Goal: Task Accomplishment & Management: Manage account settings

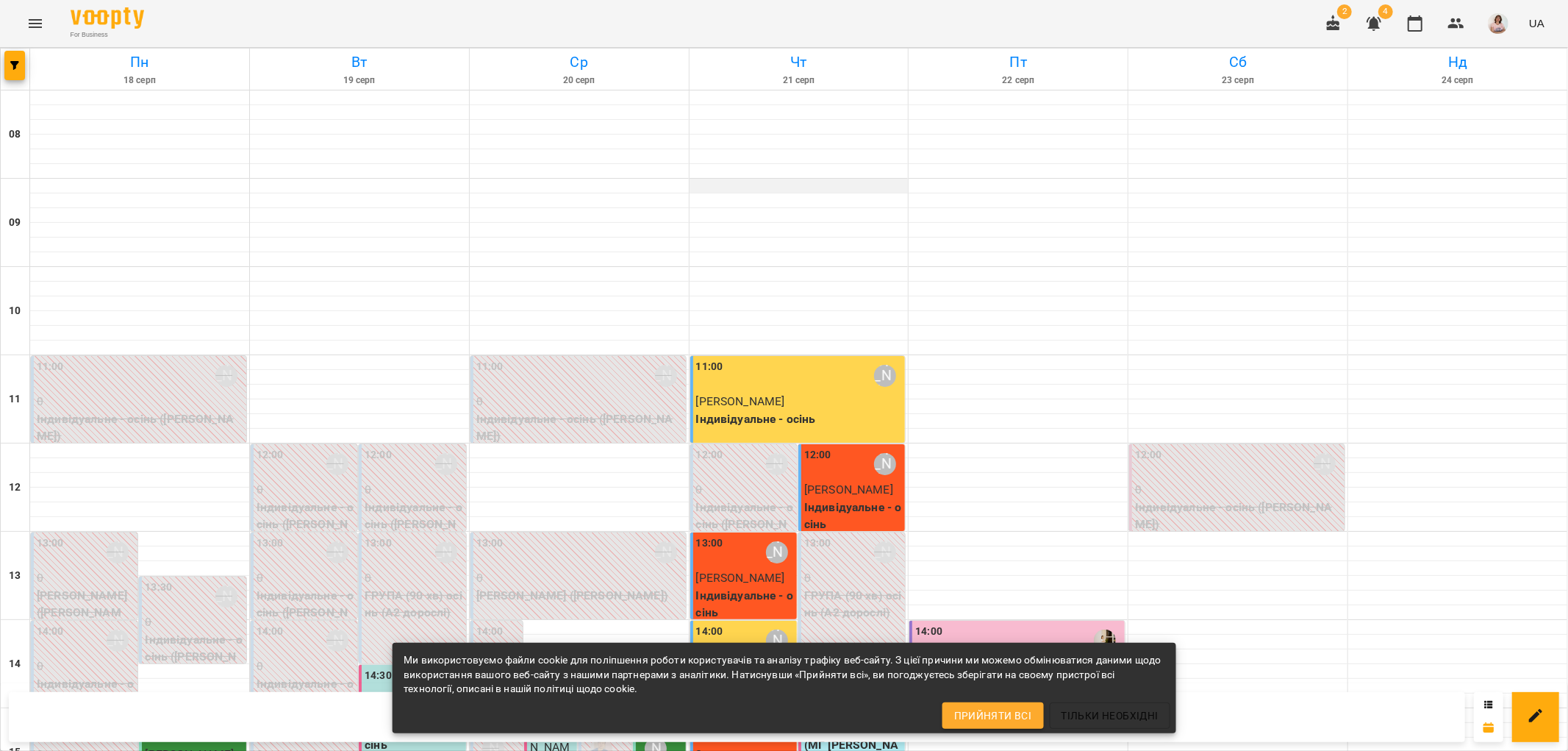
scroll to position [408, 0]
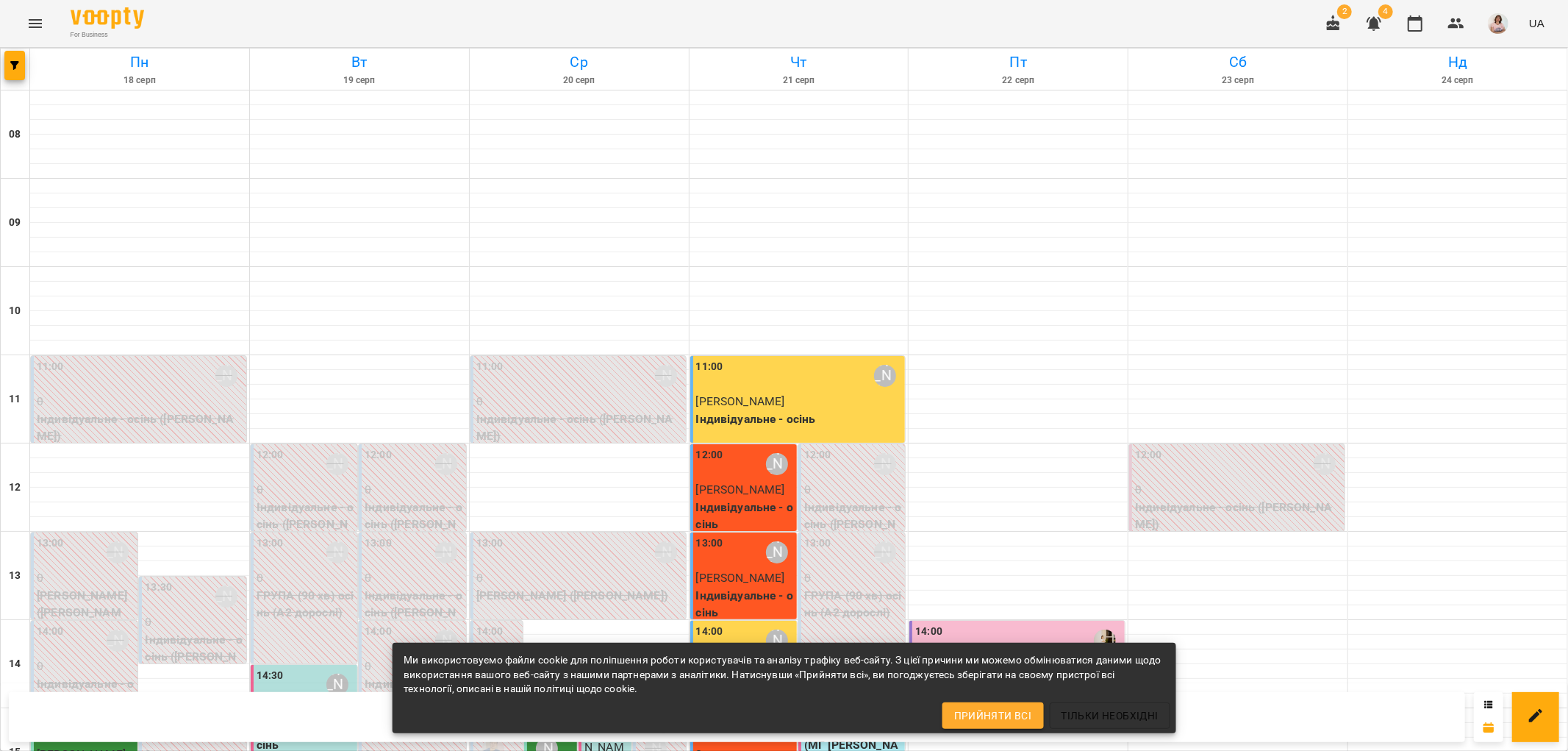
scroll to position [478, 0]
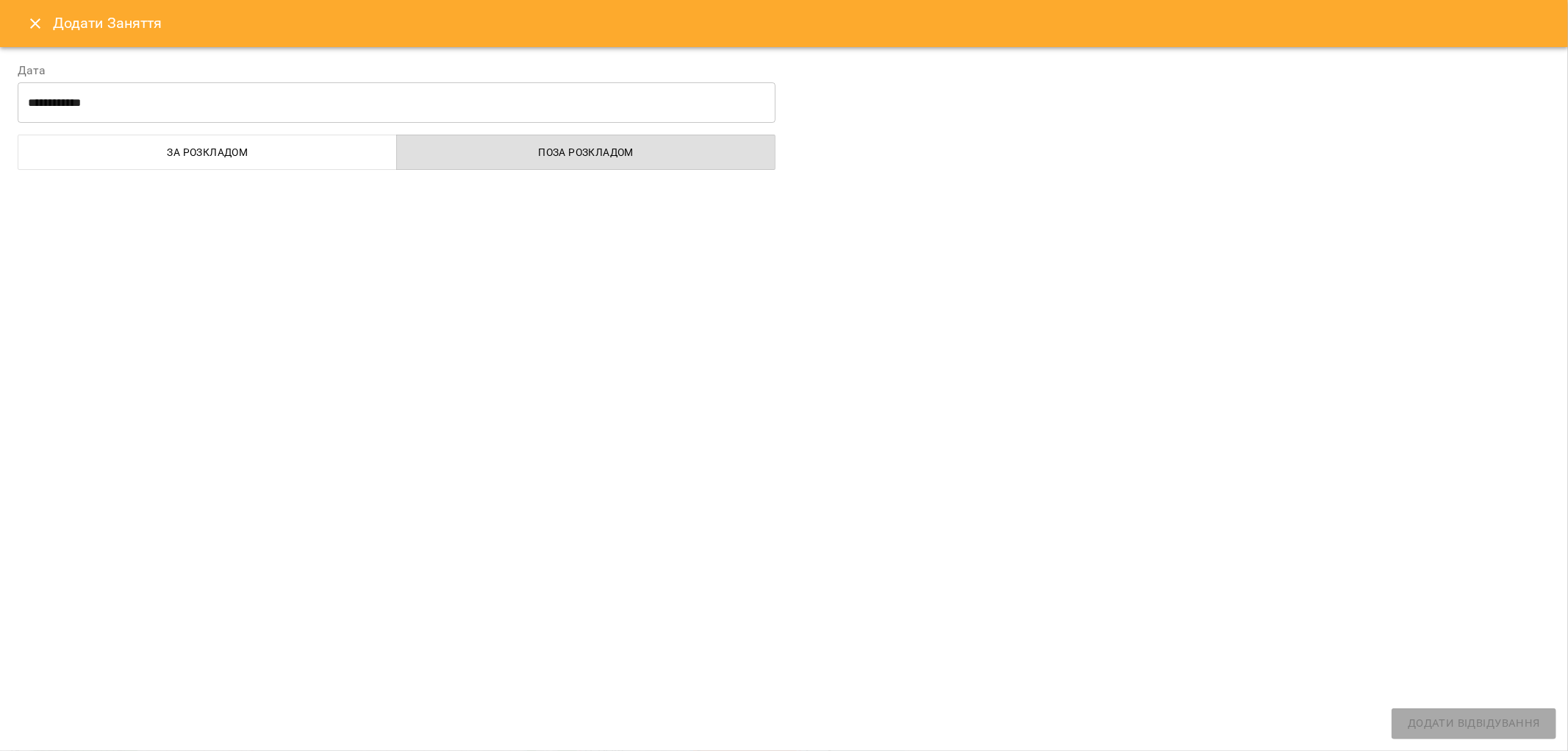
select select
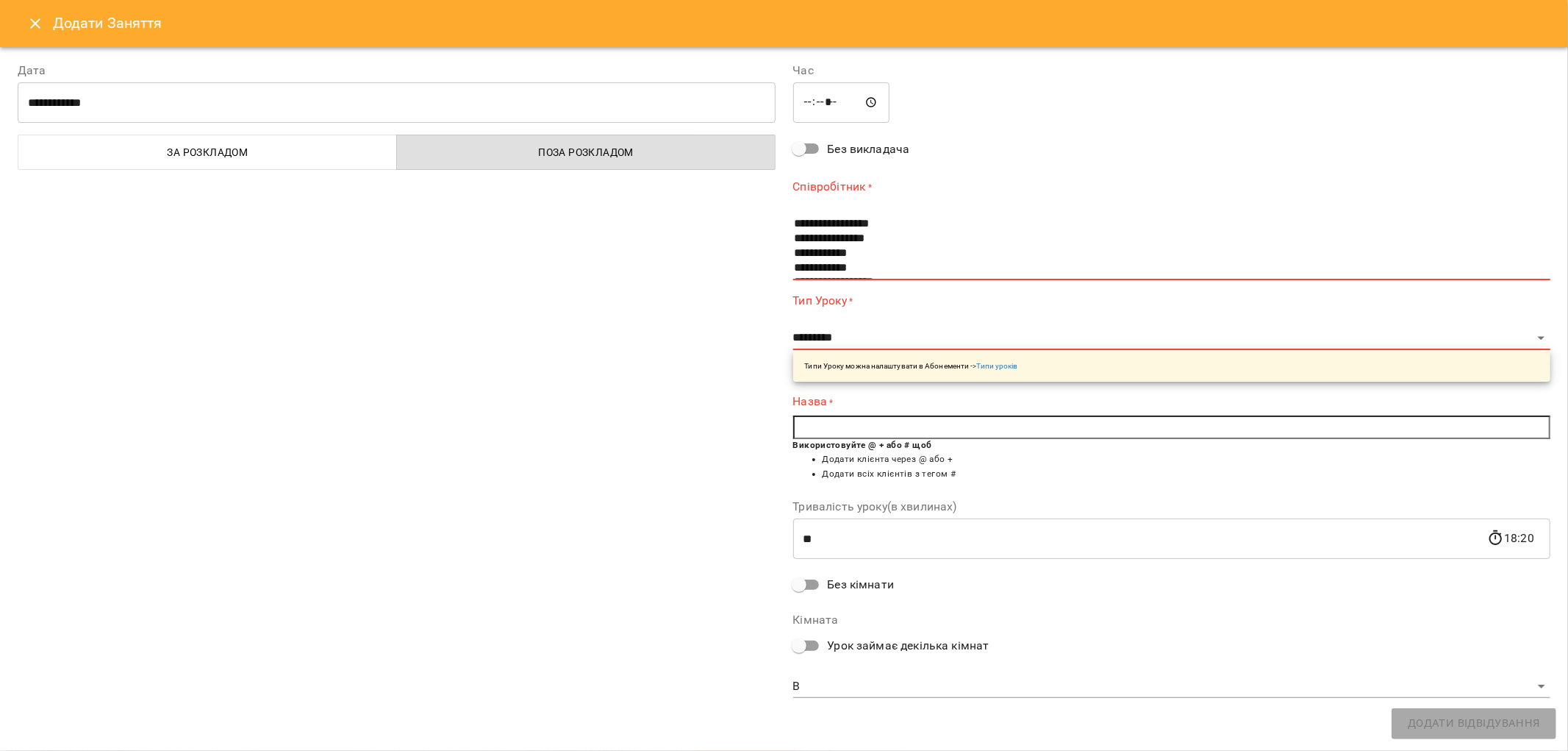
click at [30, 24] on icon "Close" at bounding box center [35, 23] width 17 height 17
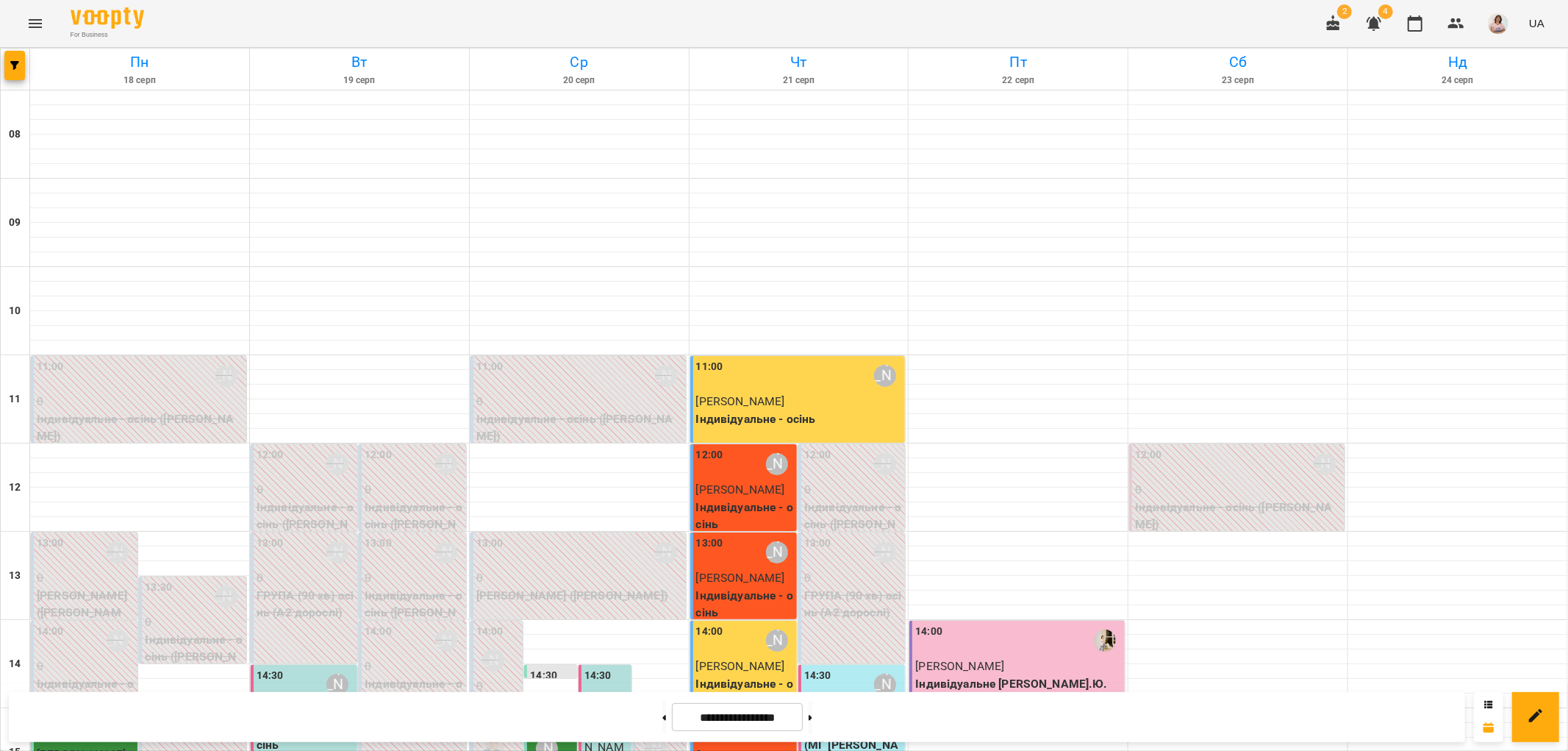
scroll to position [642, 0]
click at [812, 713] on button at bounding box center [811, 716] width 3 height 32
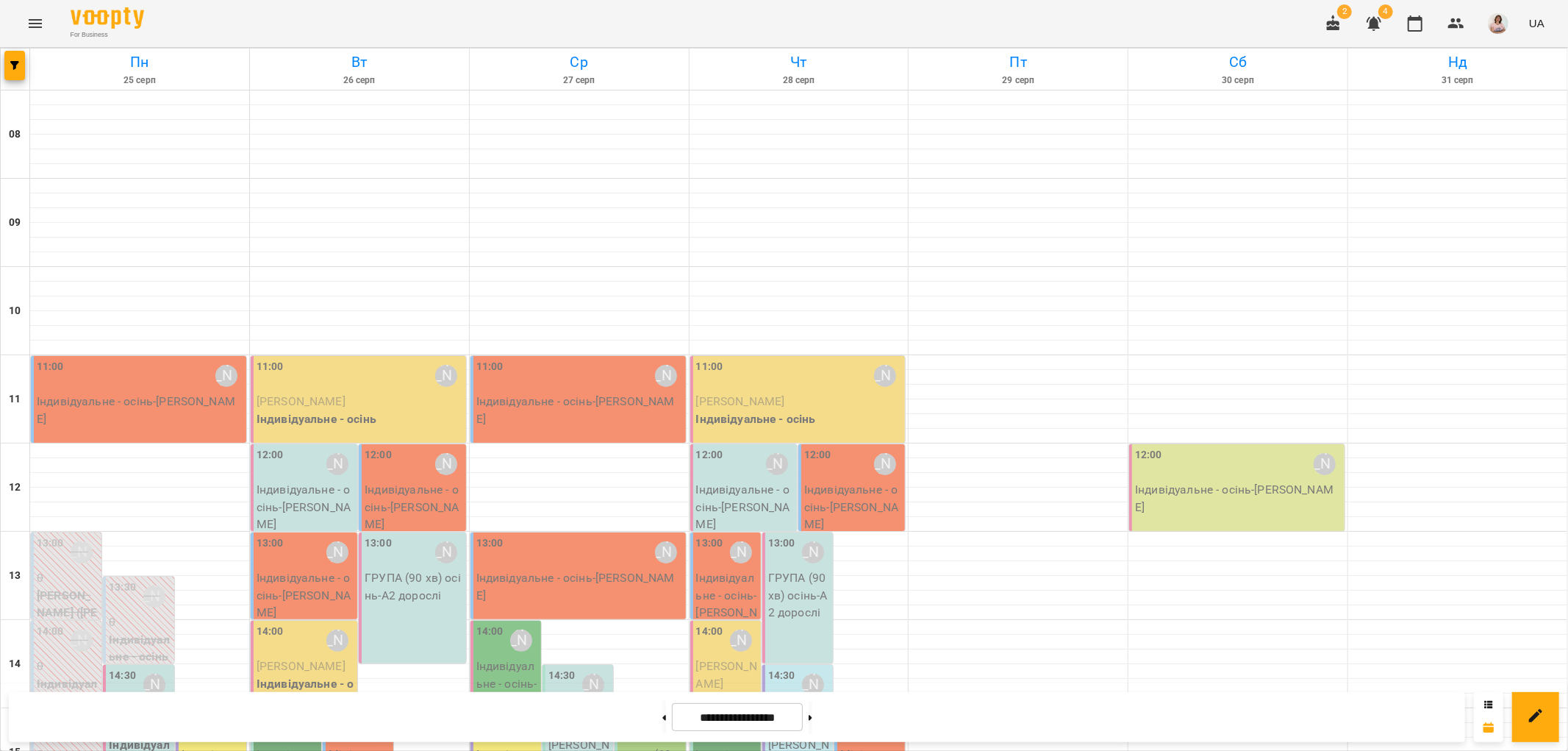
scroll to position [151, 0]
click at [663, 721] on button at bounding box center [664, 716] width 3 height 32
type input "**********"
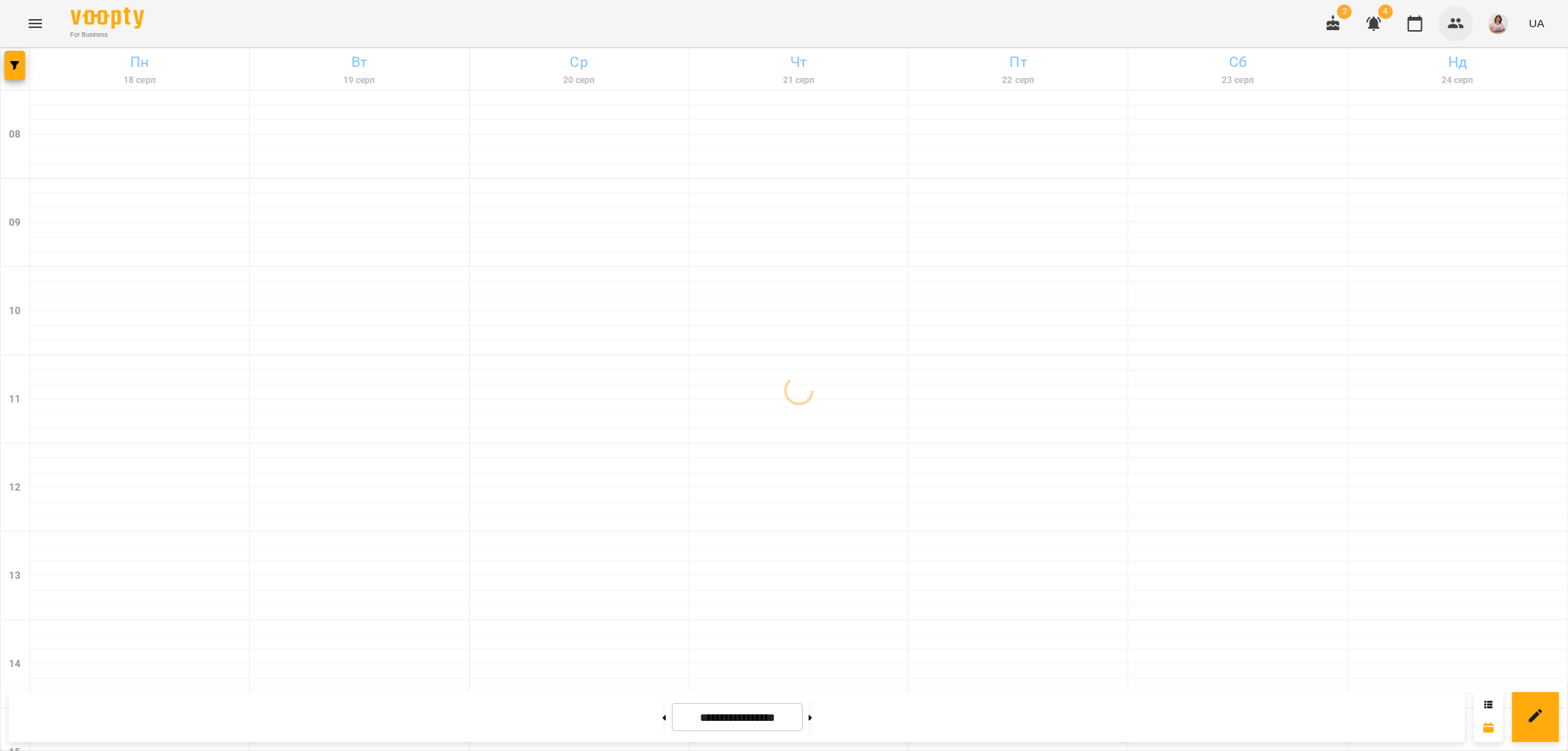
click at [1459, 26] on icon "button" at bounding box center [1457, 23] width 16 height 11
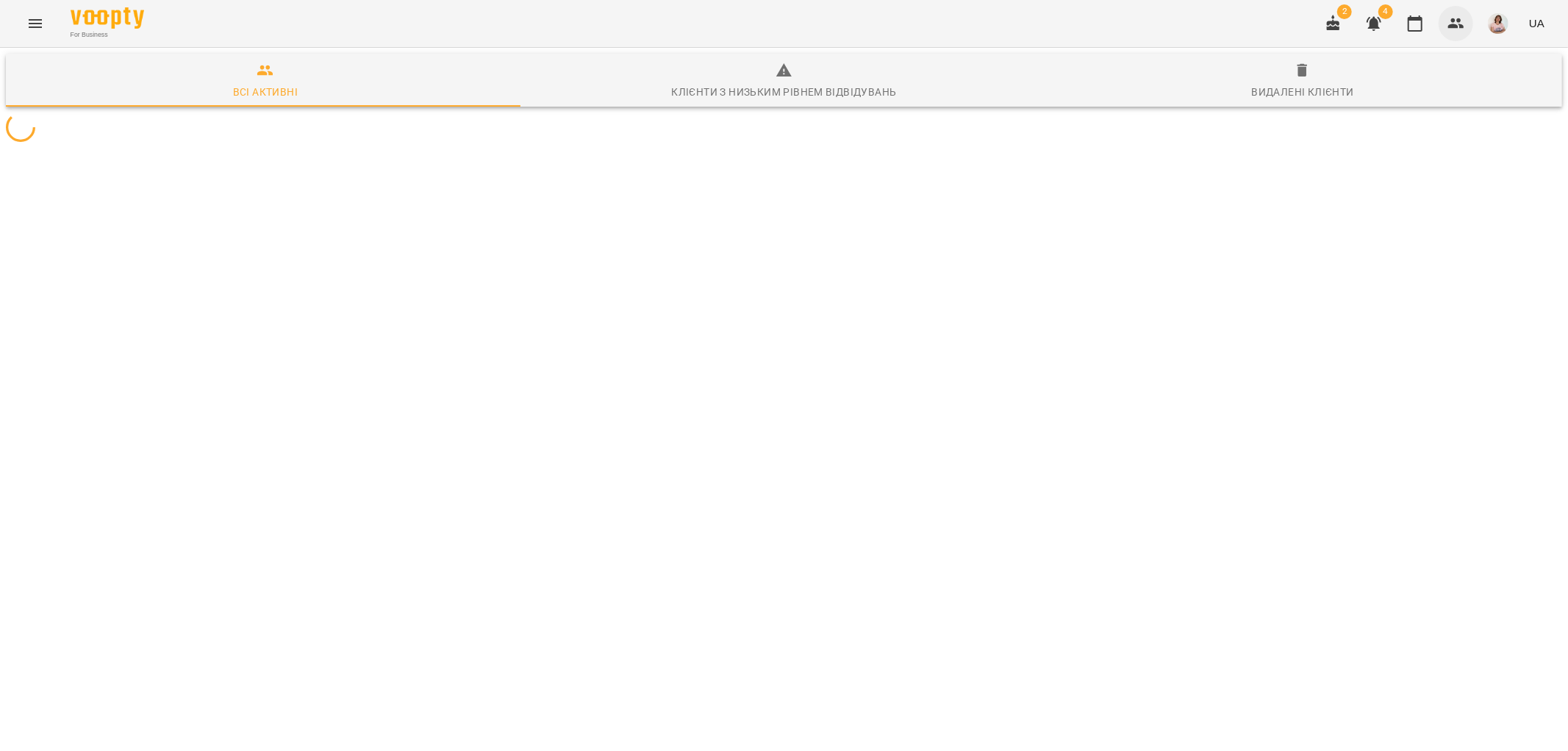
click at [1459, 26] on icon "button" at bounding box center [1457, 23] width 16 height 11
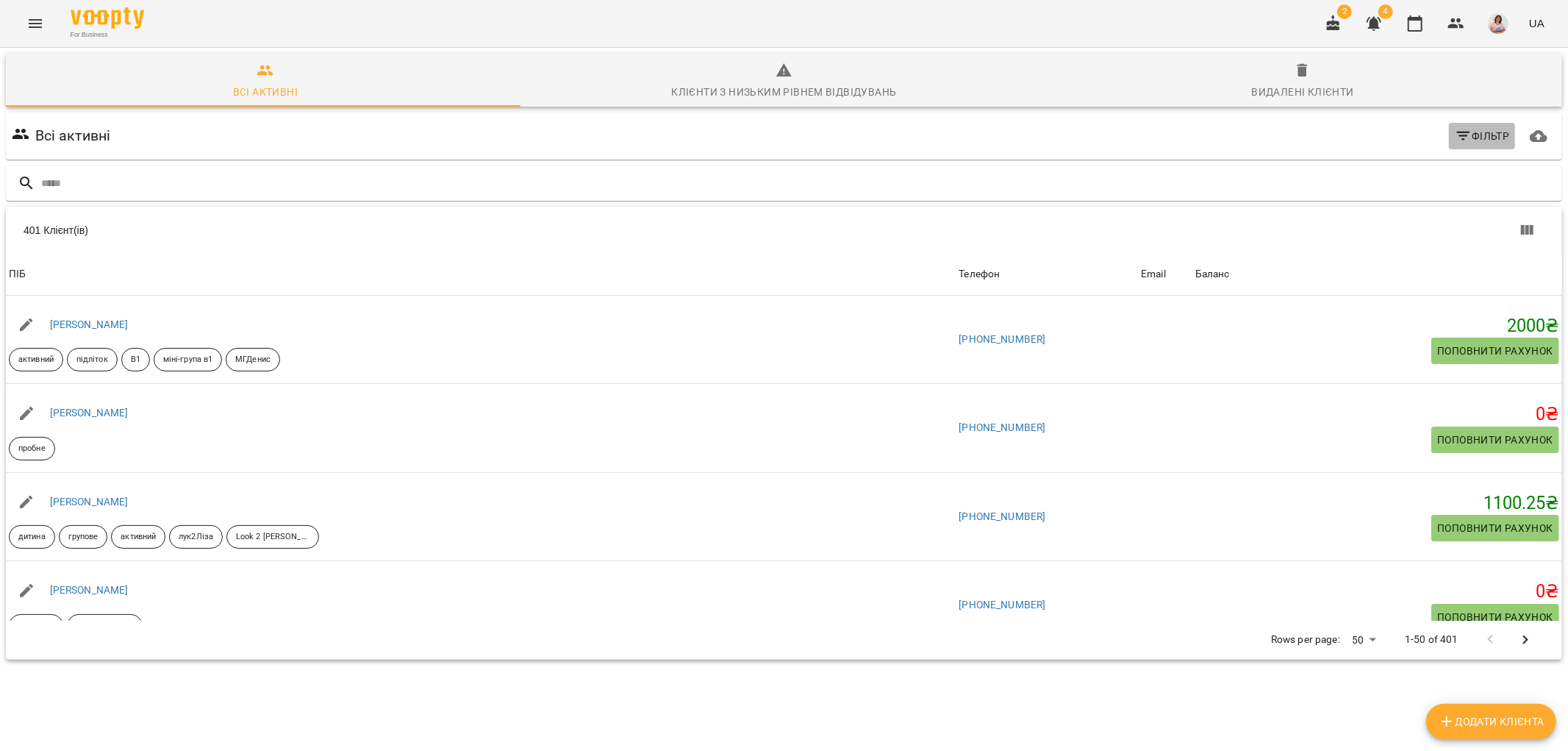
click at [1455, 129] on icon "button" at bounding box center [1464, 136] width 17 height 17
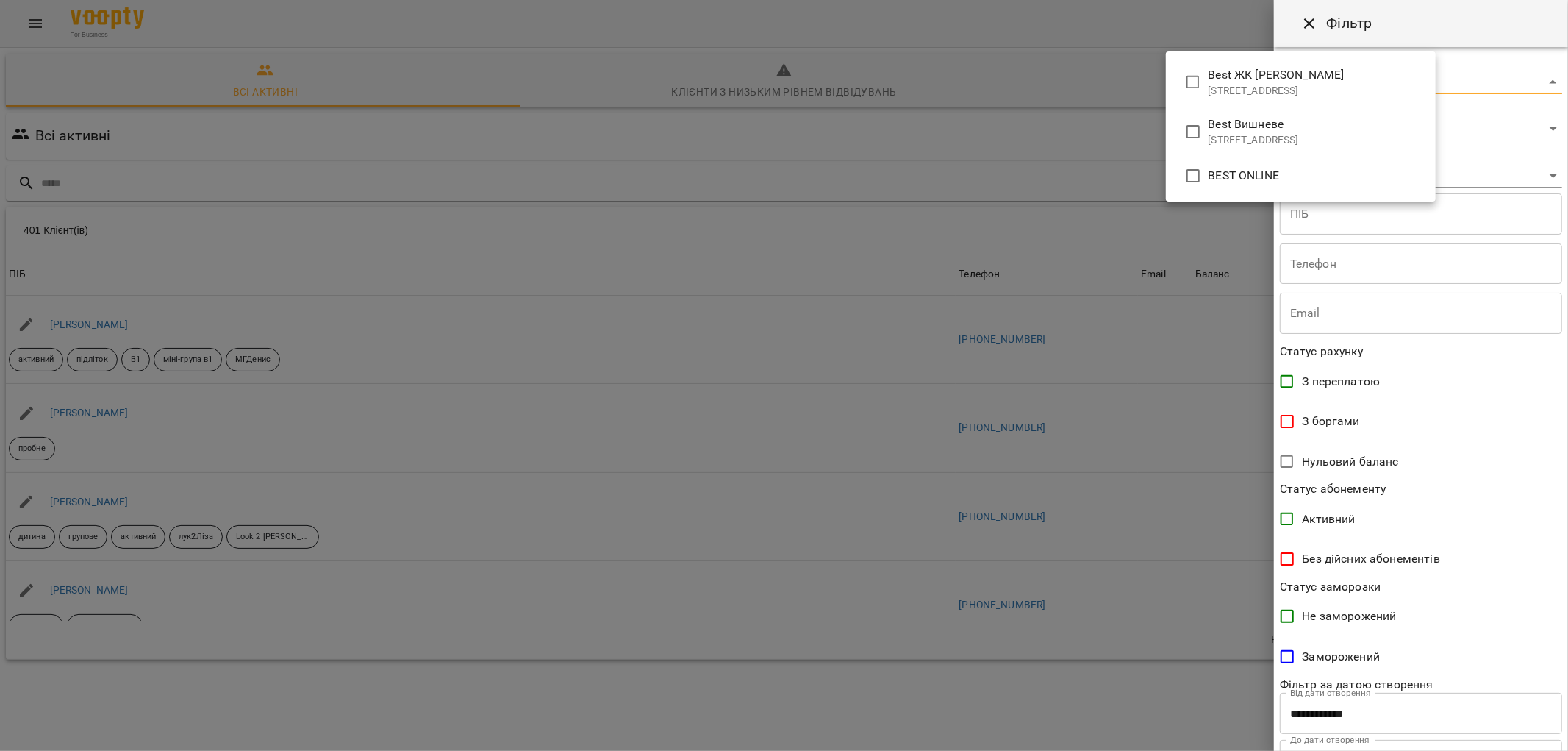
click at [1303, 79] on body "For Business 2 4 UA Всі активні Клієнти з низьким рівнем відвідувань Видалені к…" at bounding box center [784, 384] width 1568 height 768
type input "**********"
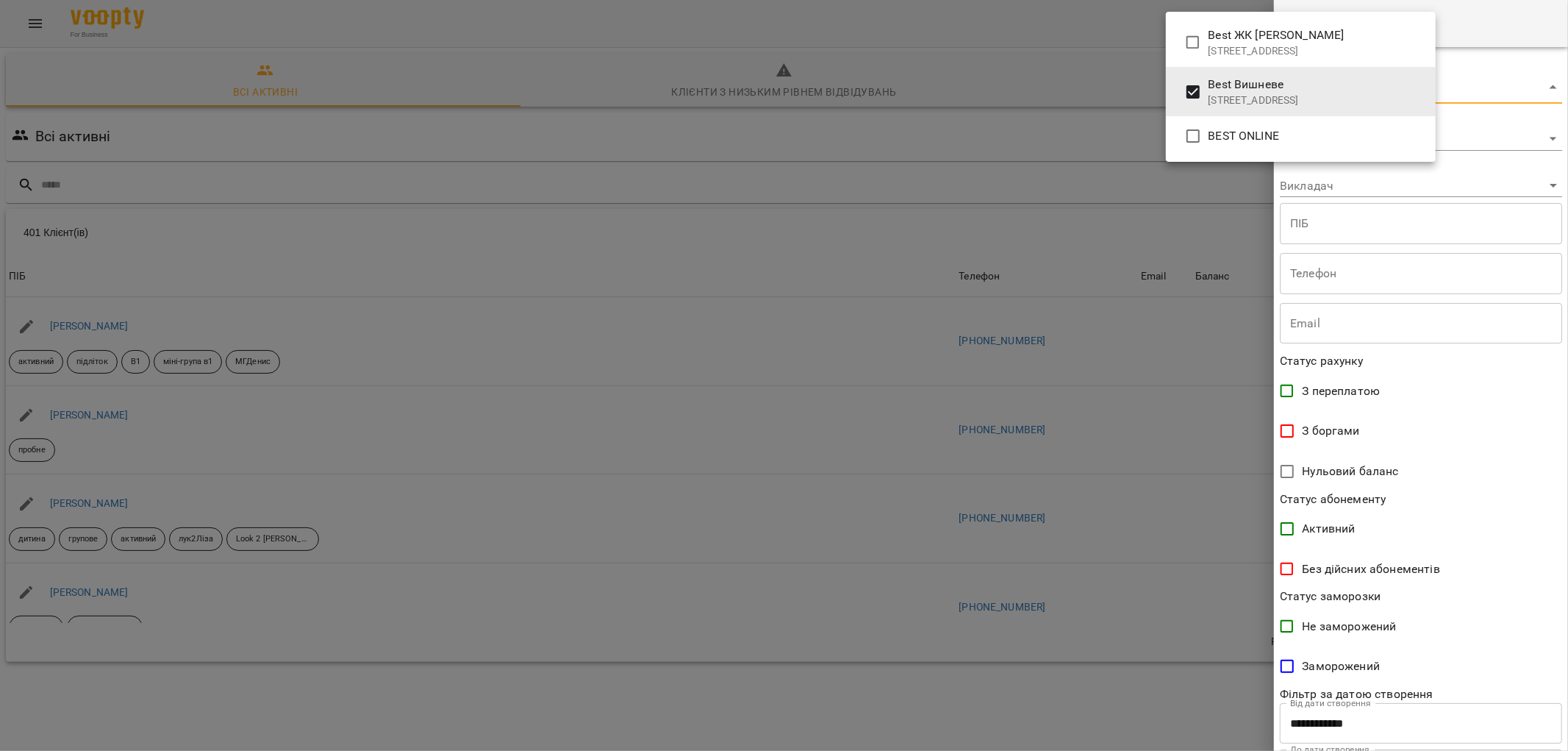
click at [1293, 430] on div at bounding box center [784, 375] width 1568 height 751
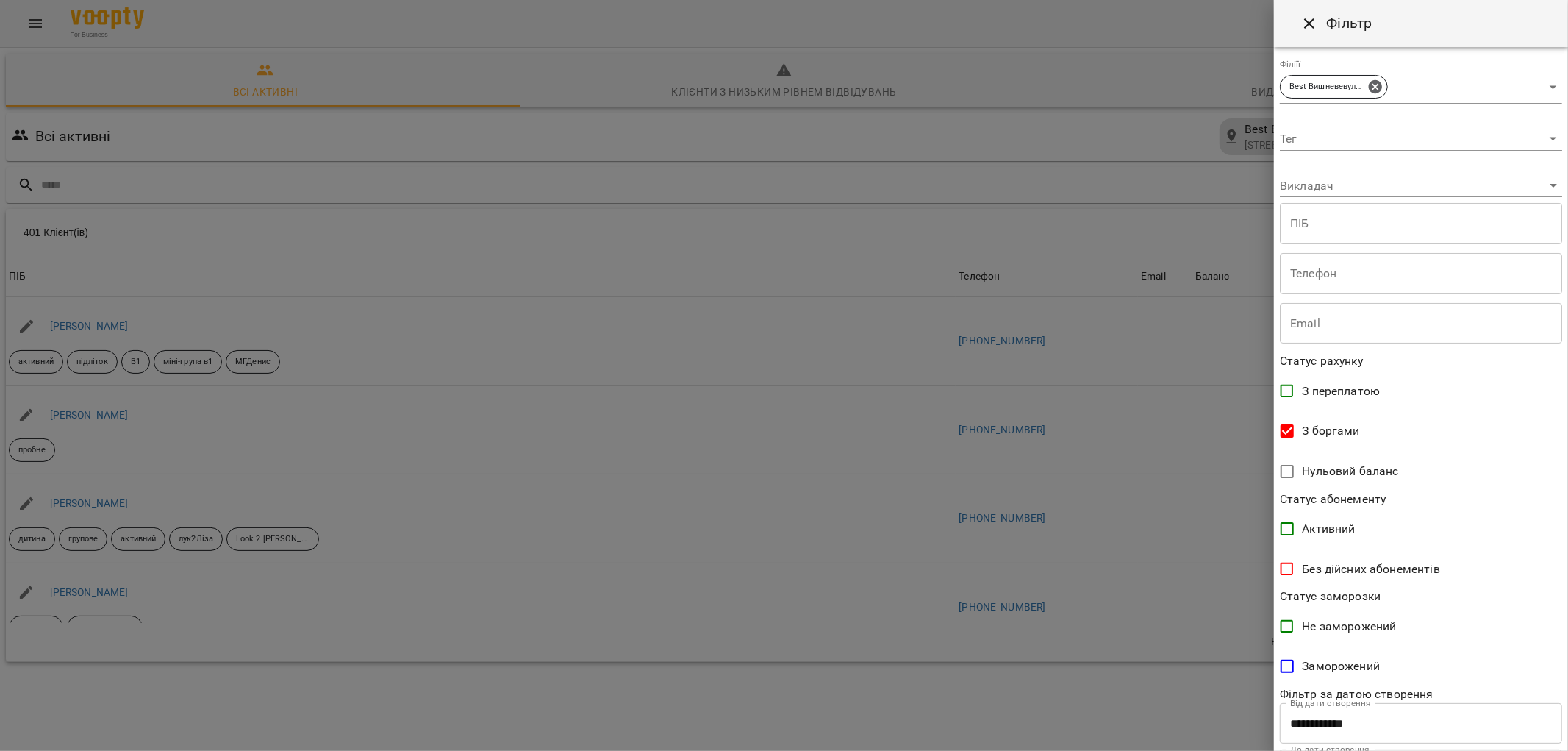
click at [1167, 435] on div at bounding box center [784, 375] width 1568 height 751
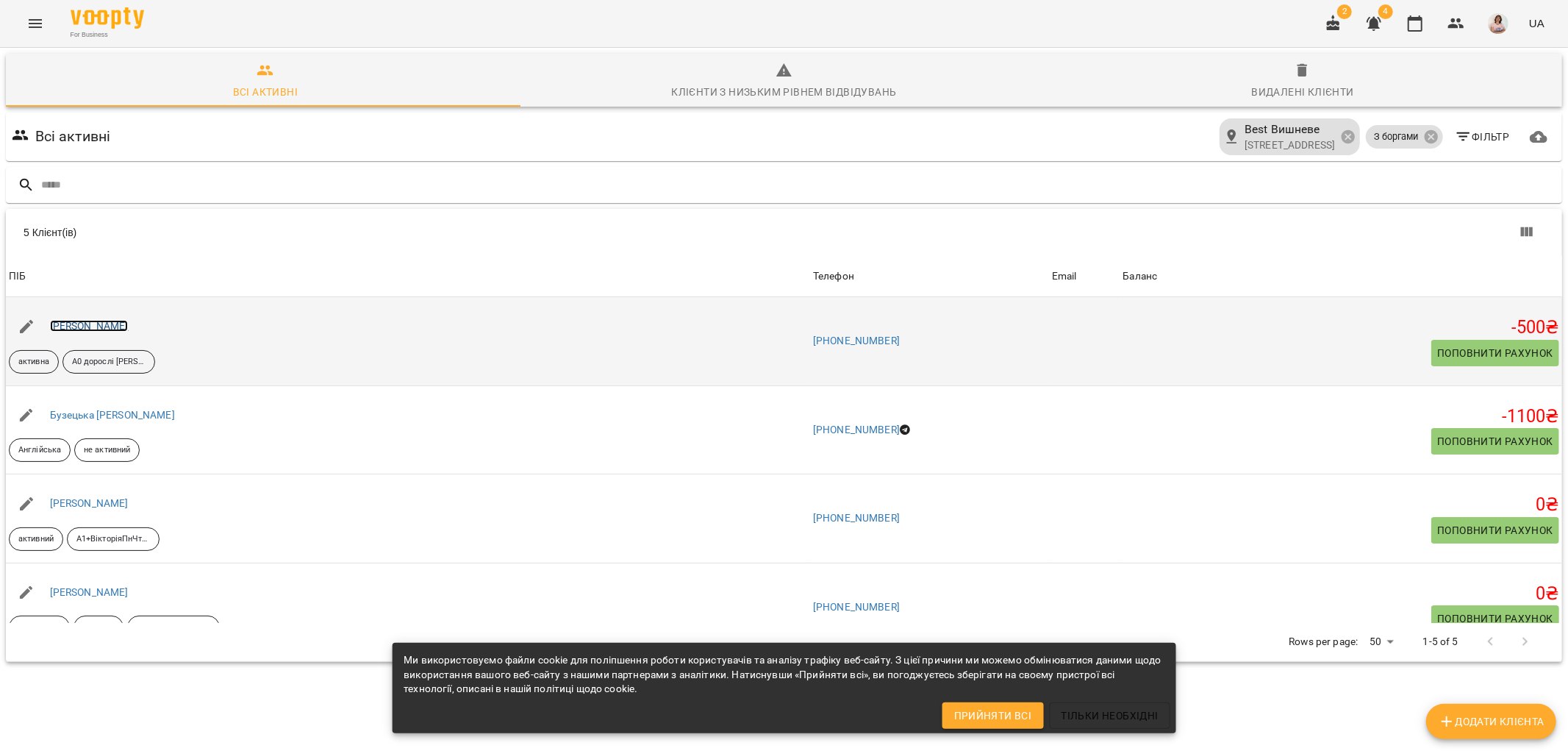
click at [128, 320] on link "[PERSON_NAME]" at bounding box center [90, 326] width 79 height 12
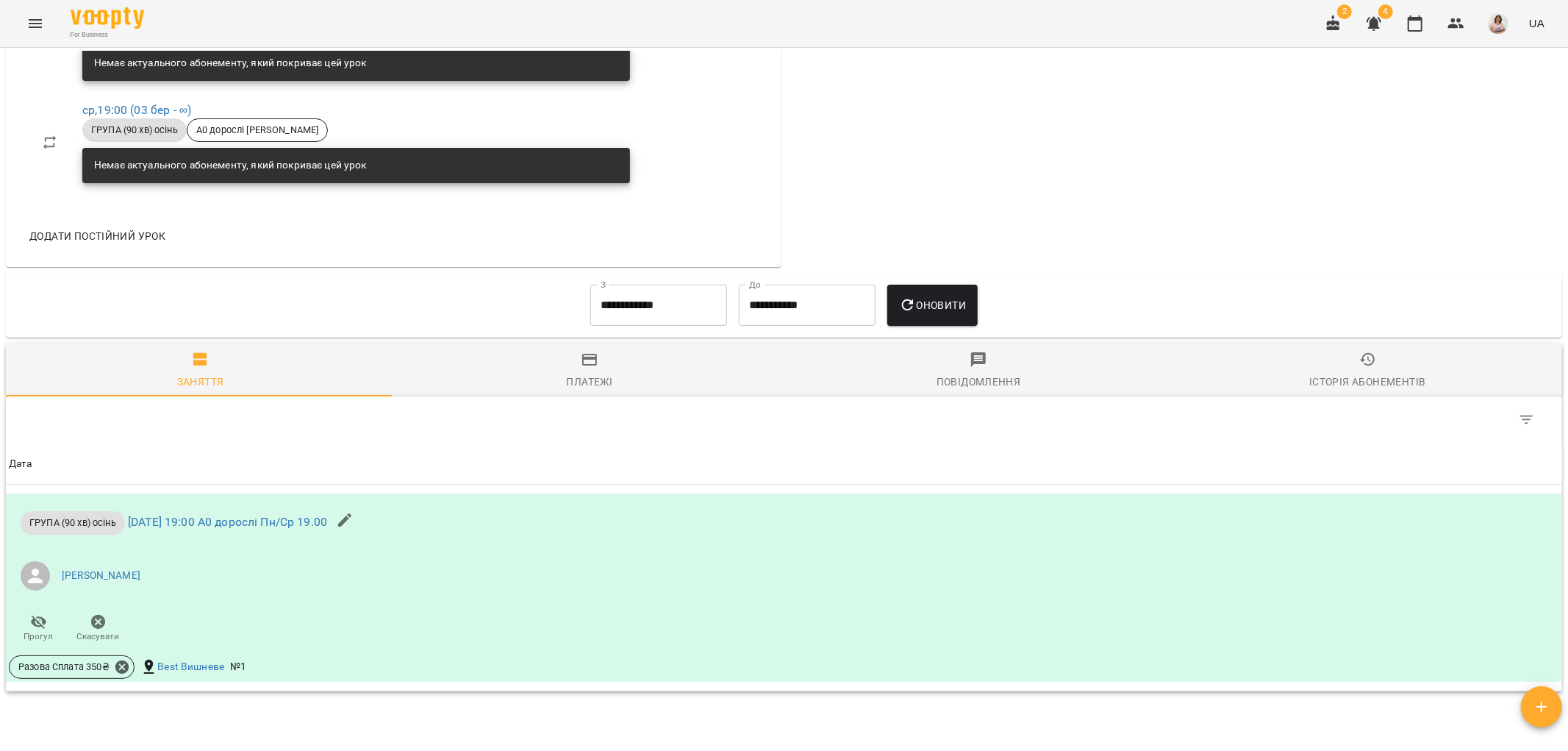
scroll to position [899, 0]
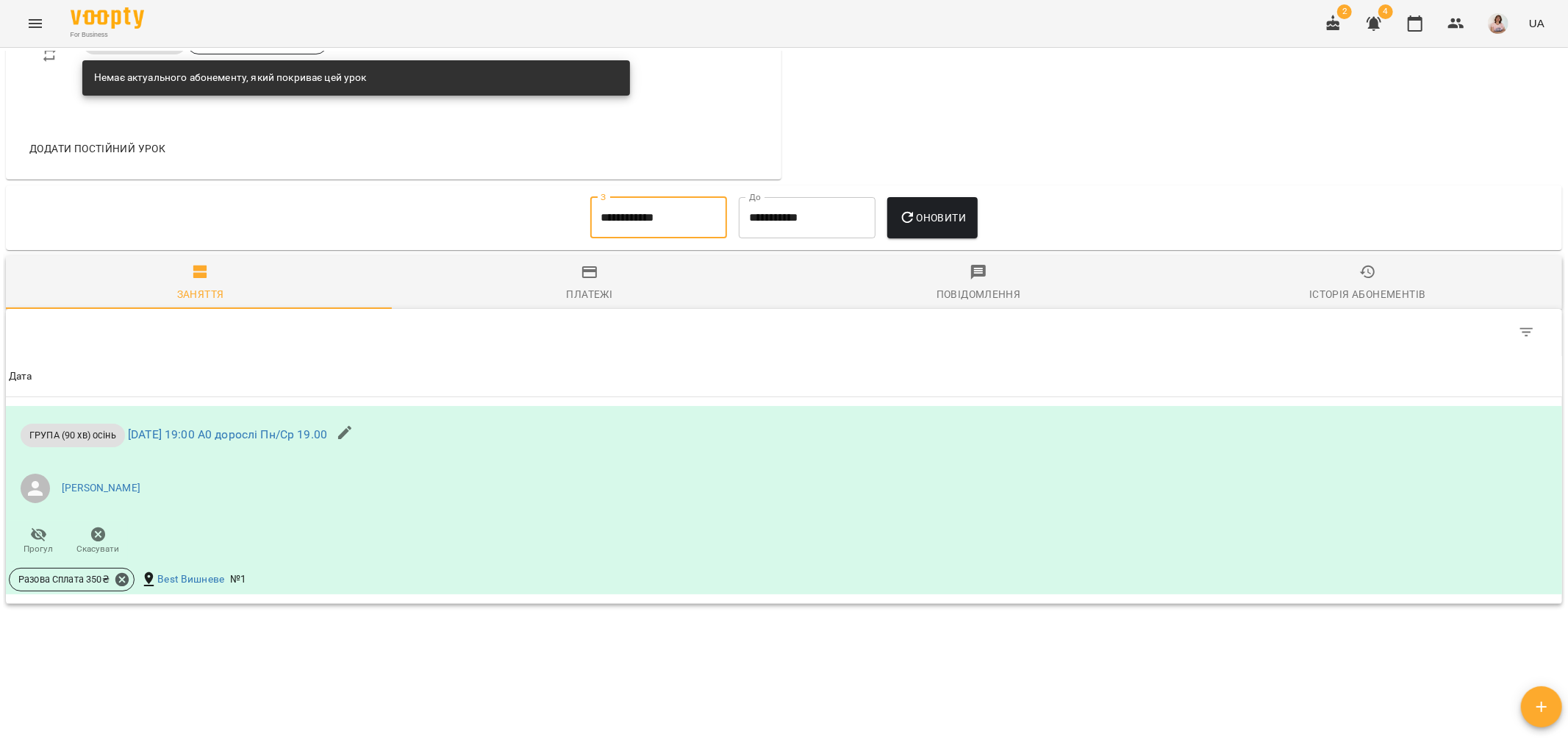
click at [680, 217] on input "**********" at bounding box center [659, 218] width 136 height 41
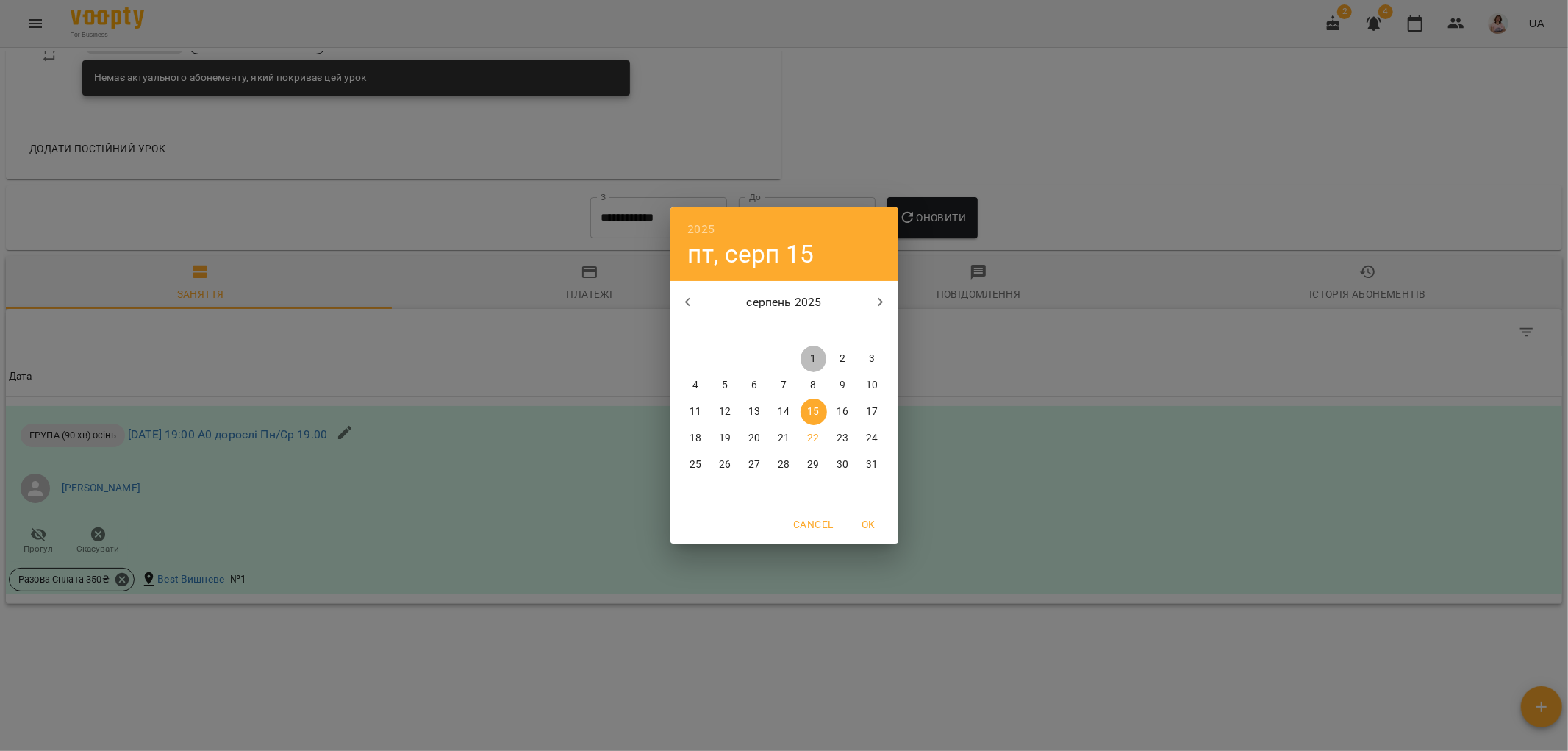
click at [816, 360] on p "1" at bounding box center [812, 359] width 6 height 15
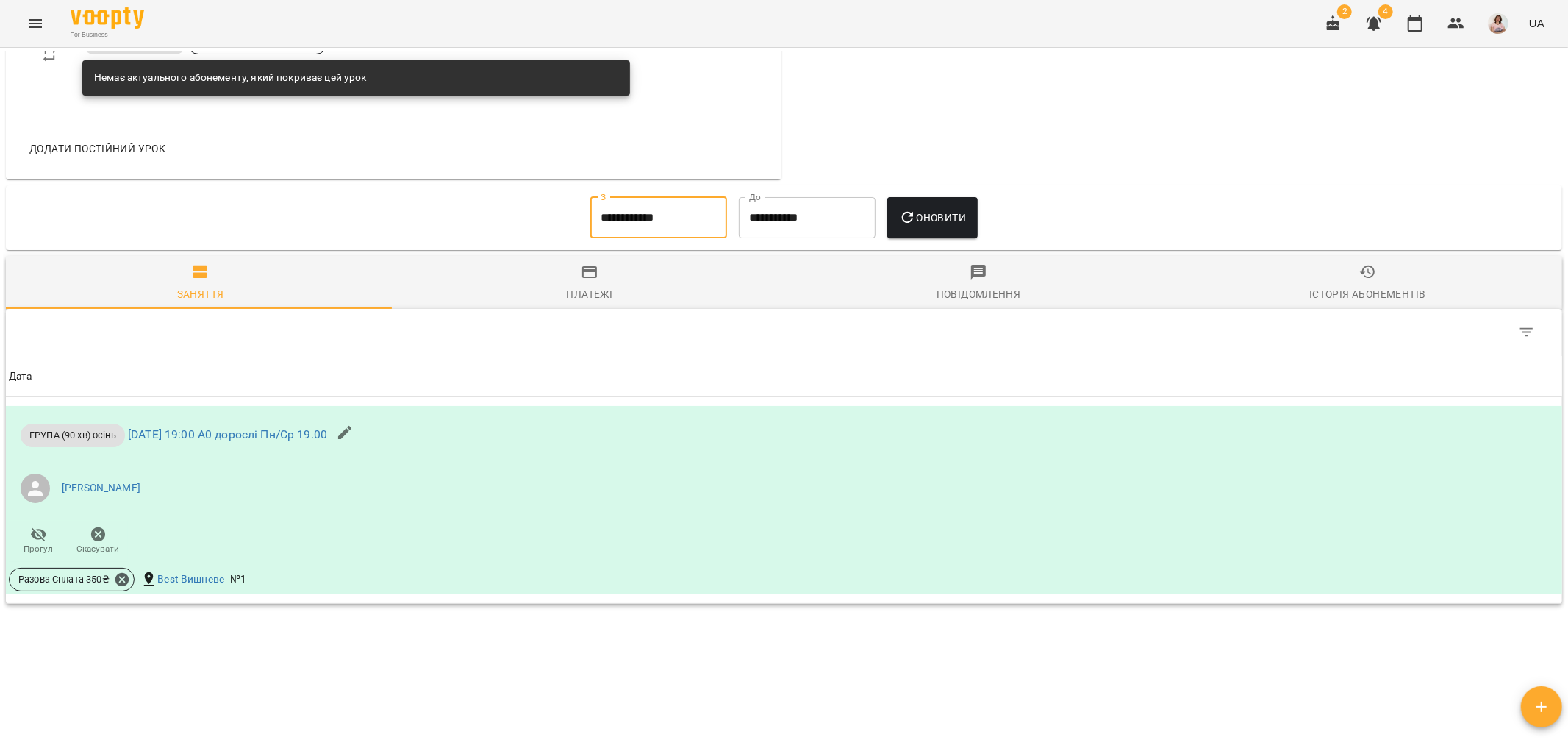
click at [923, 213] on span "Оновити" at bounding box center [932, 217] width 67 height 17
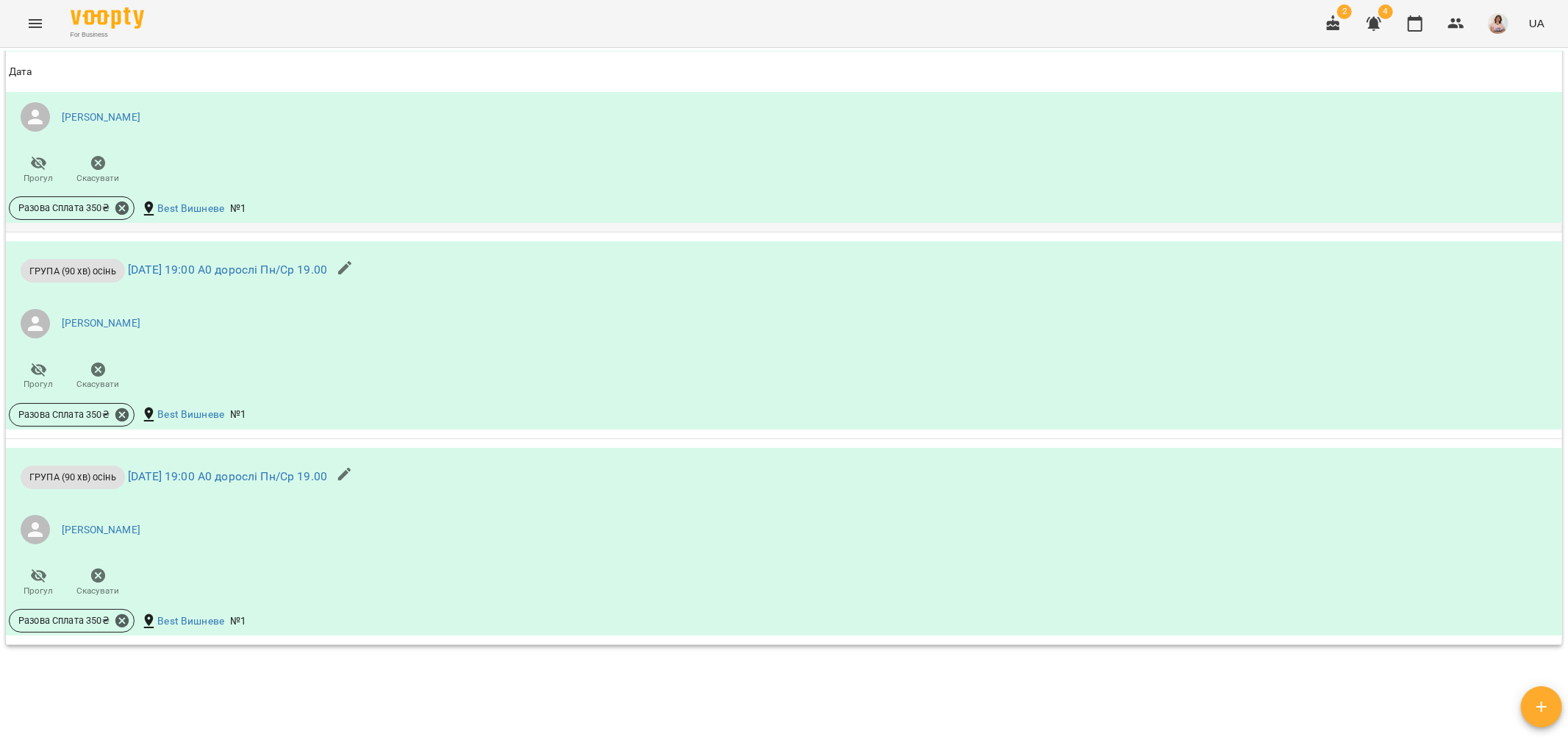
scroll to position [1557, 0]
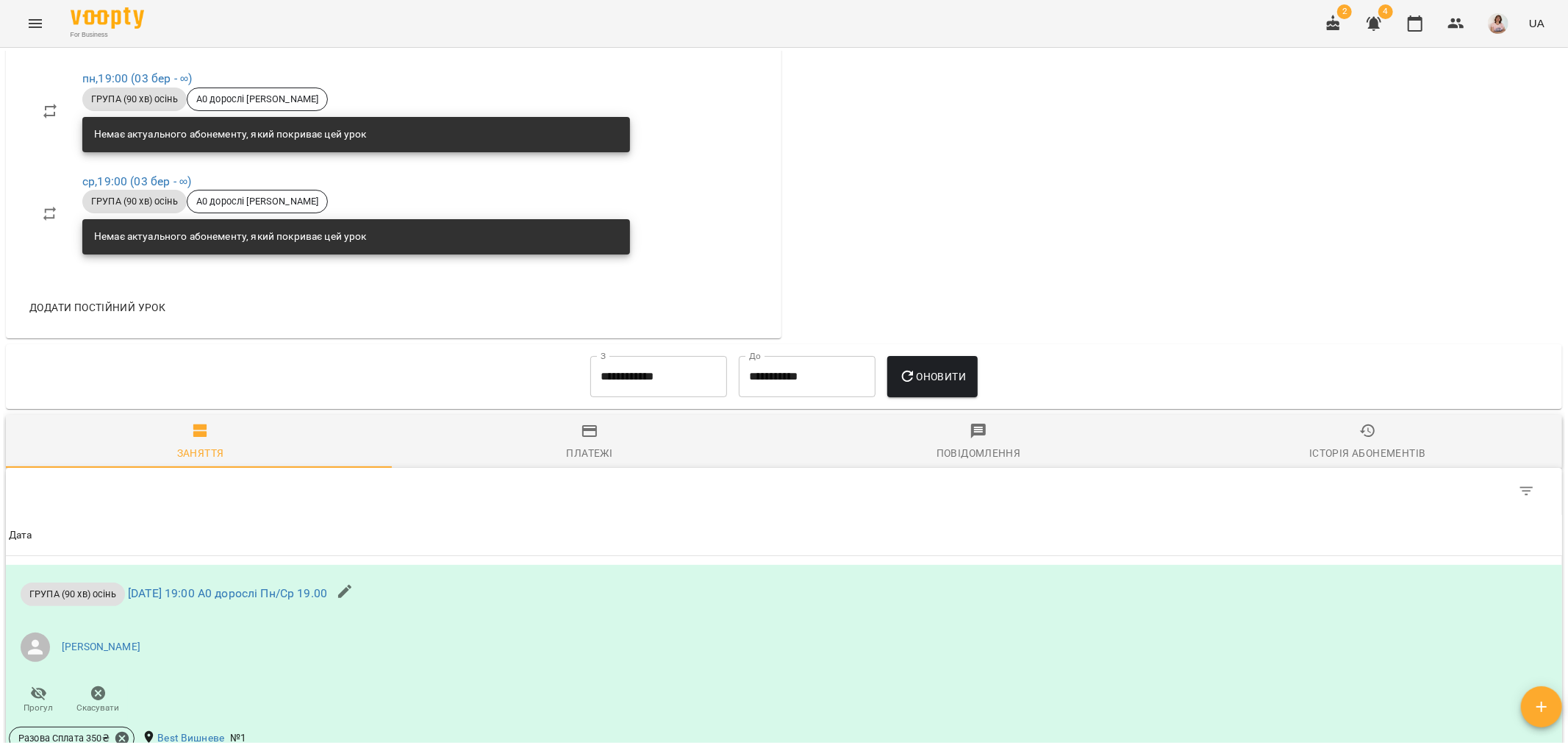
click at [604, 444] on div "Платежі" at bounding box center [590, 452] width 46 height 17
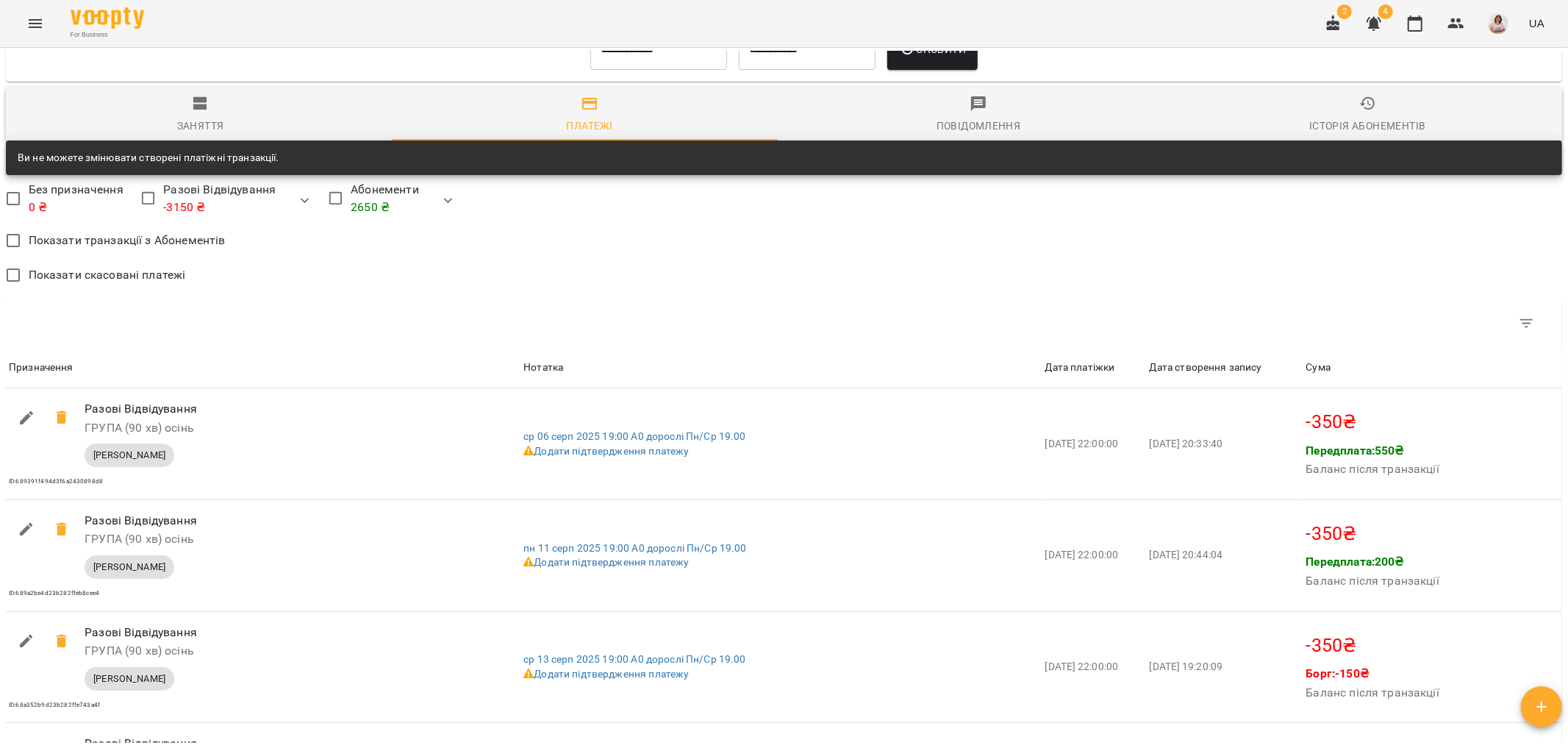
scroll to position [985, 0]
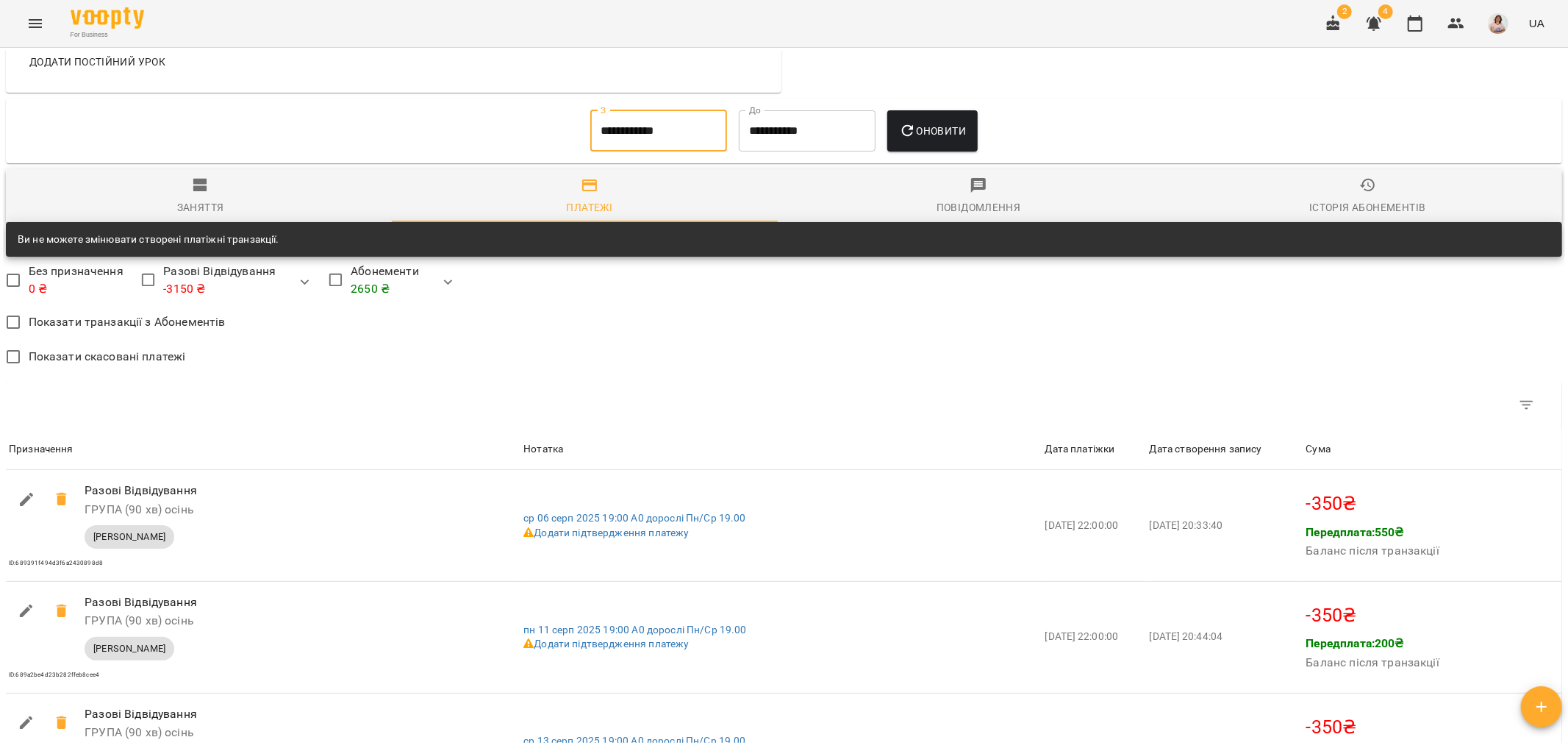
click at [671, 142] on input "**********" at bounding box center [659, 131] width 136 height 41
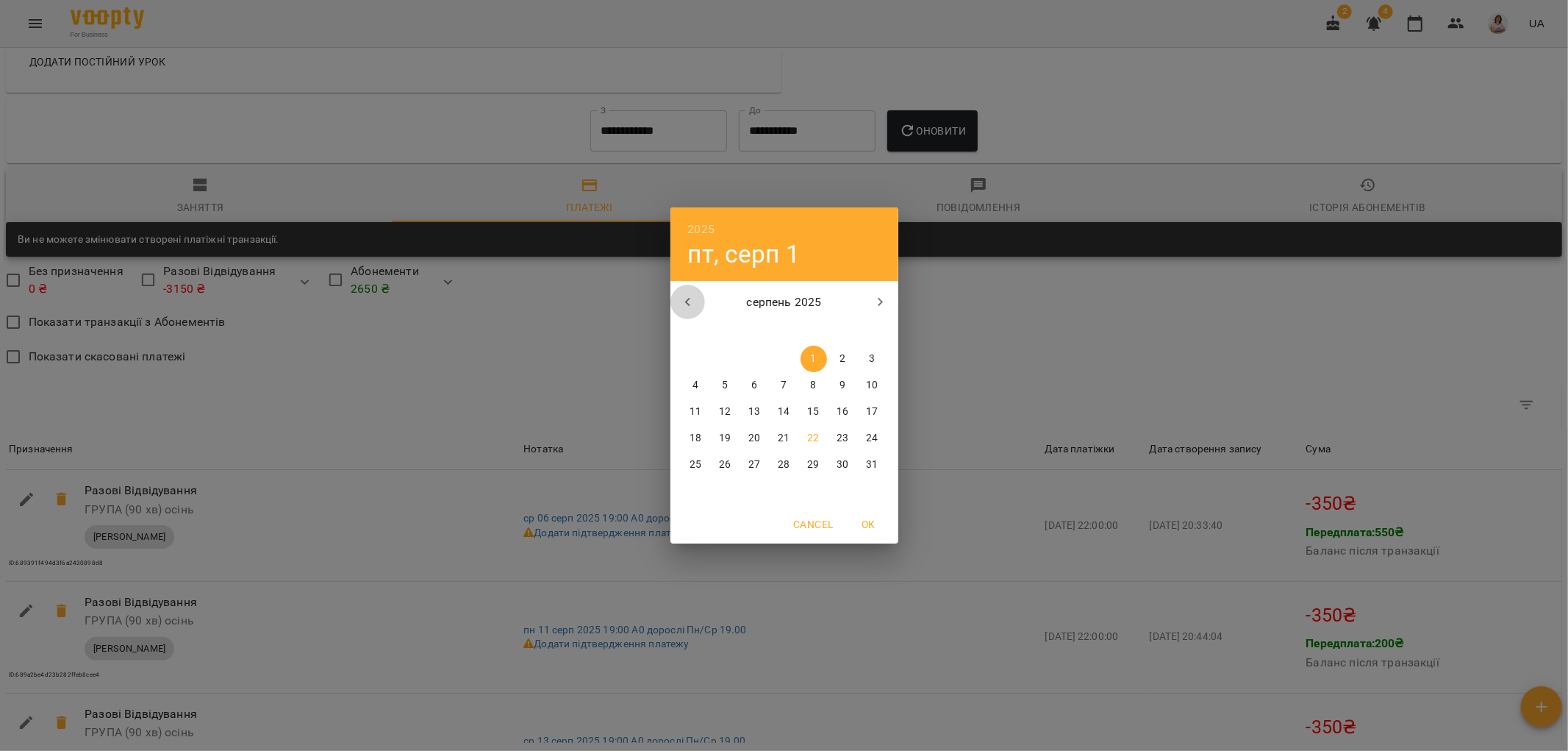
click at [688, 304] on icon "button" at bounding box center [687, 302] width 5 height 9
click at [691, 386] on span "7" at bounding box center [696, 386] width 26 height 15
type input "**********"
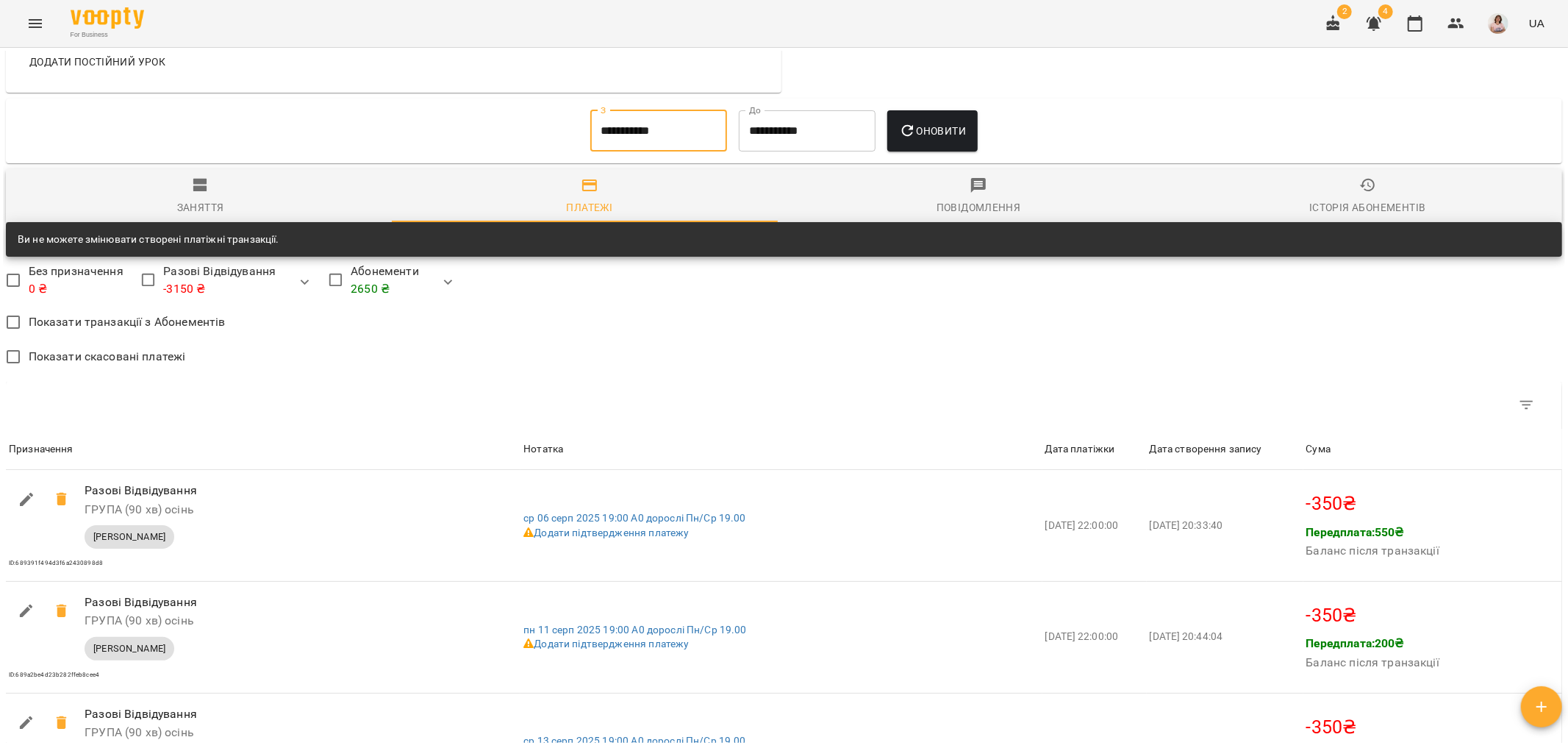
click at [907, 128] on icon "button" at bounding box center [908, 130] width 17 height 17
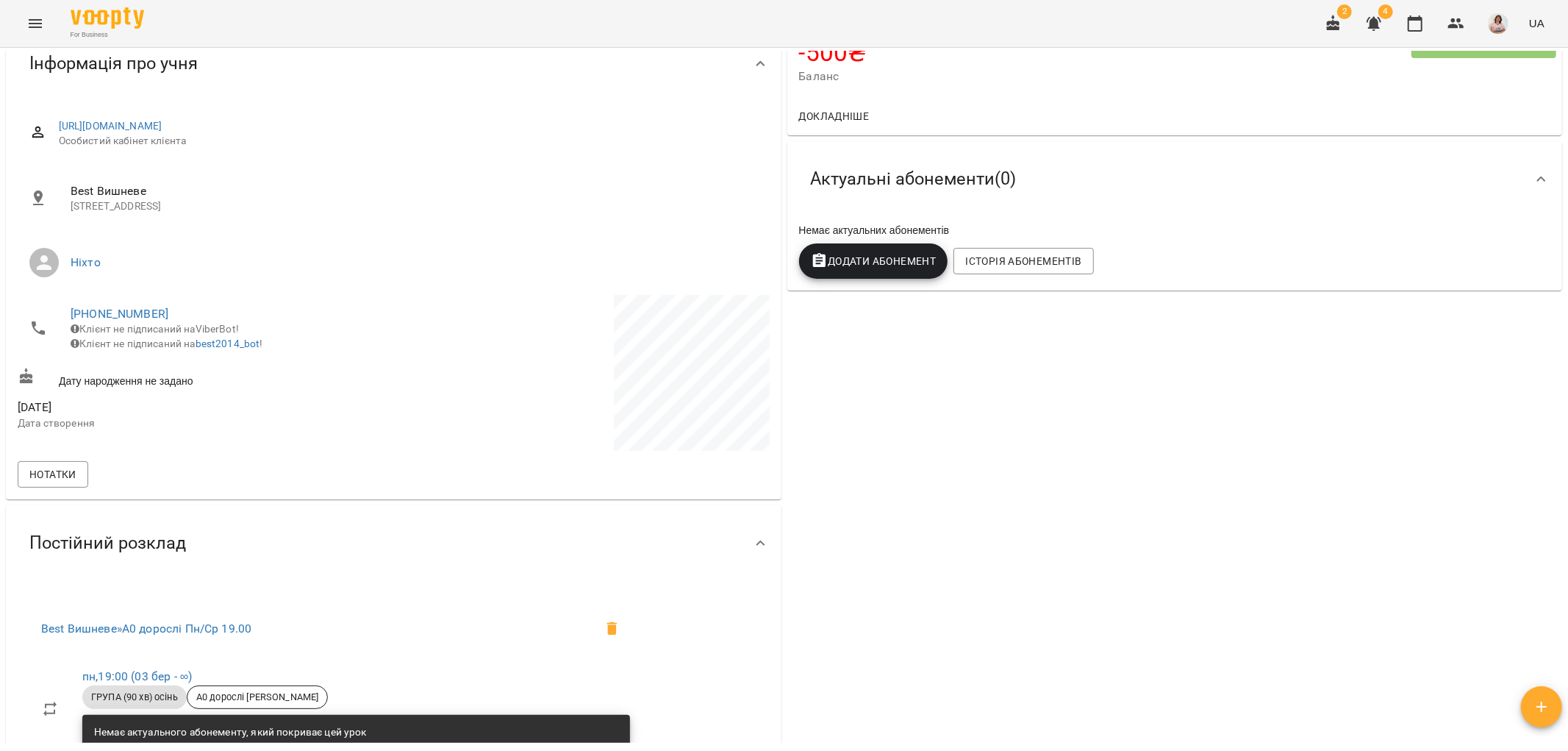
scroll to position [0, 0]
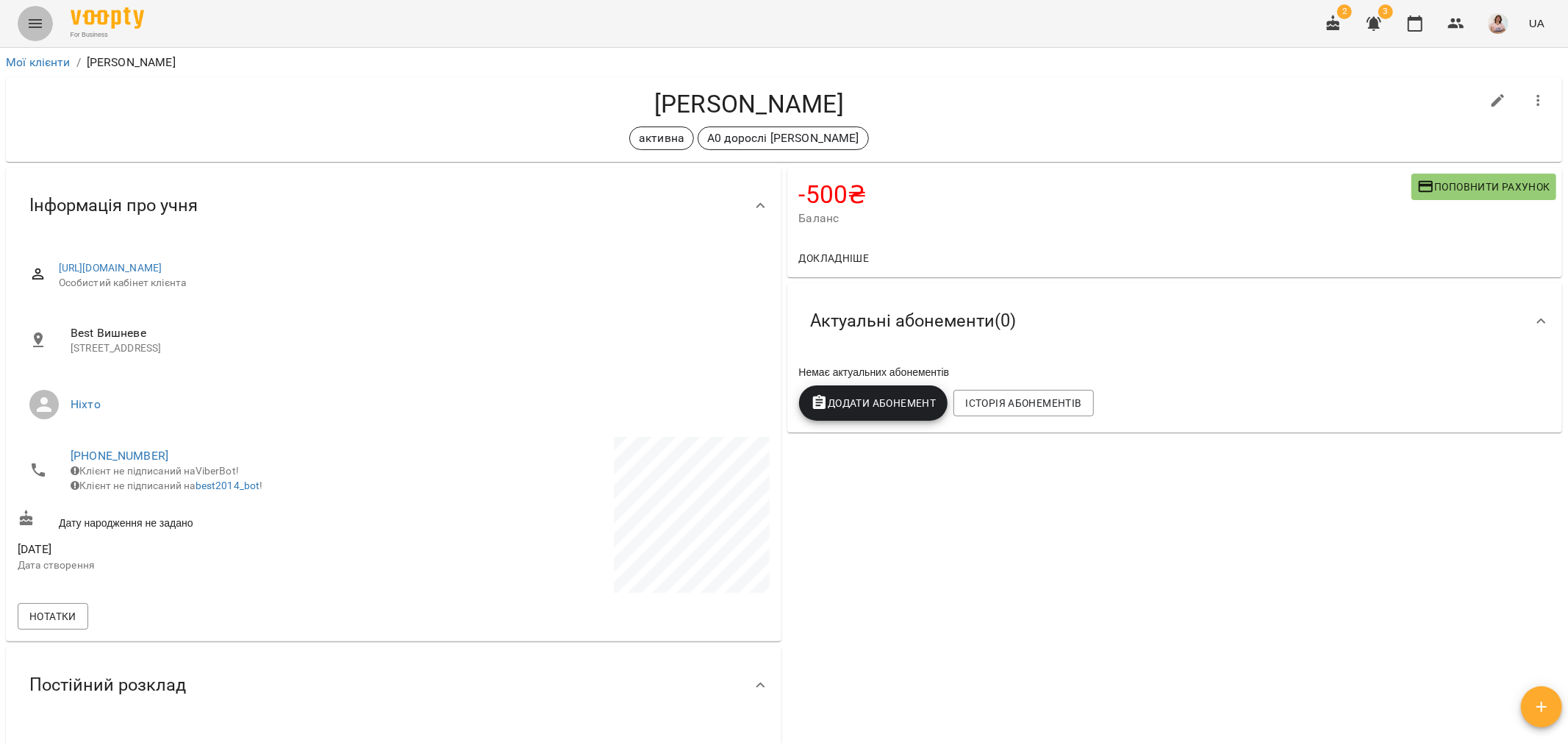
click at [35, 18] on icon "Menu" at bounding box center [35, 23] width 17 height 17
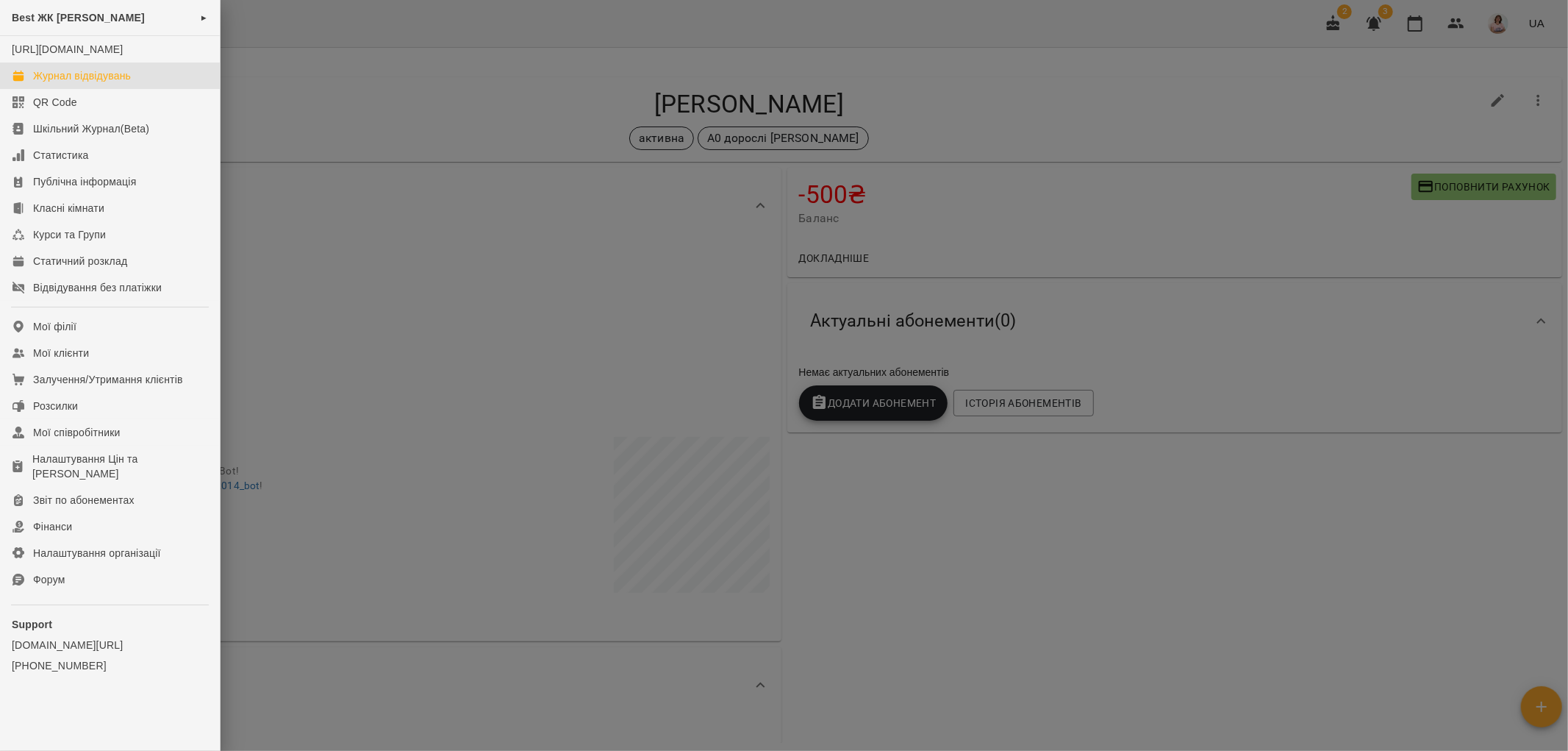
click at [122, 83] on div "Журнал відвідувань" at bounding box center [81, 76] width 98 height 15
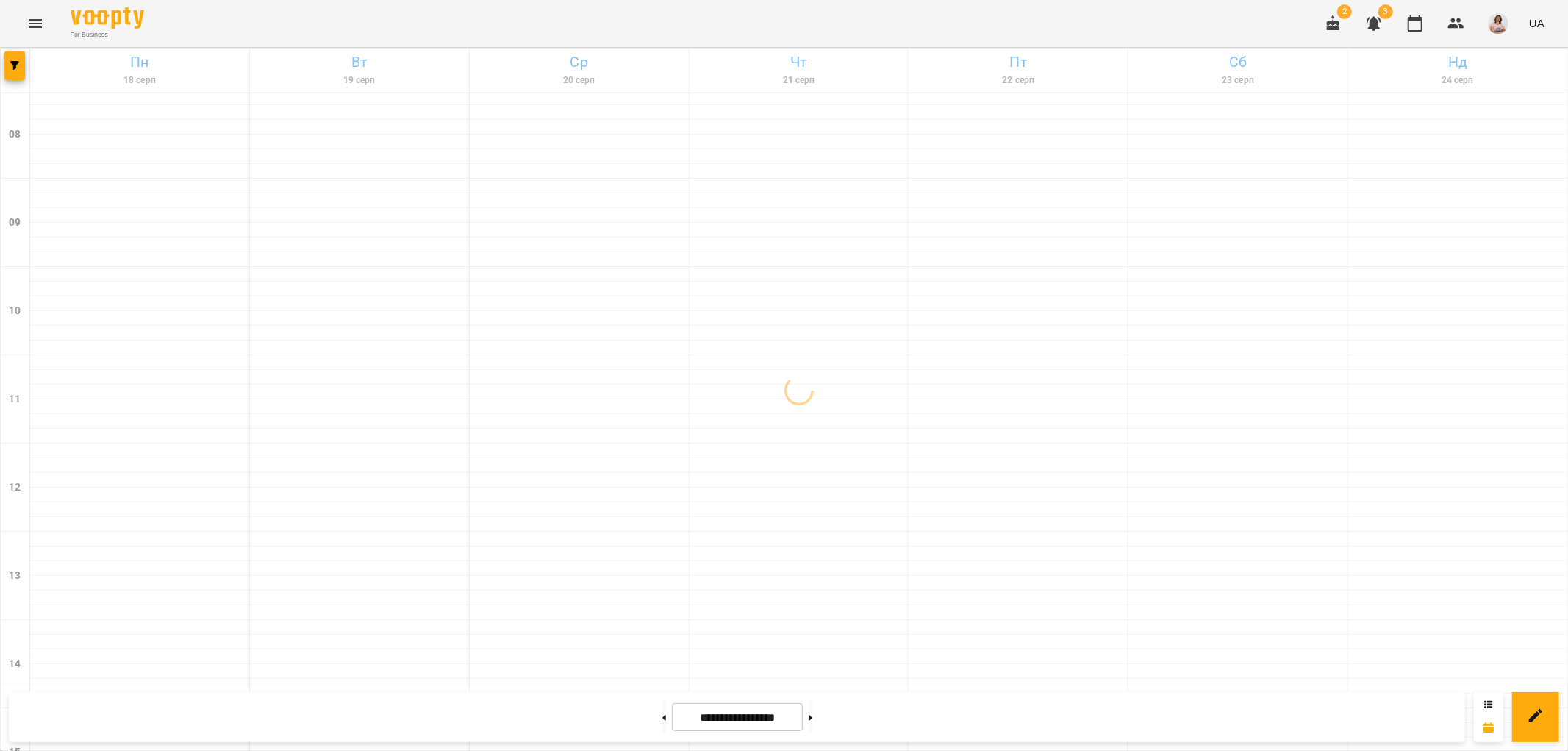
scroll to position [408, 0]
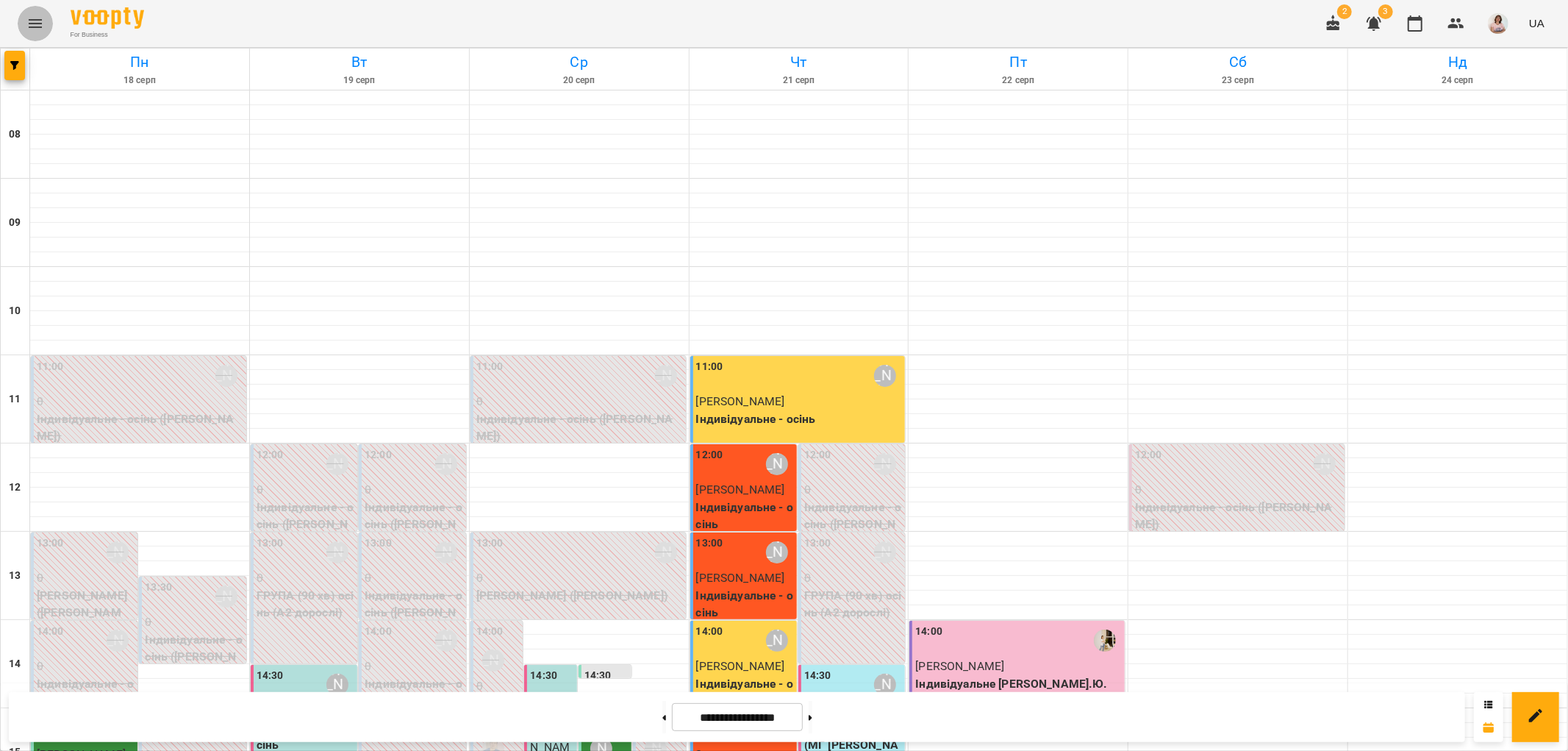
click at [39, 20] on icon "Menu" at bounding box center [35, 23] width 13 height 9
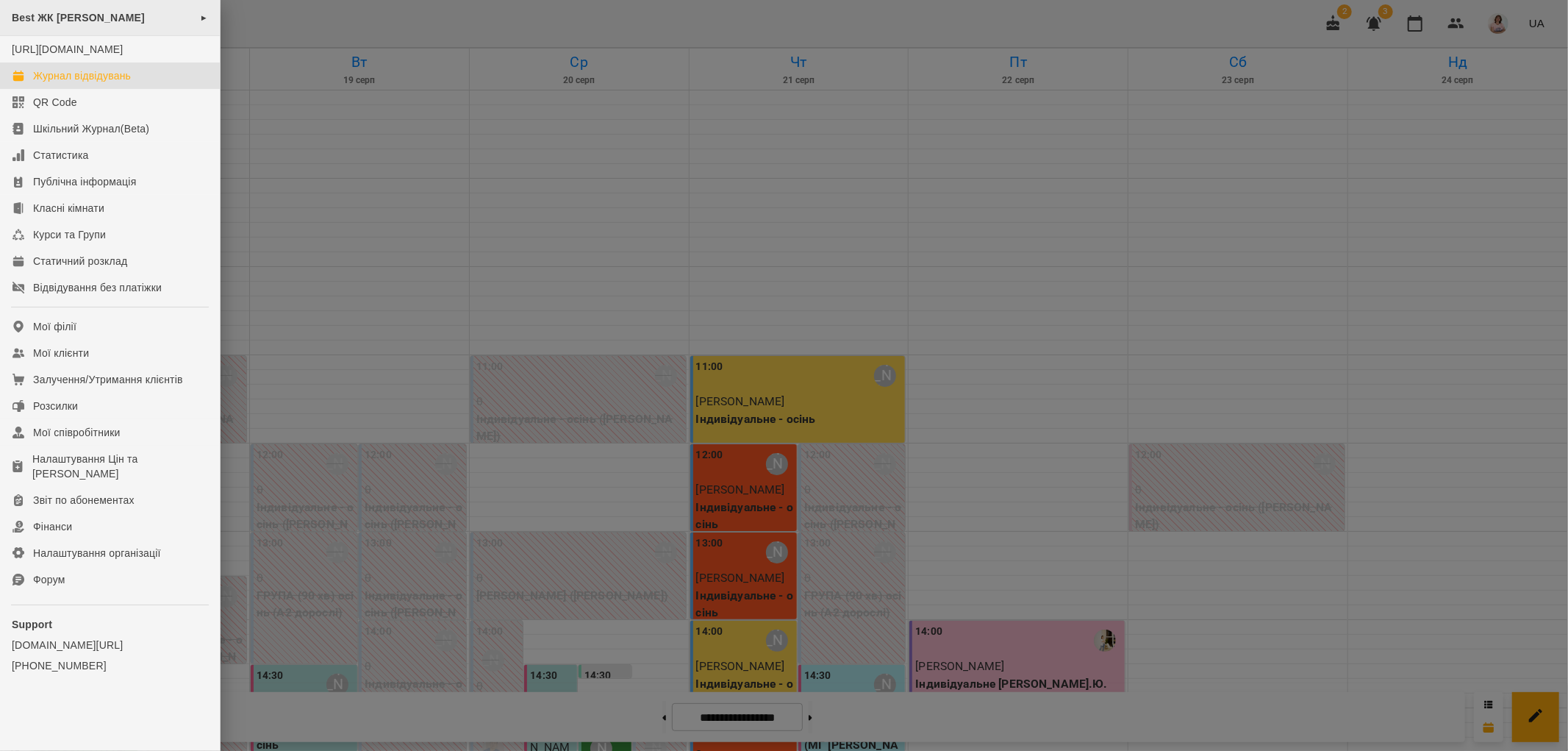
click at [106, 20] on div "Best ЖК Софія ►" at bounding box center [109, 18] width 220 height 36
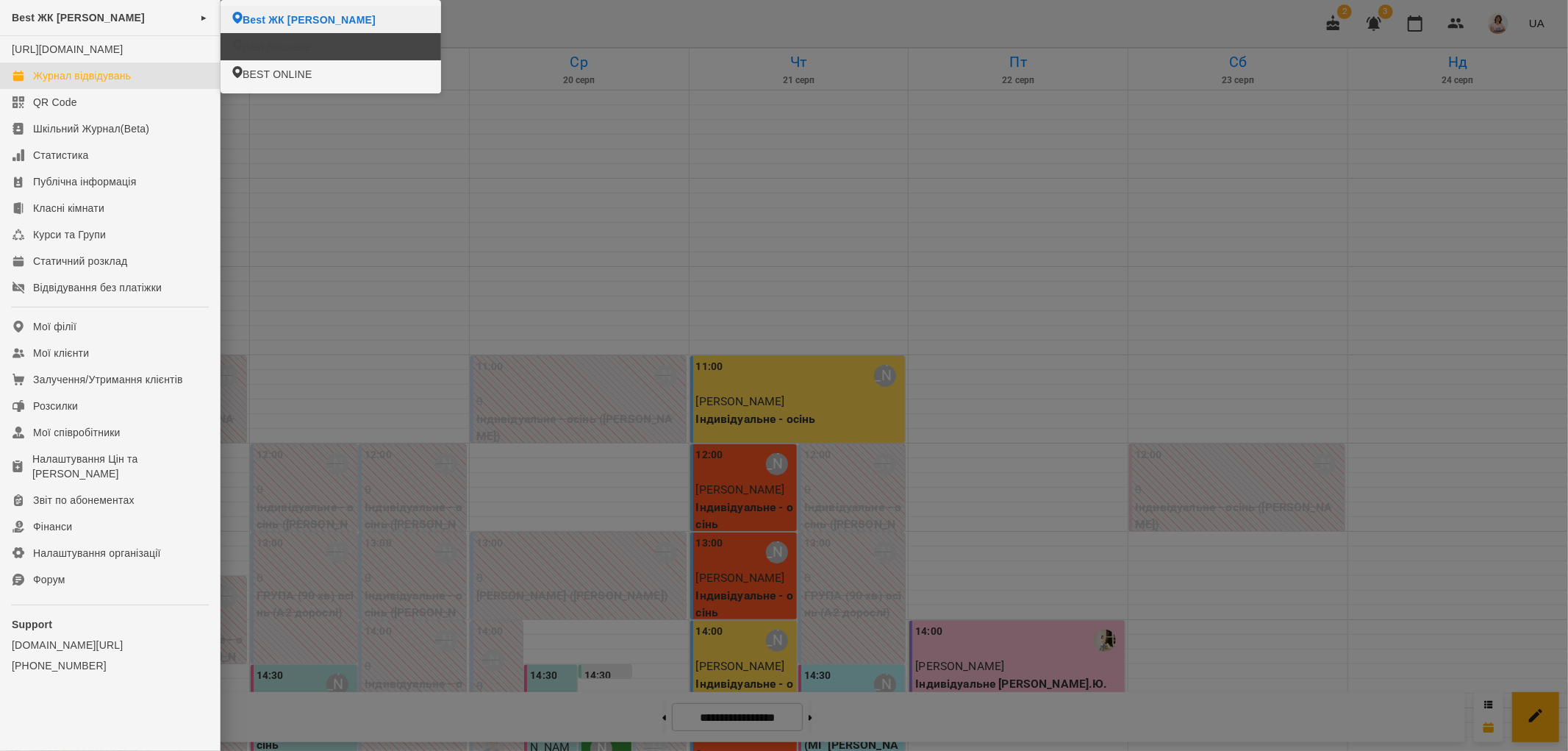
click at [302, 43] on span "Best Вишневе" at bounding box center [276, 47] width 68 height 15
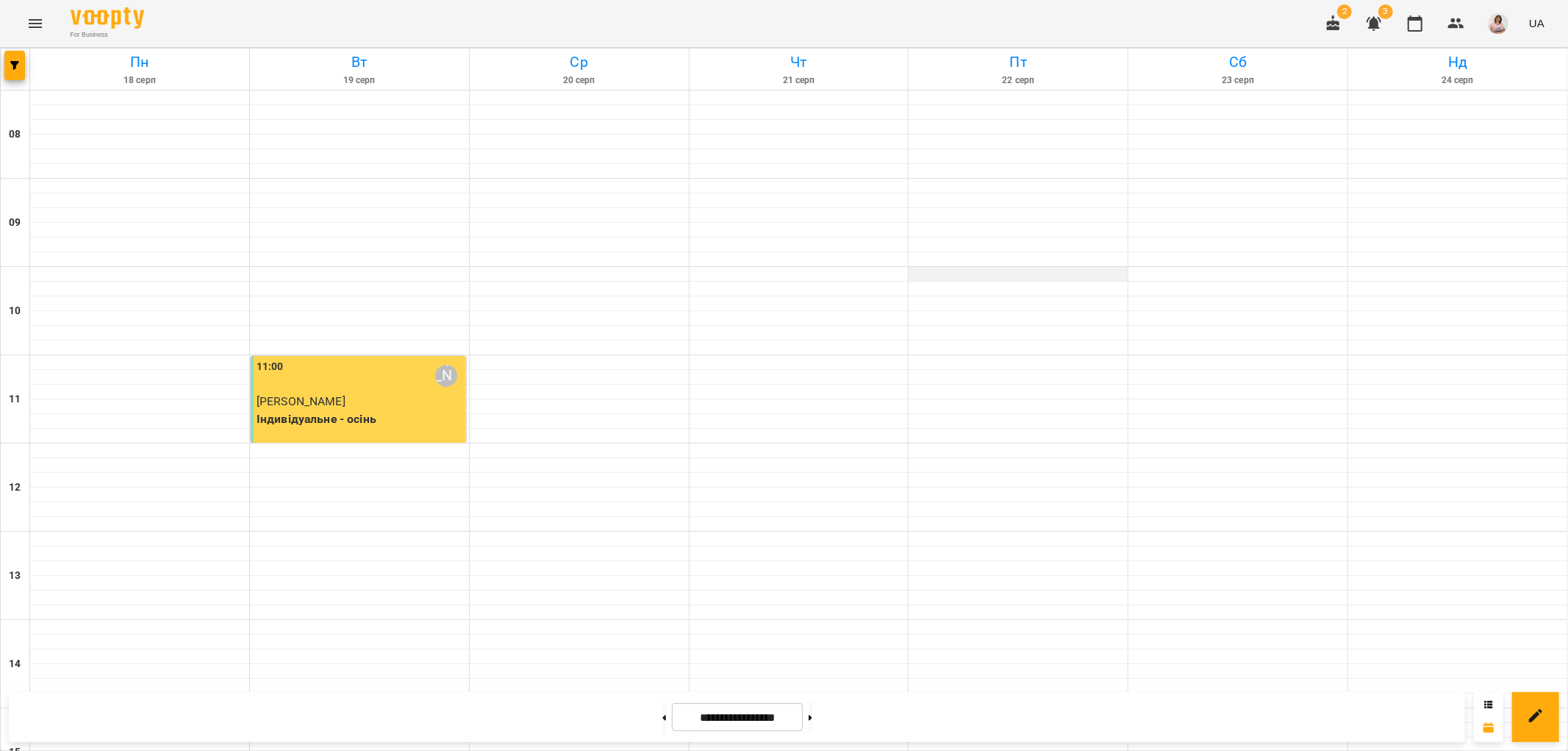
scroll to position [642, 0]
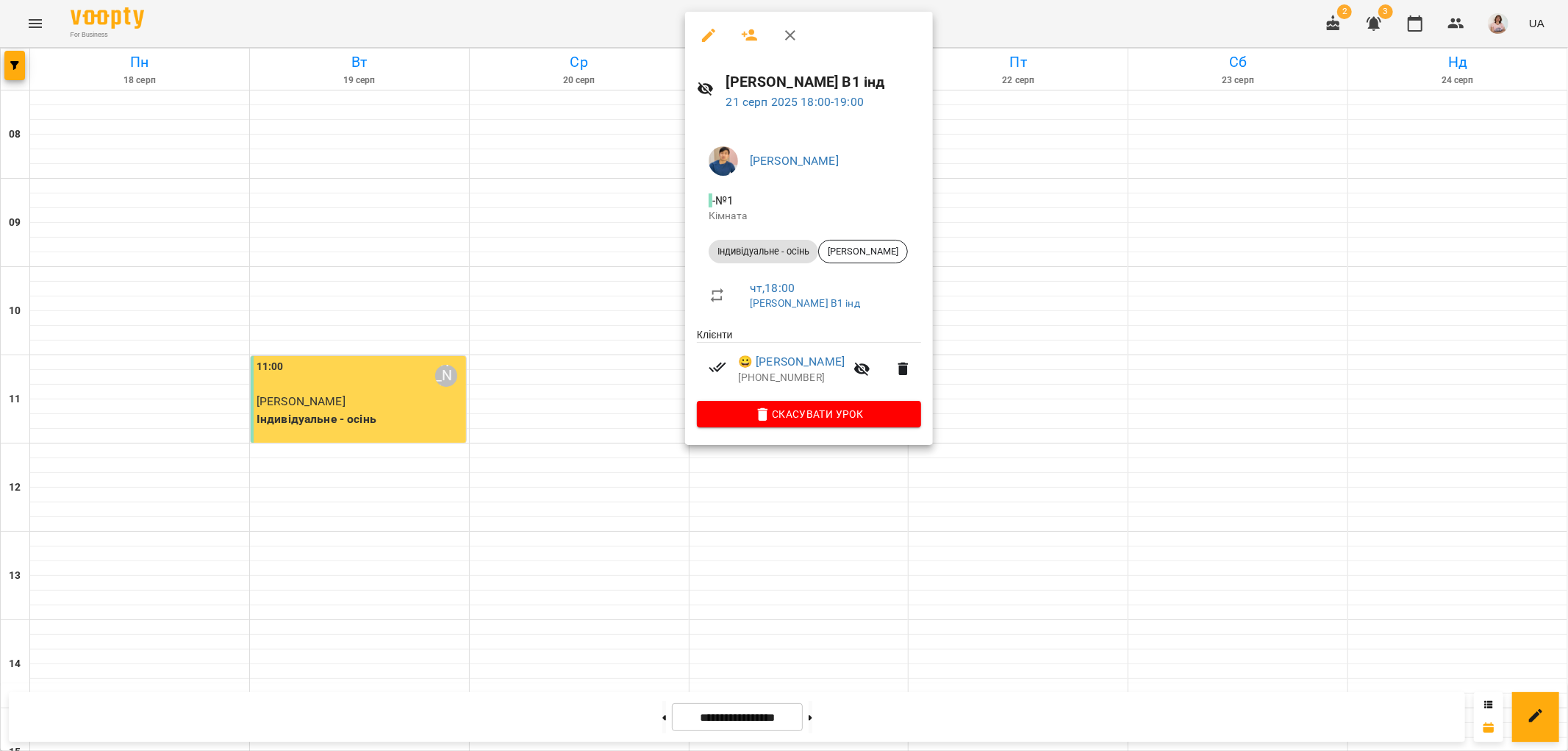
click at [1452, 25] on div at bounding box center [784, 375] width 1568 height 751
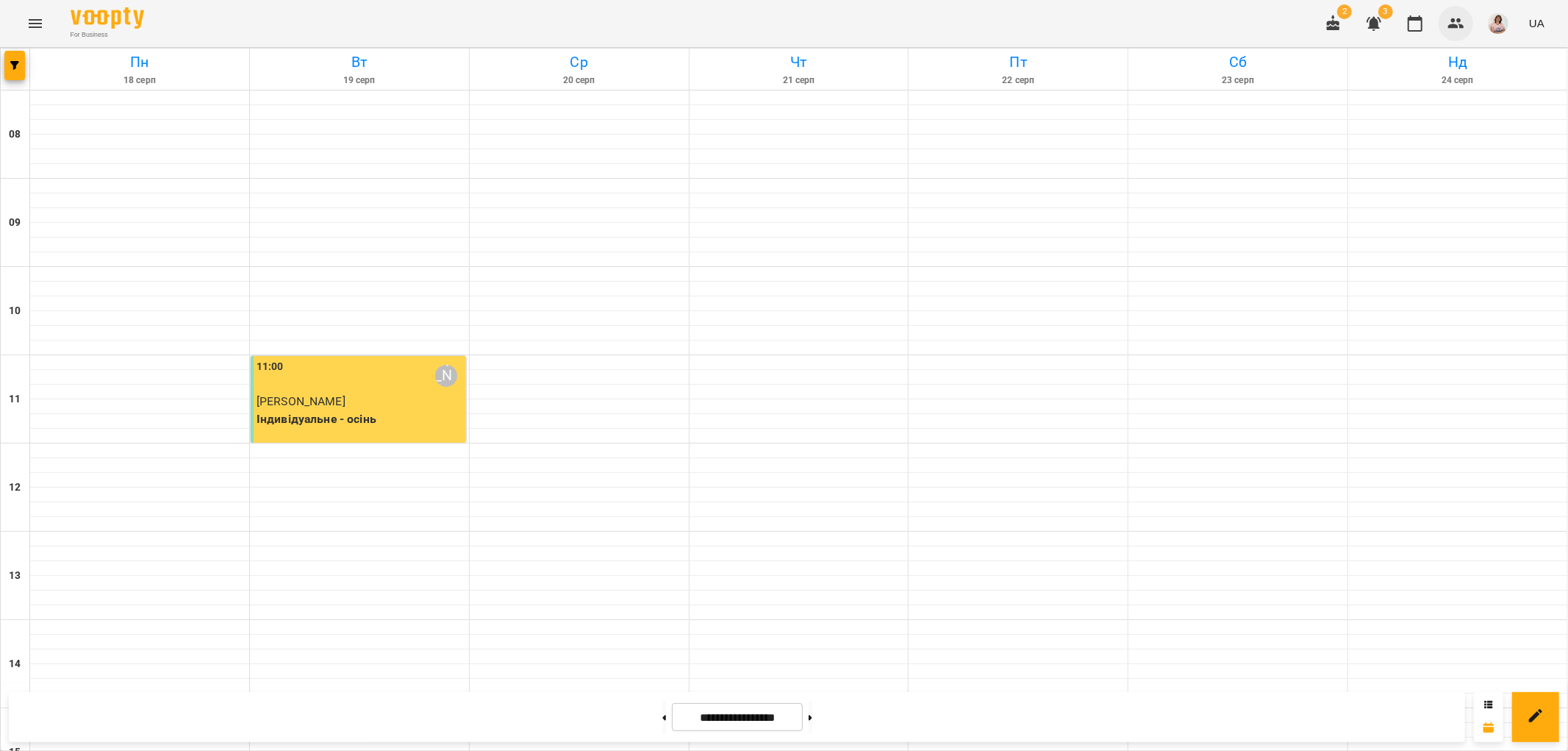
click at [1453, 25] on icon "button" at bounding box center [1457, 23] width 16 height 11
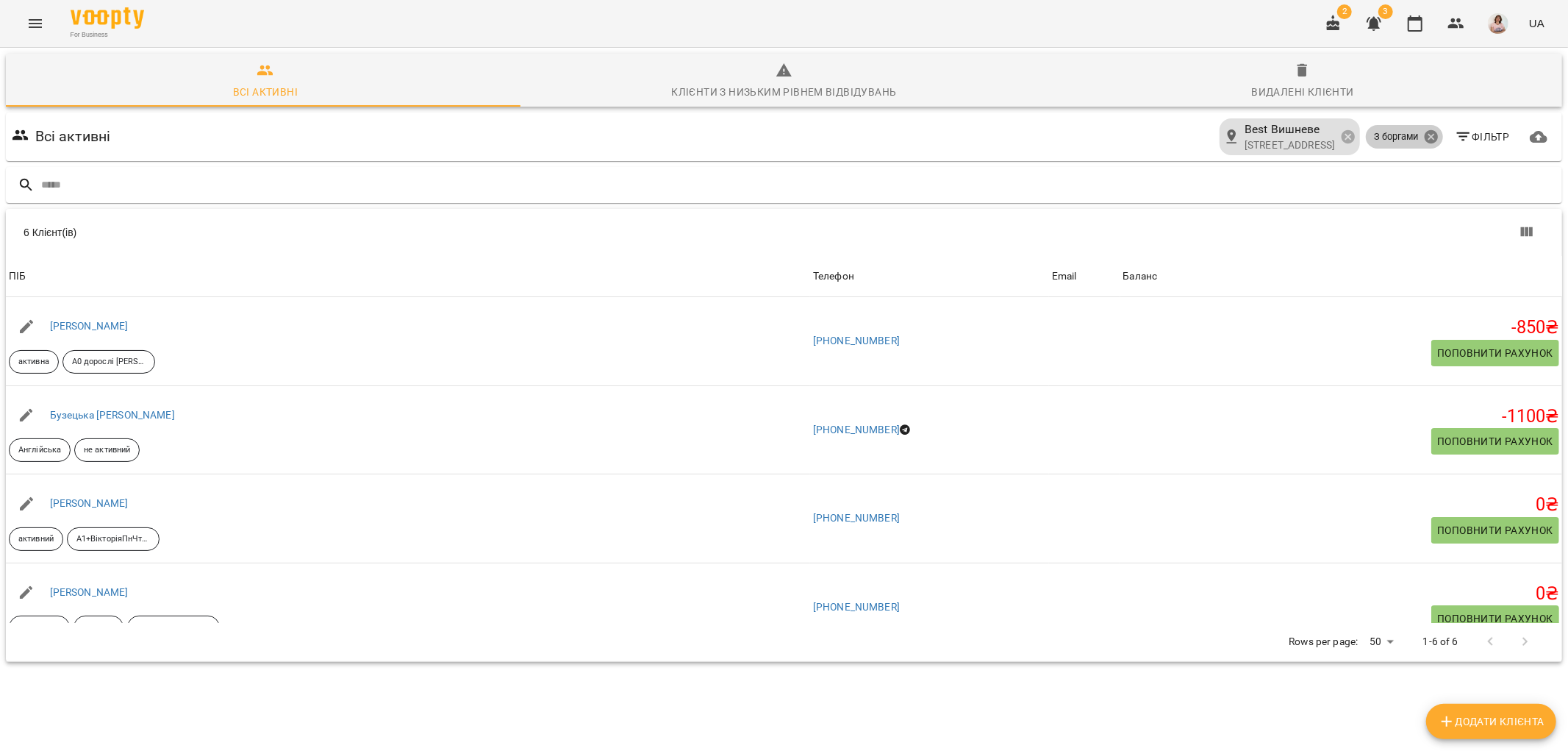
click at [1423, 137] on icon at bounding box center [1432, 137] width 16 height 16
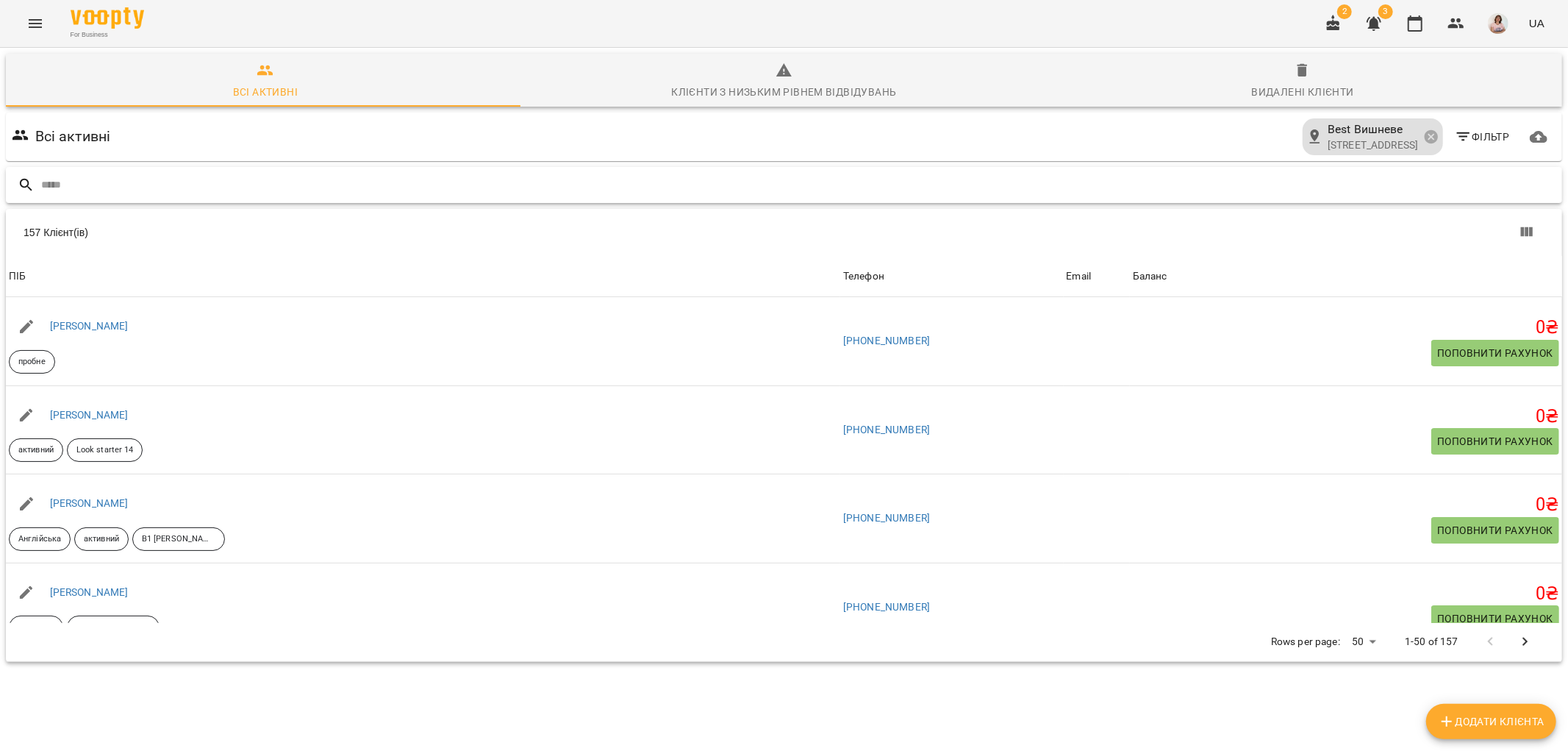
click at [90, 196] on input "text" at bounding box center [798, 185] width 1515 height 25
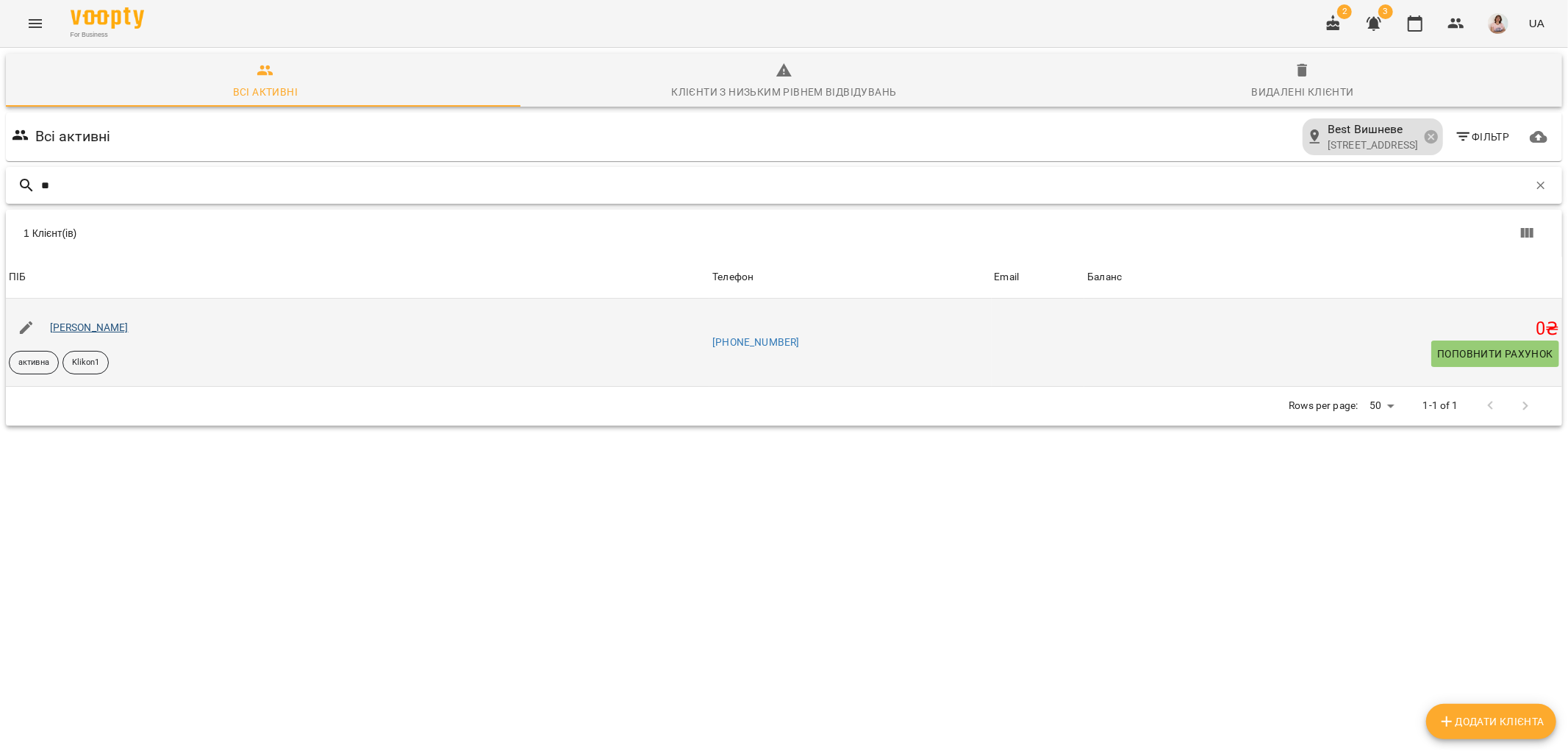
type input "**"
click at [92, 324] on link "Плевако Аліса" at bounding box center [90, 327] width 79 height 12
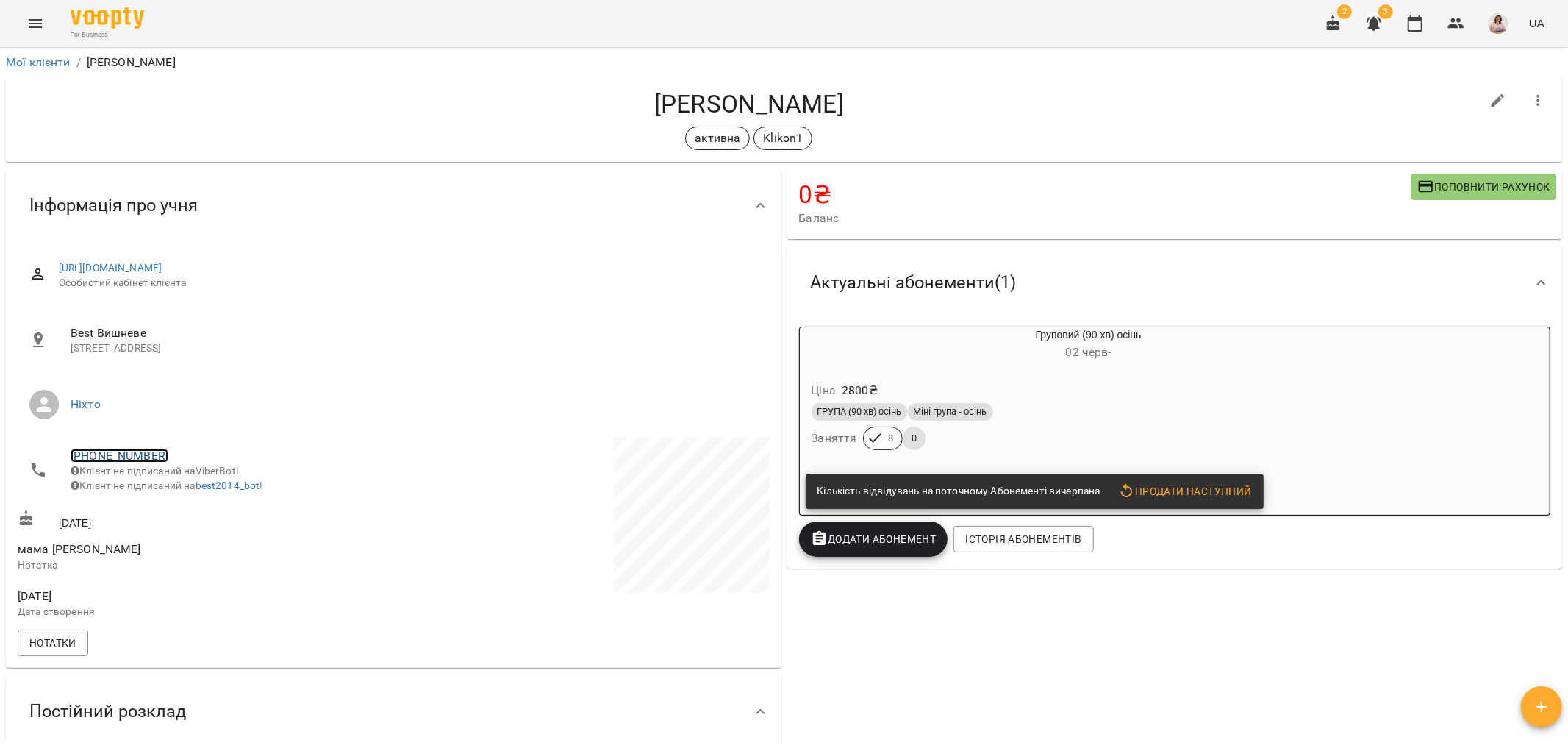
click at [112, 448] on link "+380636214040" at bounding box center [119, 455] width 98 height 14
click at [185, 484] on img at bounding box center [179, 484] width 22 height 22
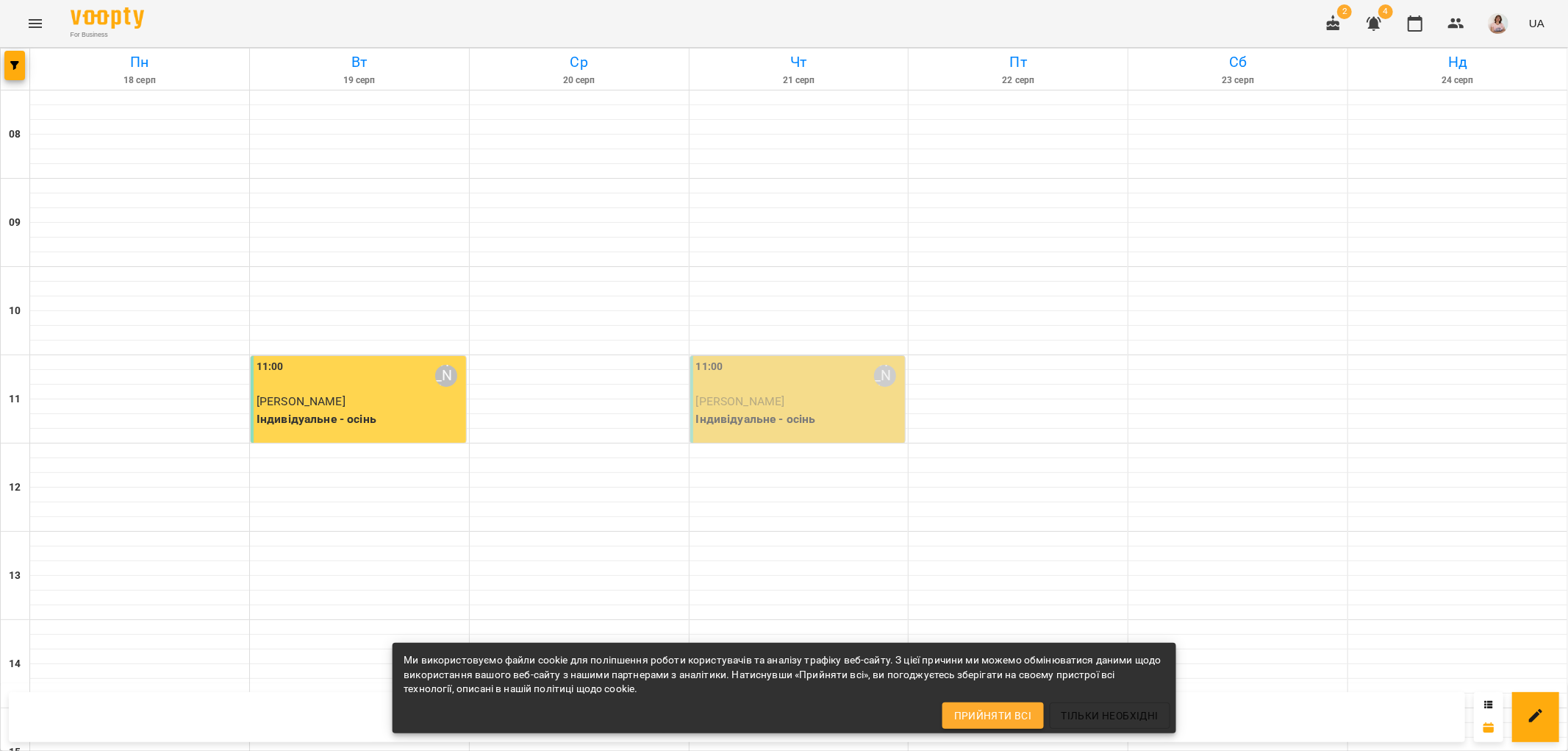
click at [776, 379] on div "11:00 [PERSON_NAME]" at bounding box center [799, 375] width 206 height 34
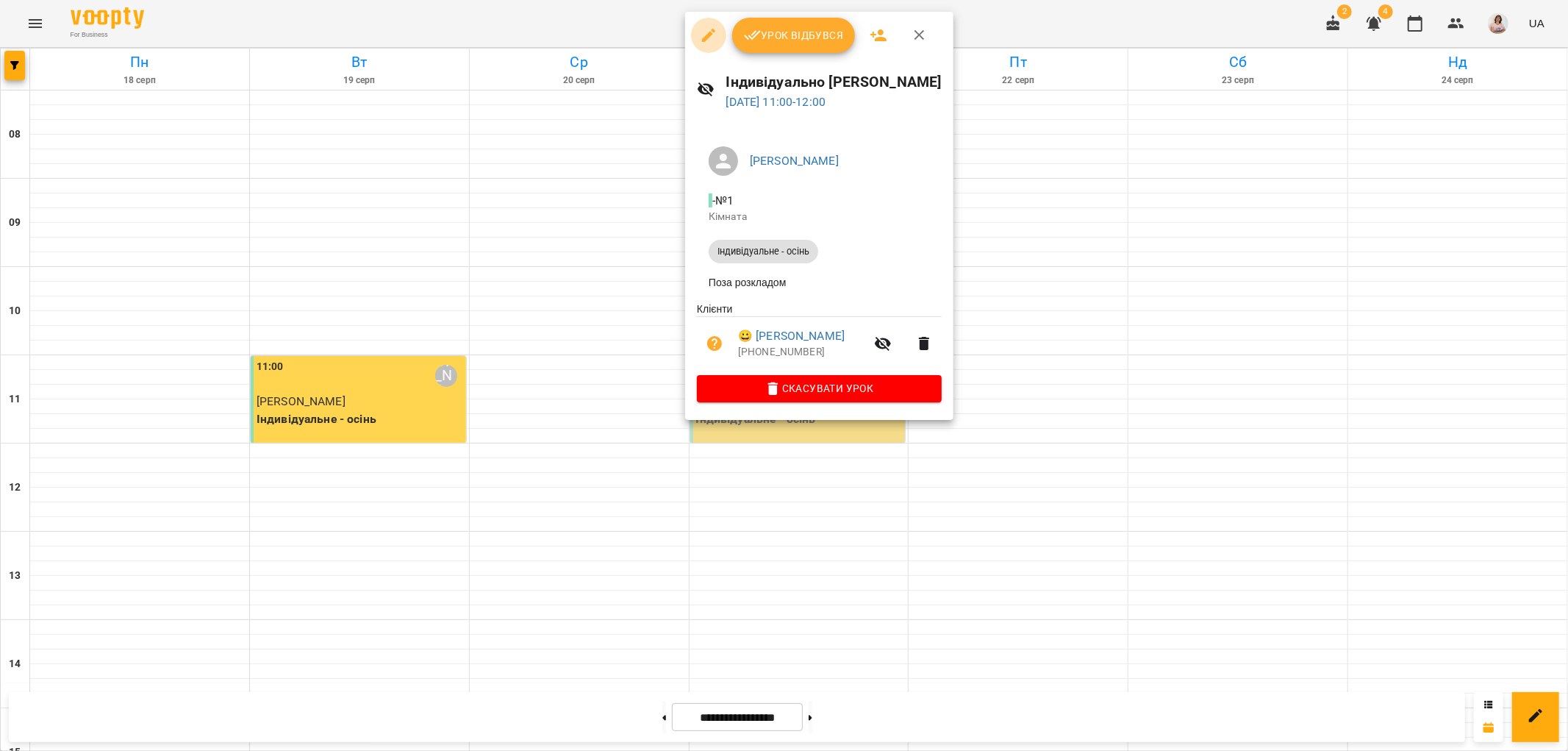
click at [707, 35] on icon "button" at bounding box center [709, 35] width 13 height 13
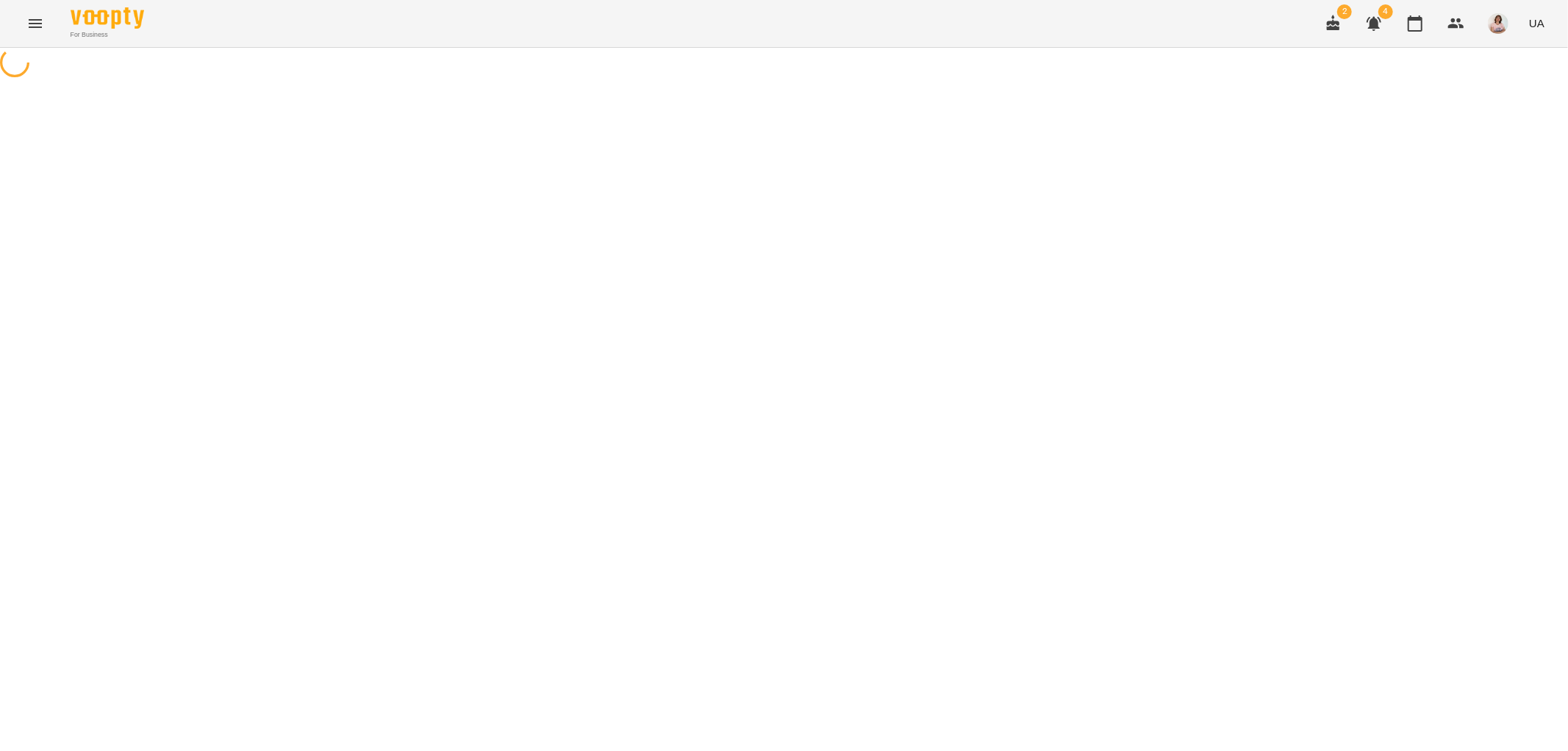
select select "**********"
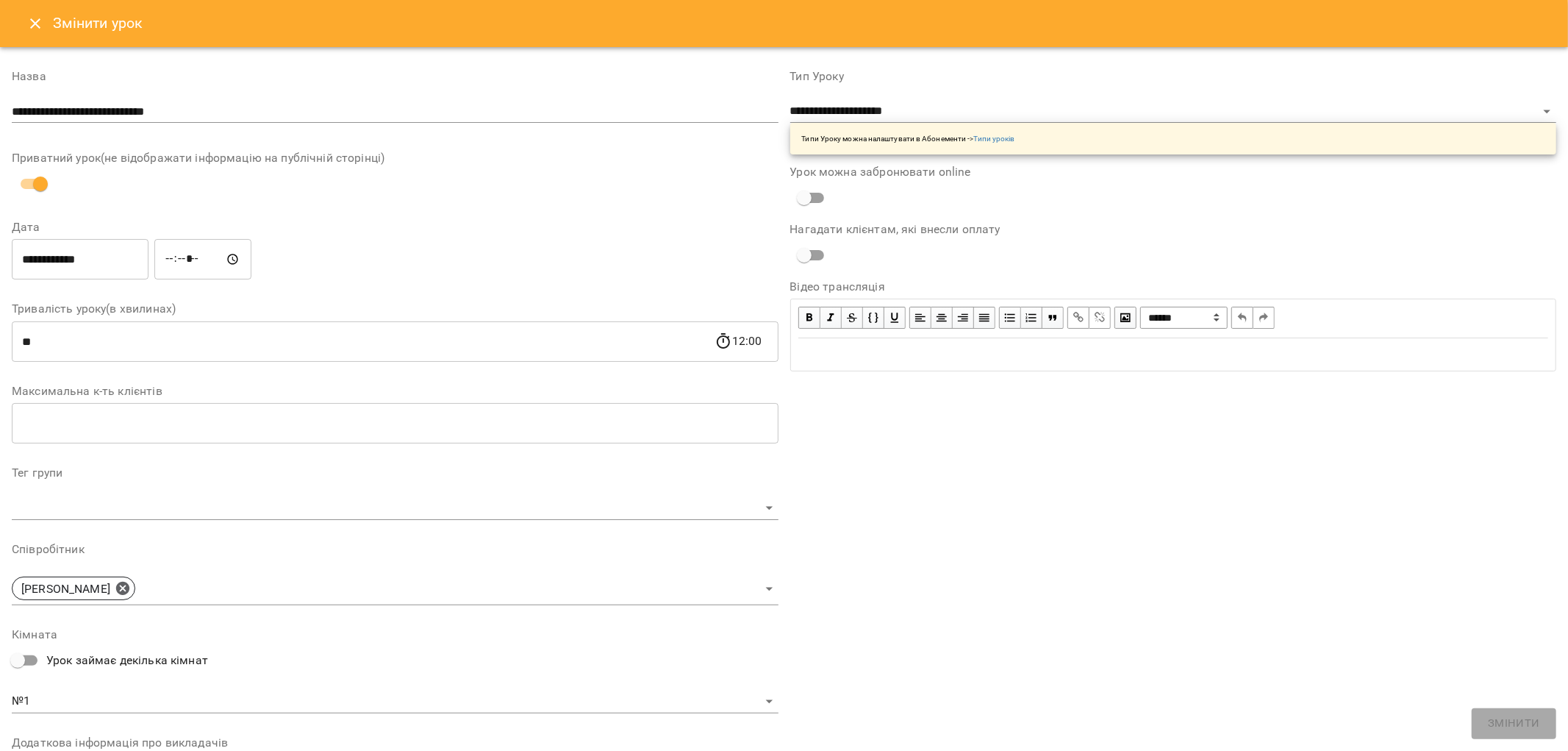
click at [141, 253] on input "**********" at bounding box center [80, 260] width 136 height 41
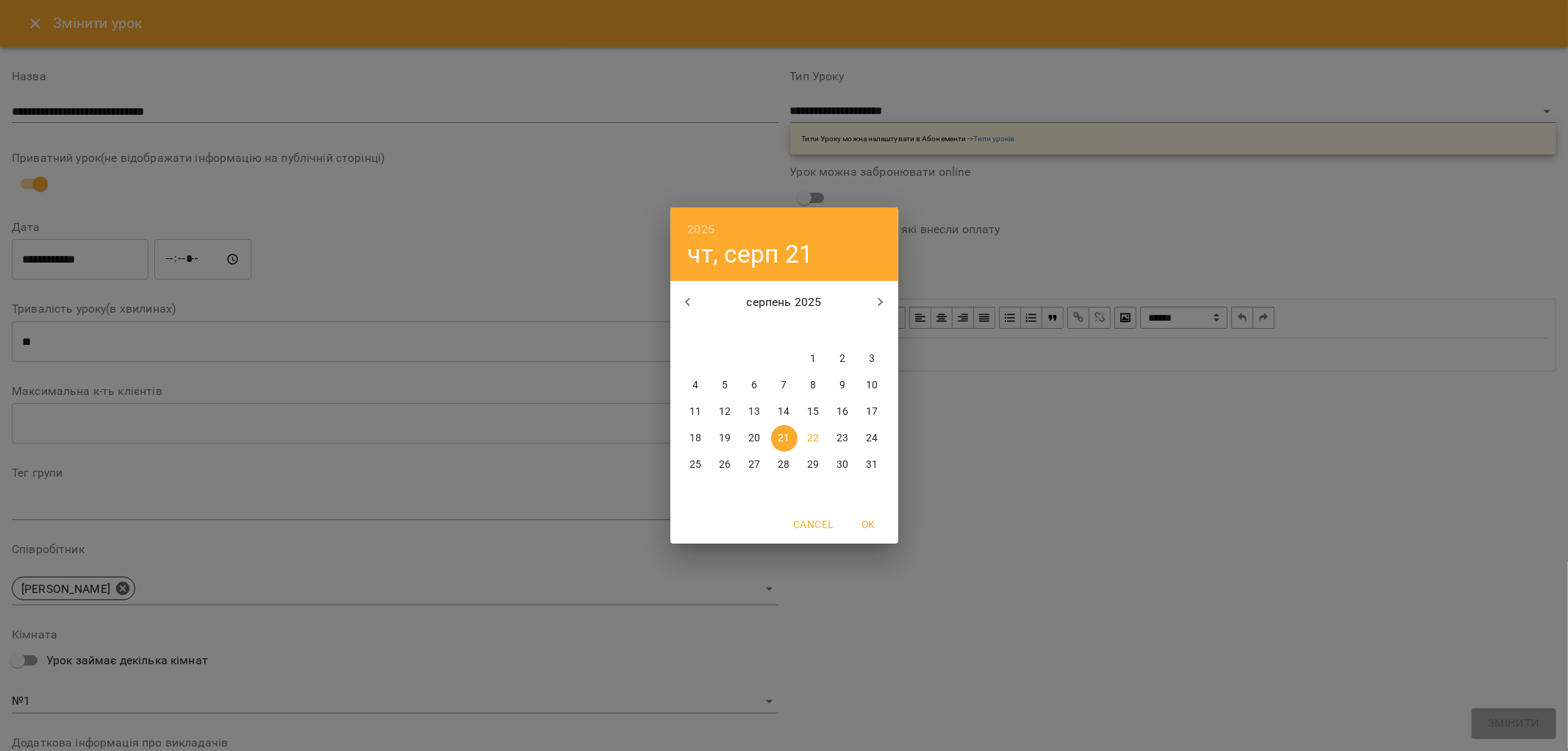
click at [699, 466] on p "25" at bounding box center [696, 465] width 12 height 15
type input "**********"
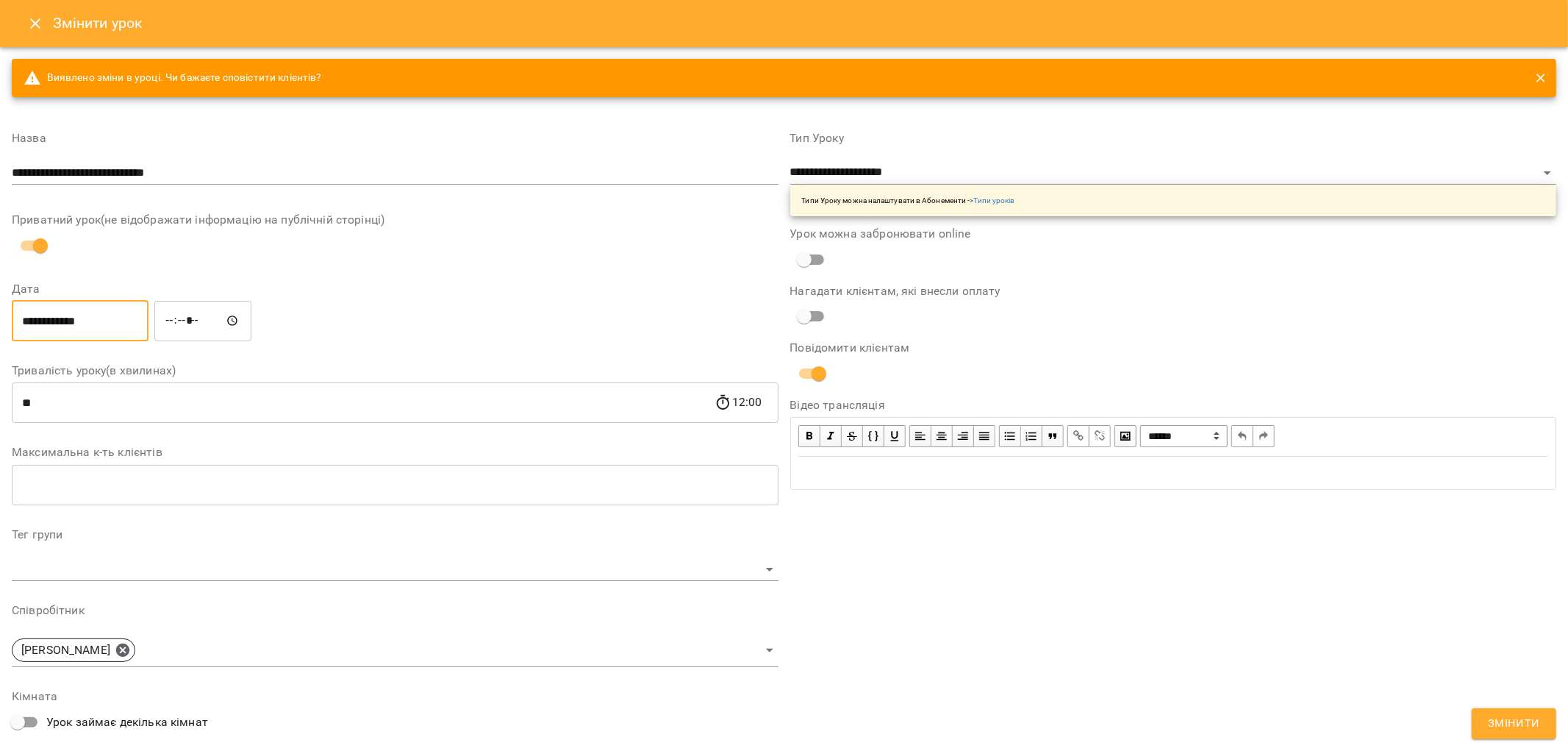
click at [1520, 726] on span "Змінити" at bounding box center [1514, 723] width 52 height 19
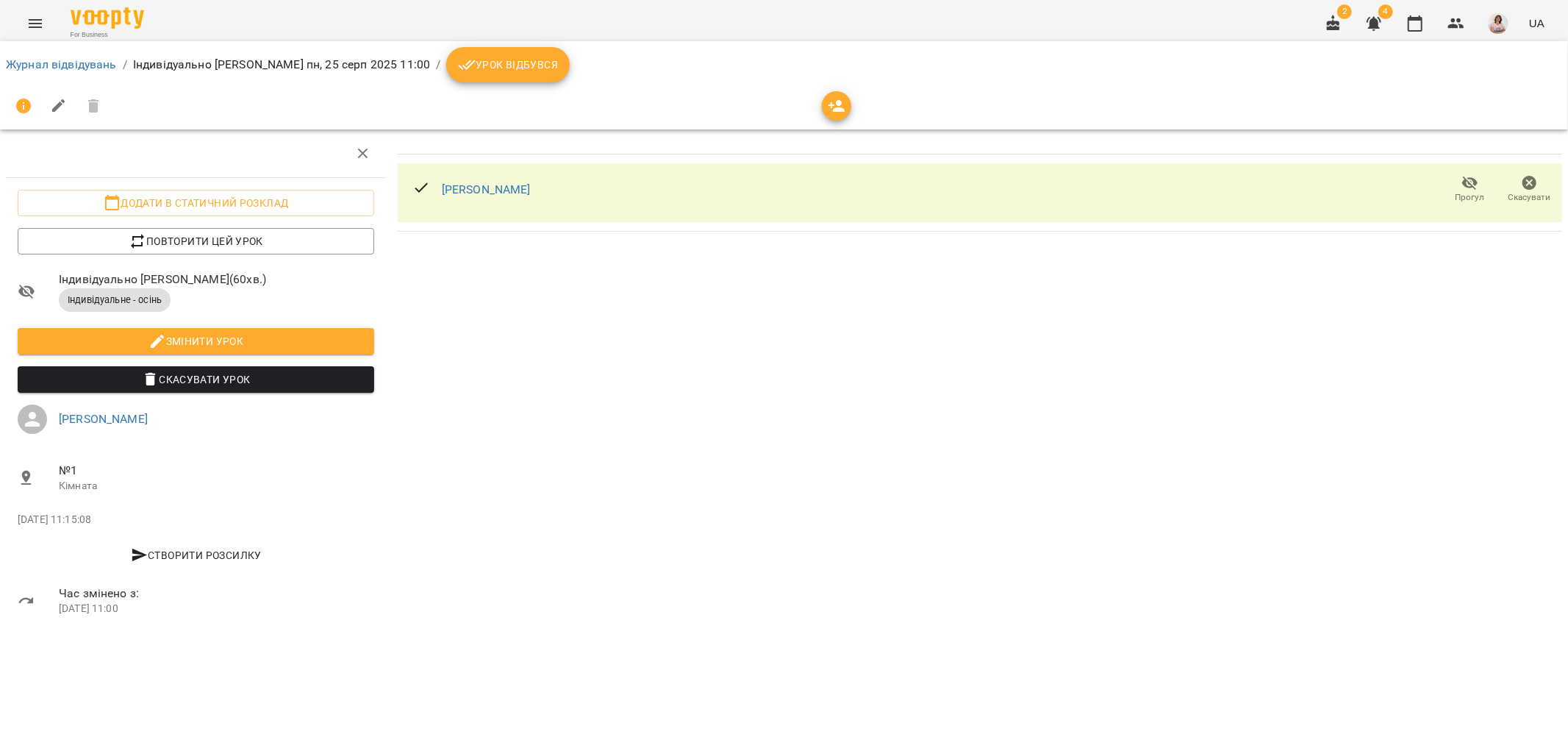
click at [28, 25] on icon "Menu" at bounding box center [35, 23] width 17 height 17
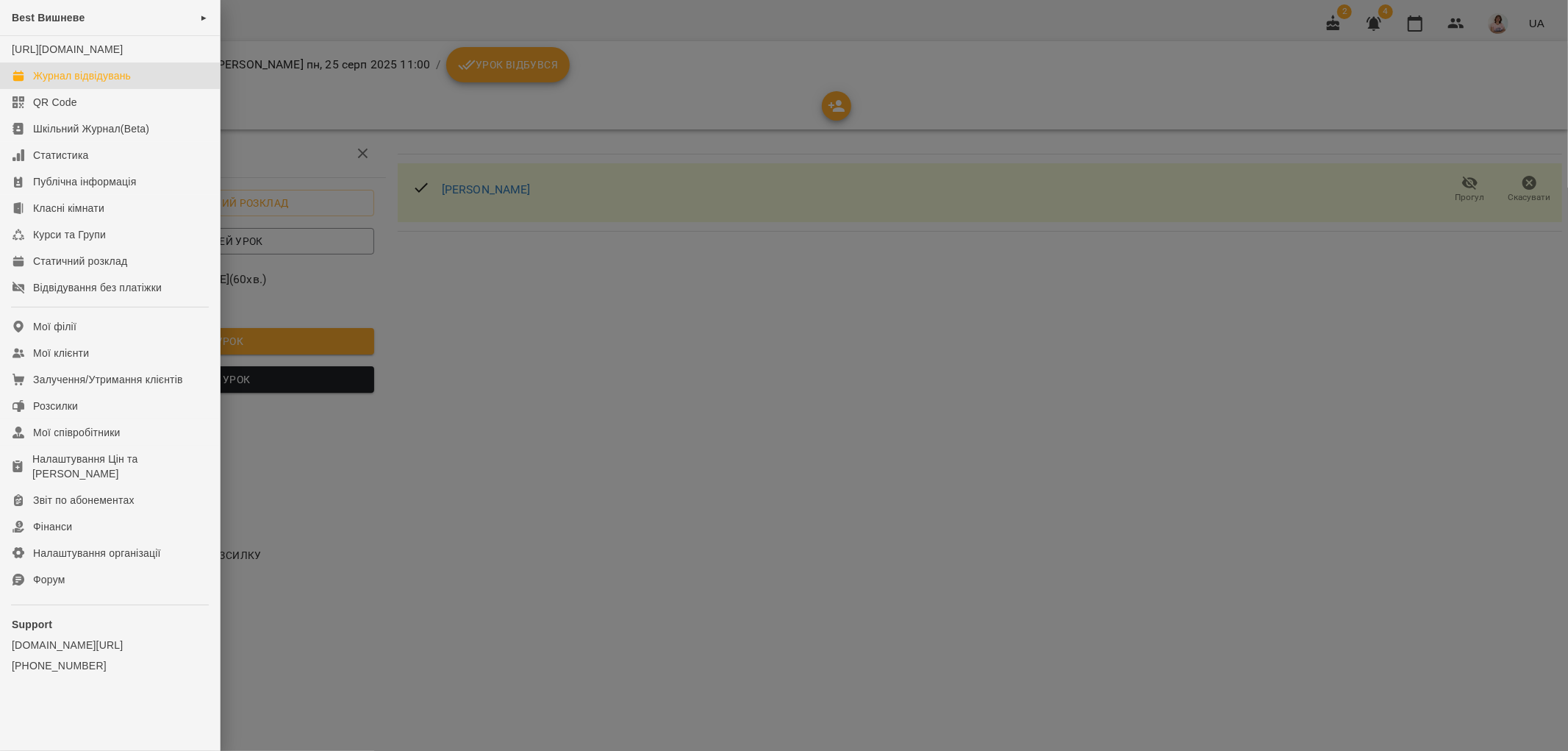
click at [110, 83] on div "Журнал відвідувань" at bounding box center [81, 76] width 98 height 15
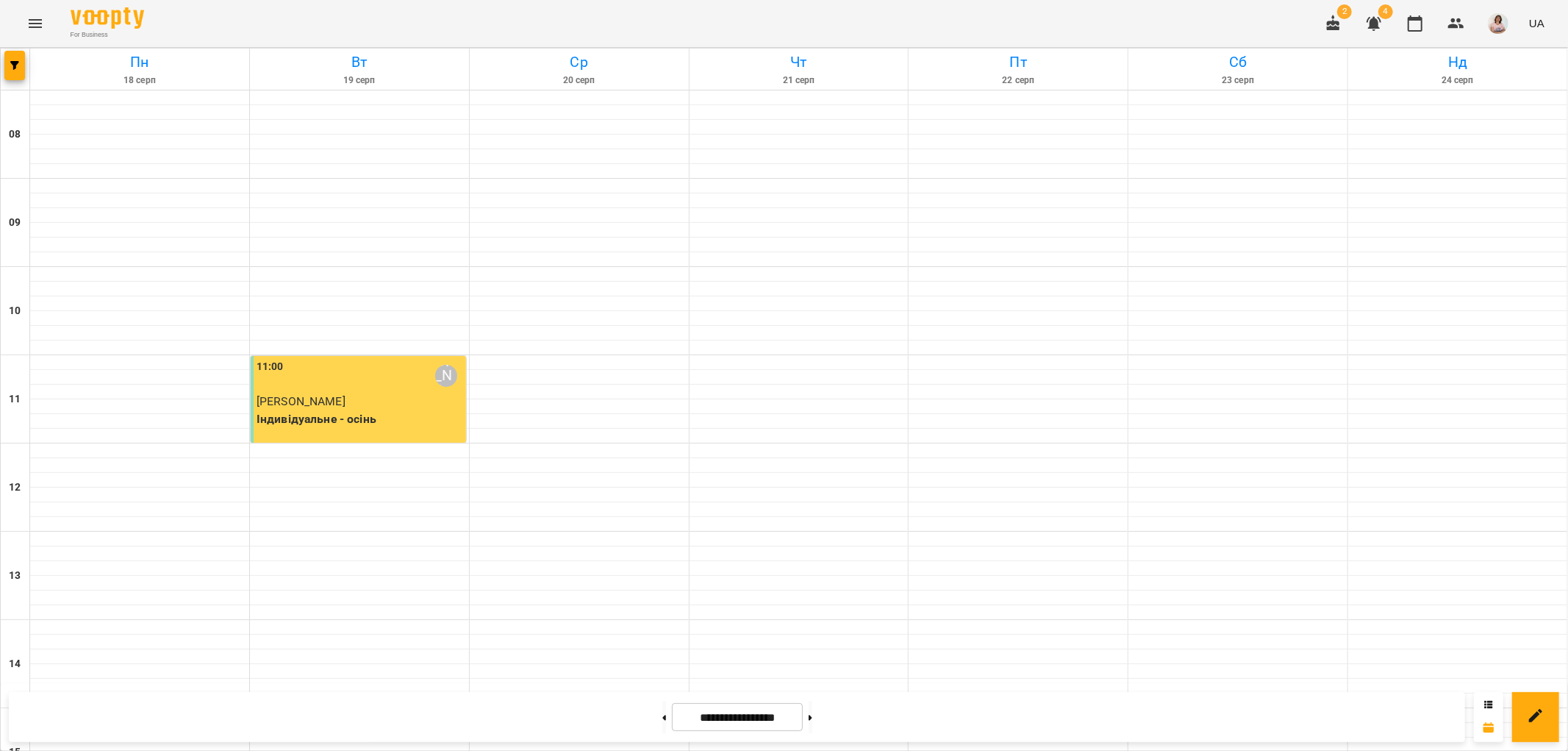
scroll to position [642, 0]
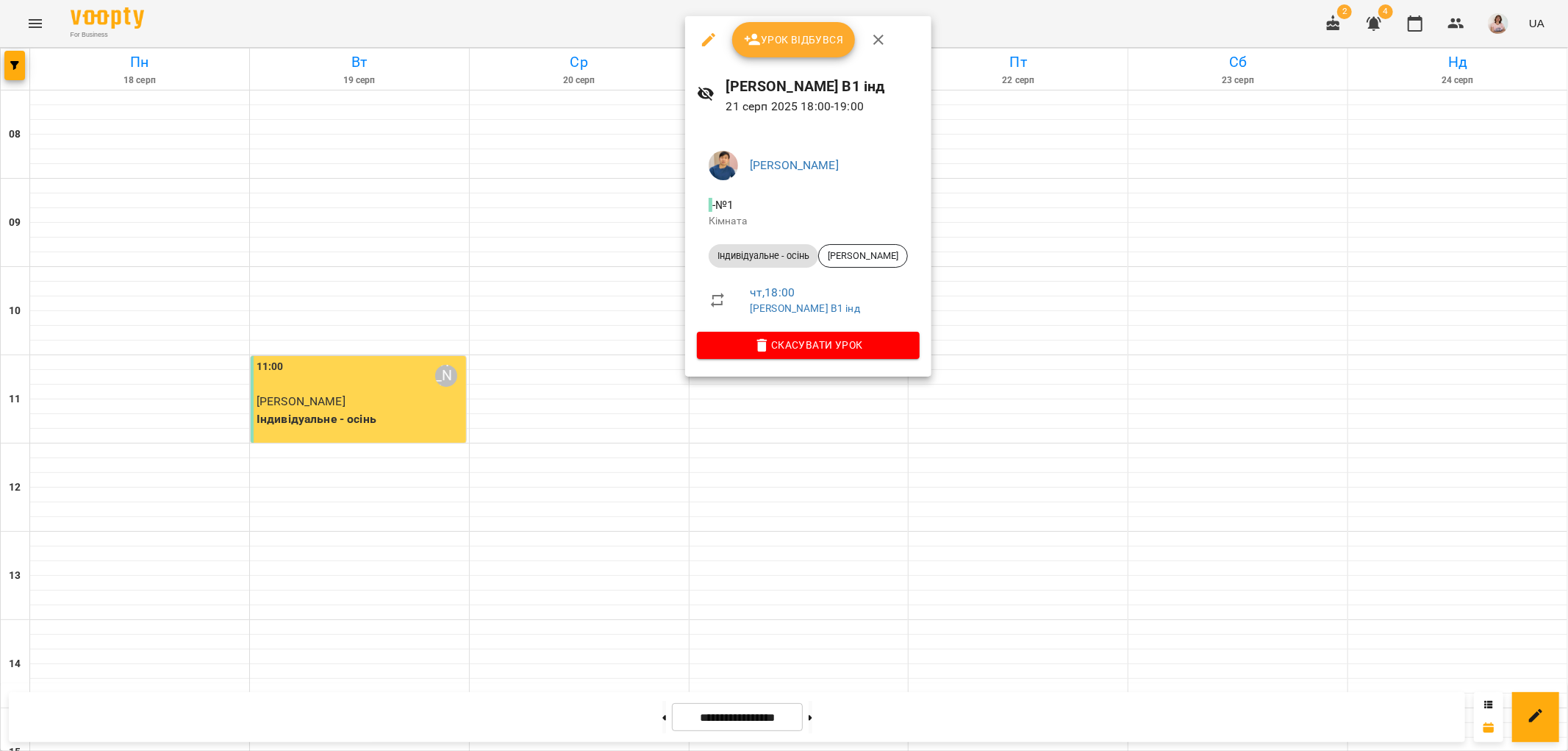
click at [809, 41] on span "Урок відбувся" at bounding box center [794, 39] width 100 height 17
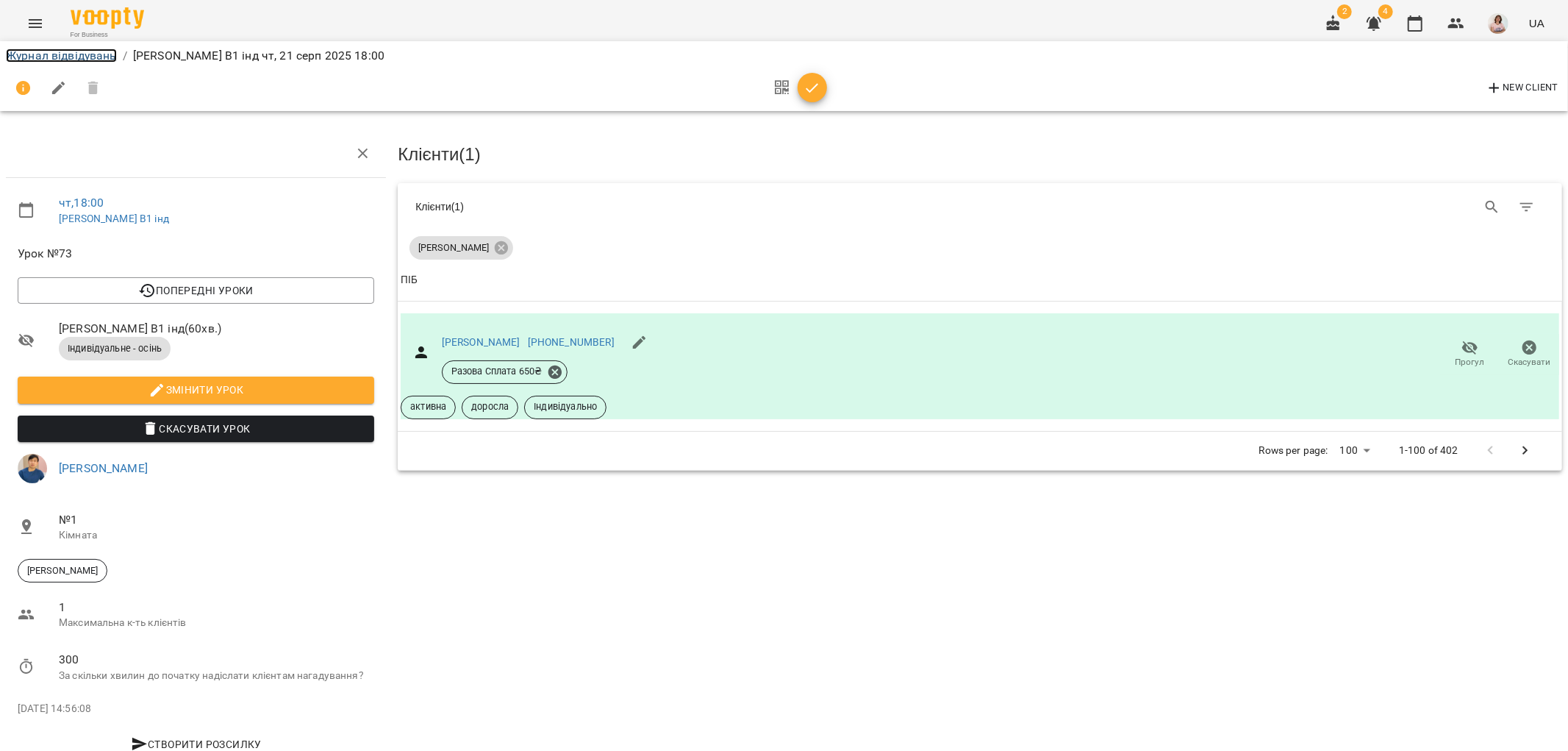
click at [45, 61] on link "Журнал відвідувань" at bounding box center [61, 55] width 111 height 14
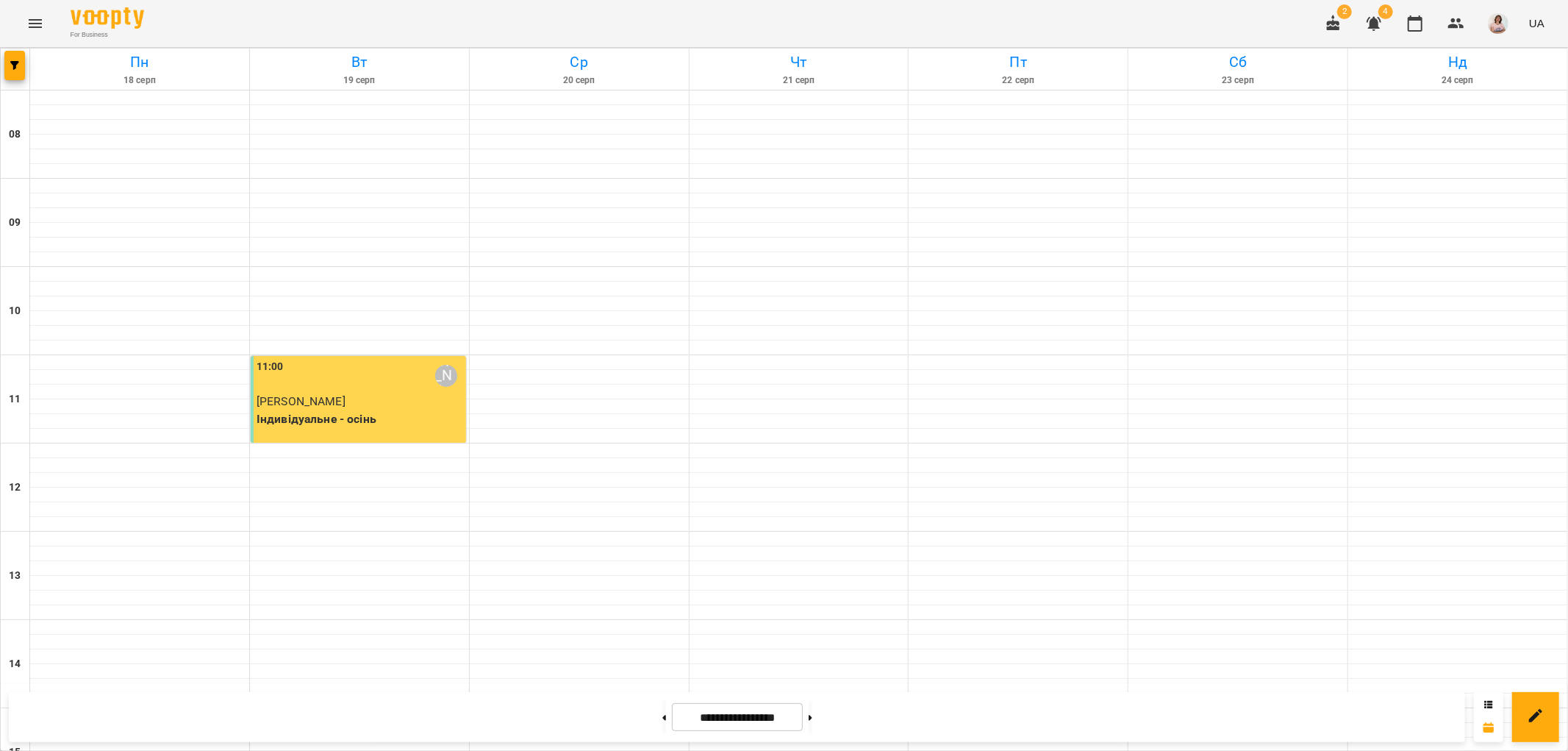
scroll to position [642, 0]
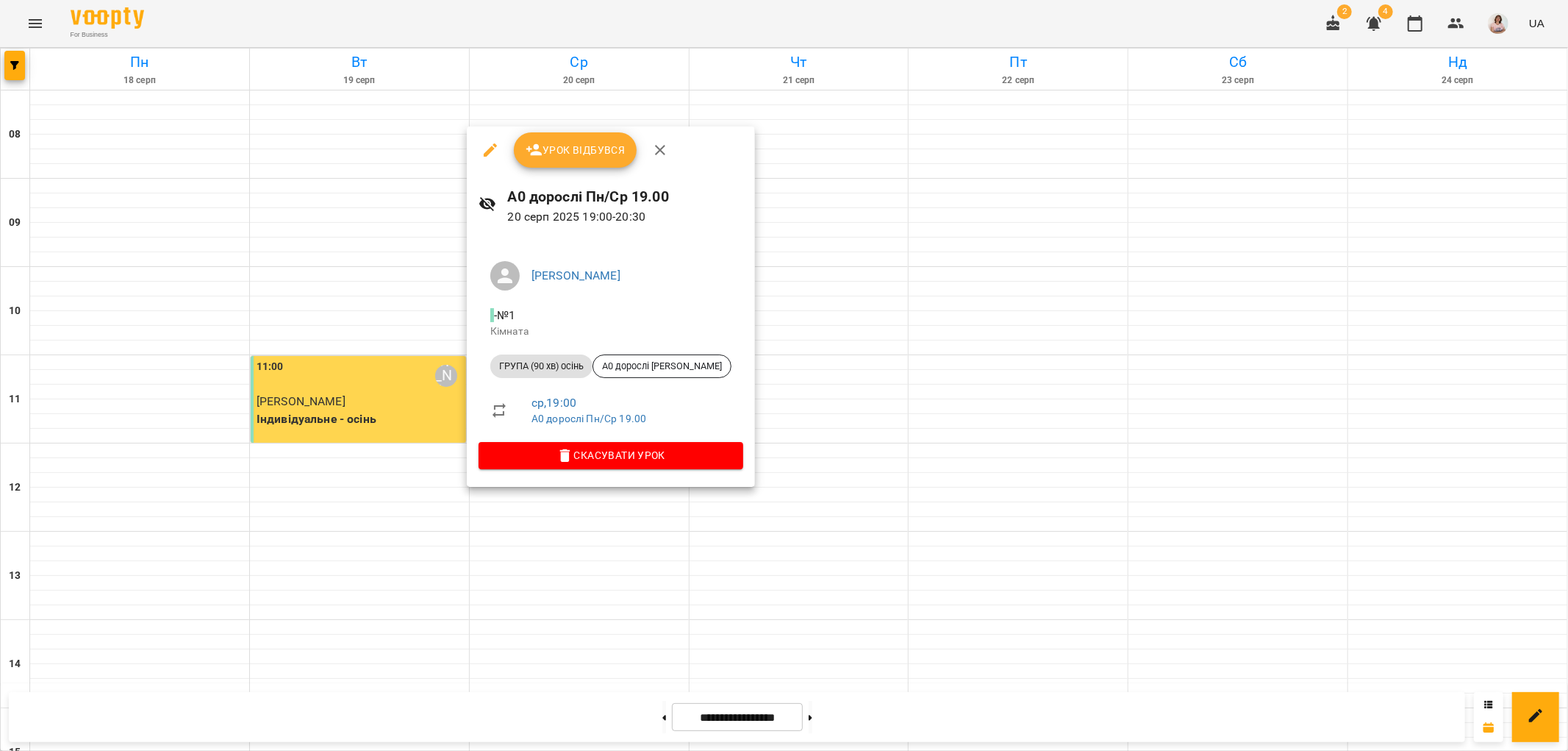
click at [123, 475] on div at bounding box center [784, 375] width 1568 height 751
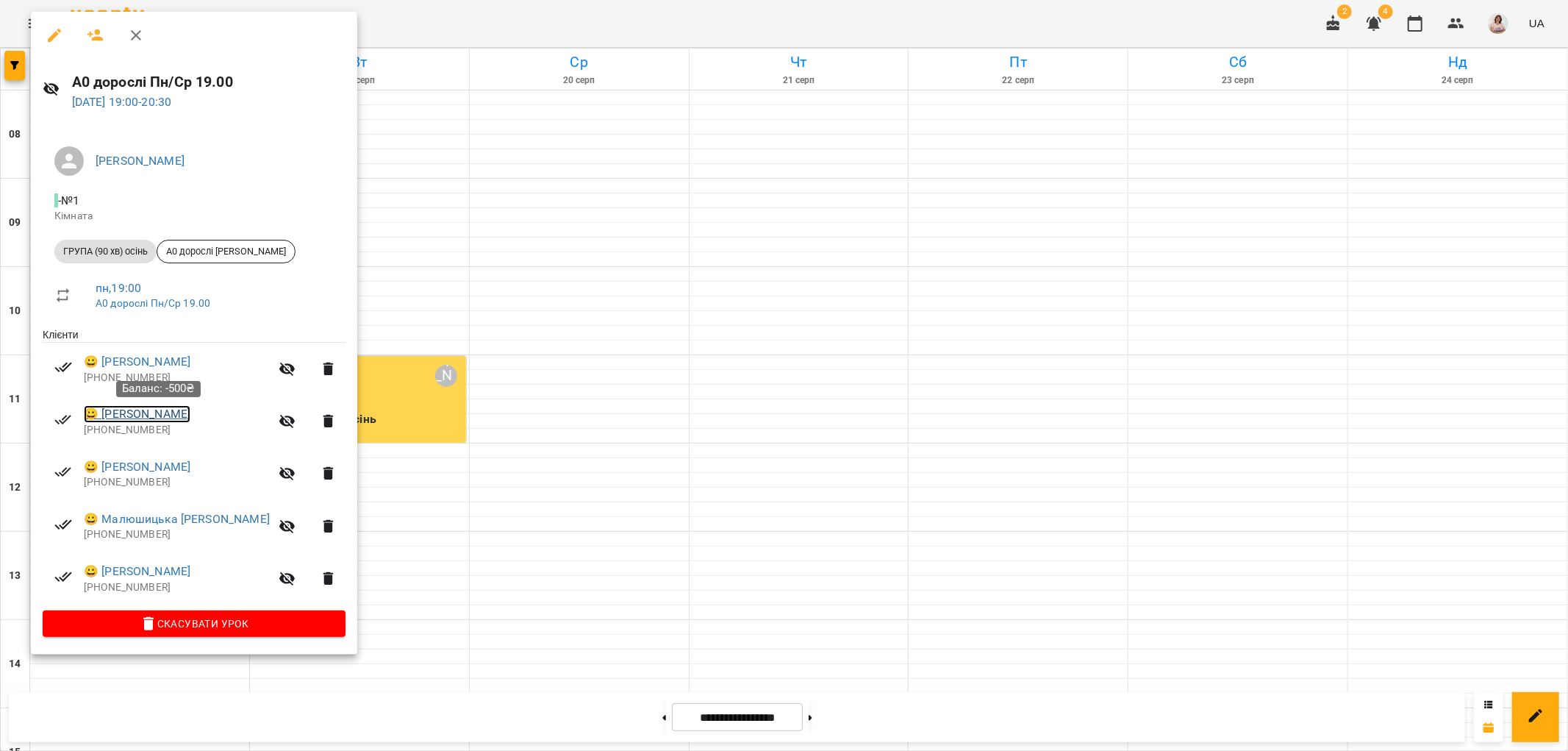
click at [157, 414] on link "😀 [PERSON_NAME]" at bounding box center [137, 414] width 107 height 17
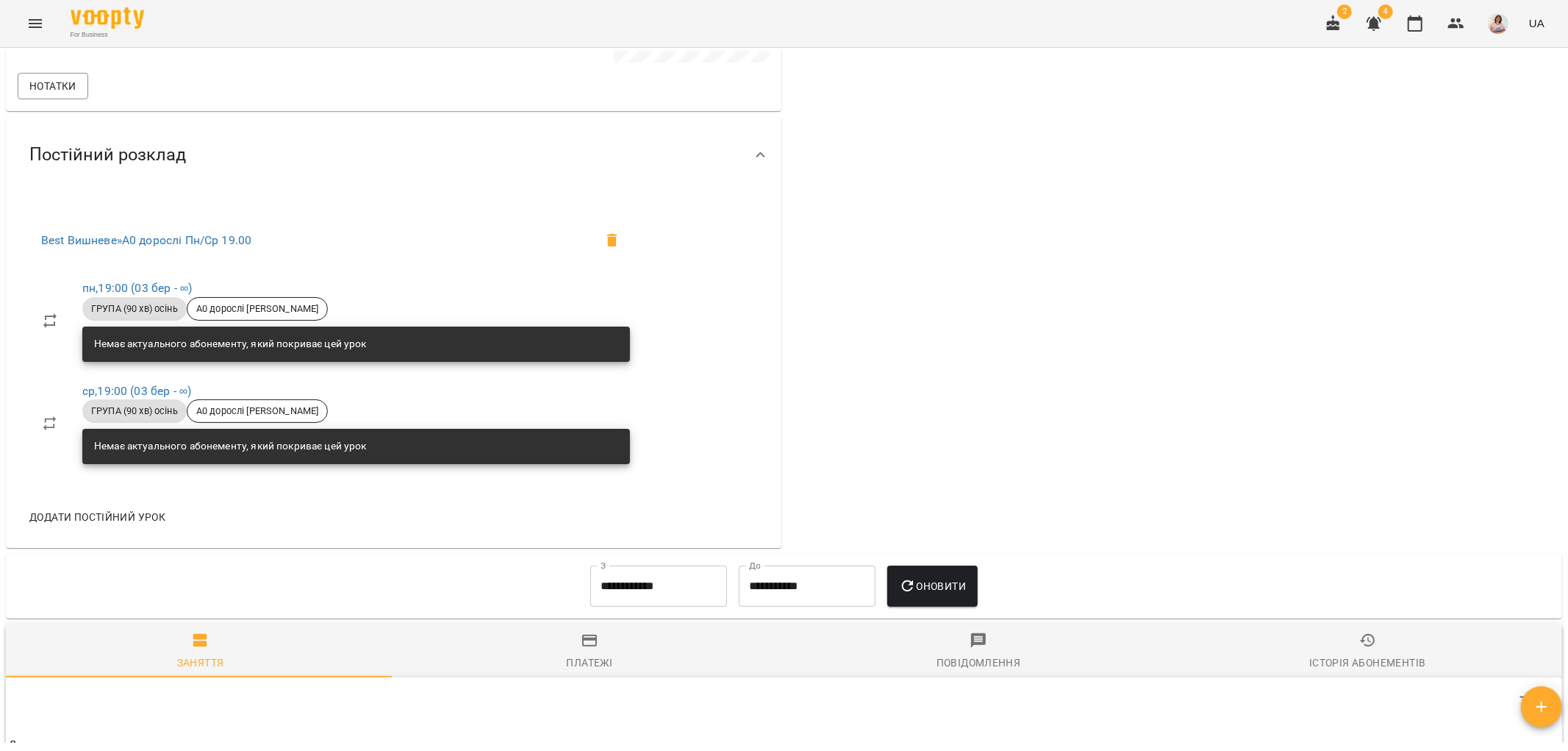
scroll to position [39, 0]
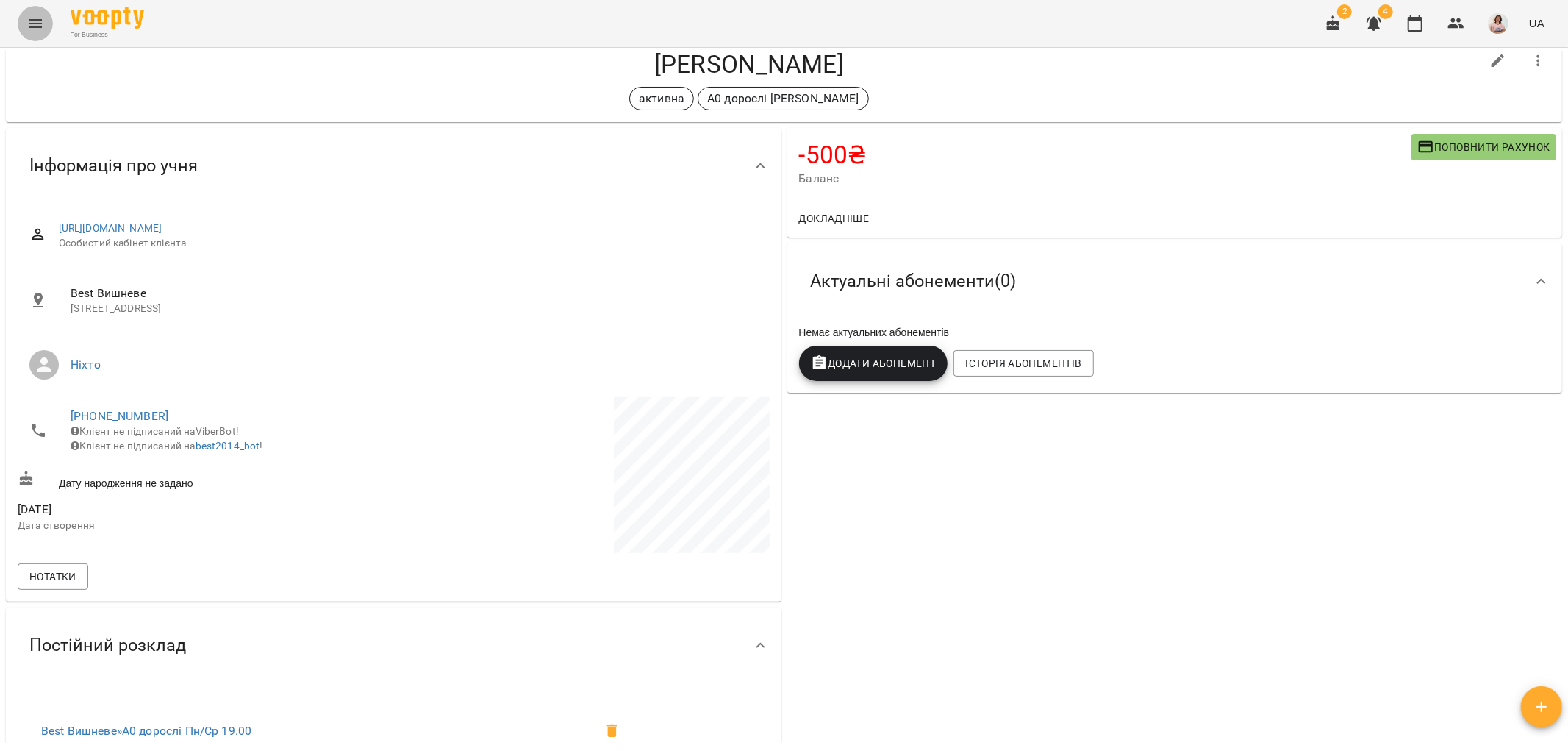
click at [42, 21] on icon "Menu" at bounding box center [35, 23] width 17 height 17
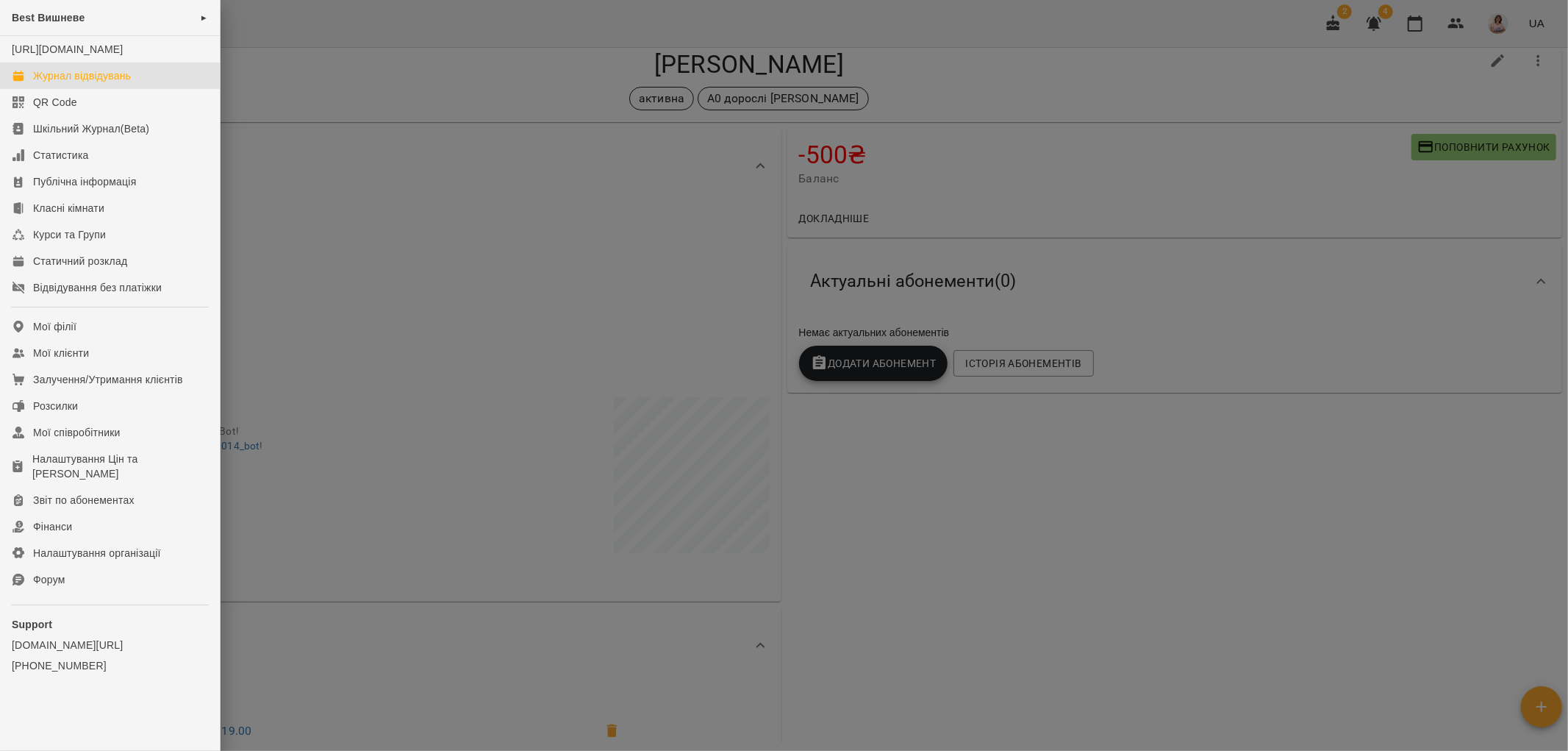
click at [108, 81] on link "Журнал відвідувань" at bounding box center [109, 76] width 220 height 26
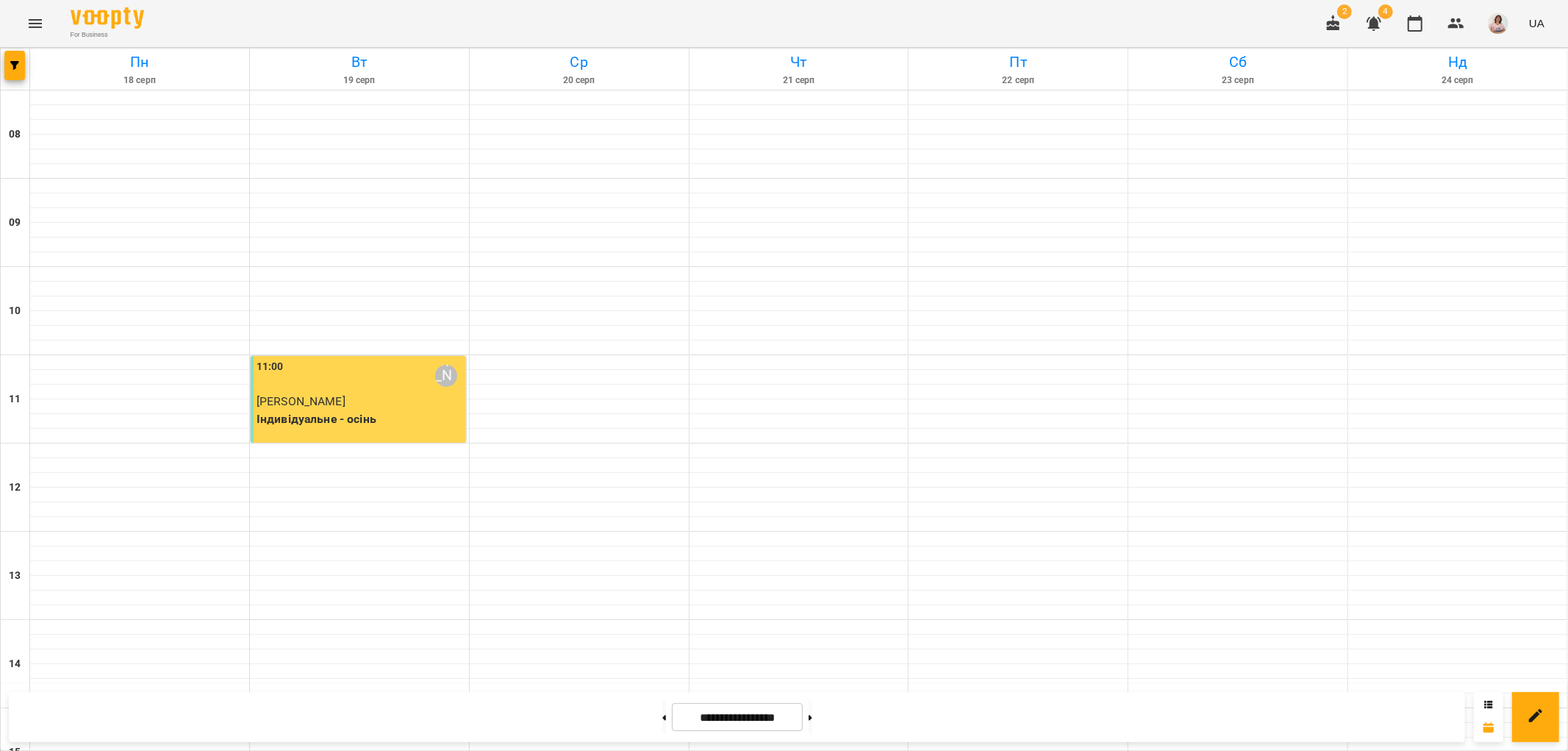
scroll to position [642, 0]
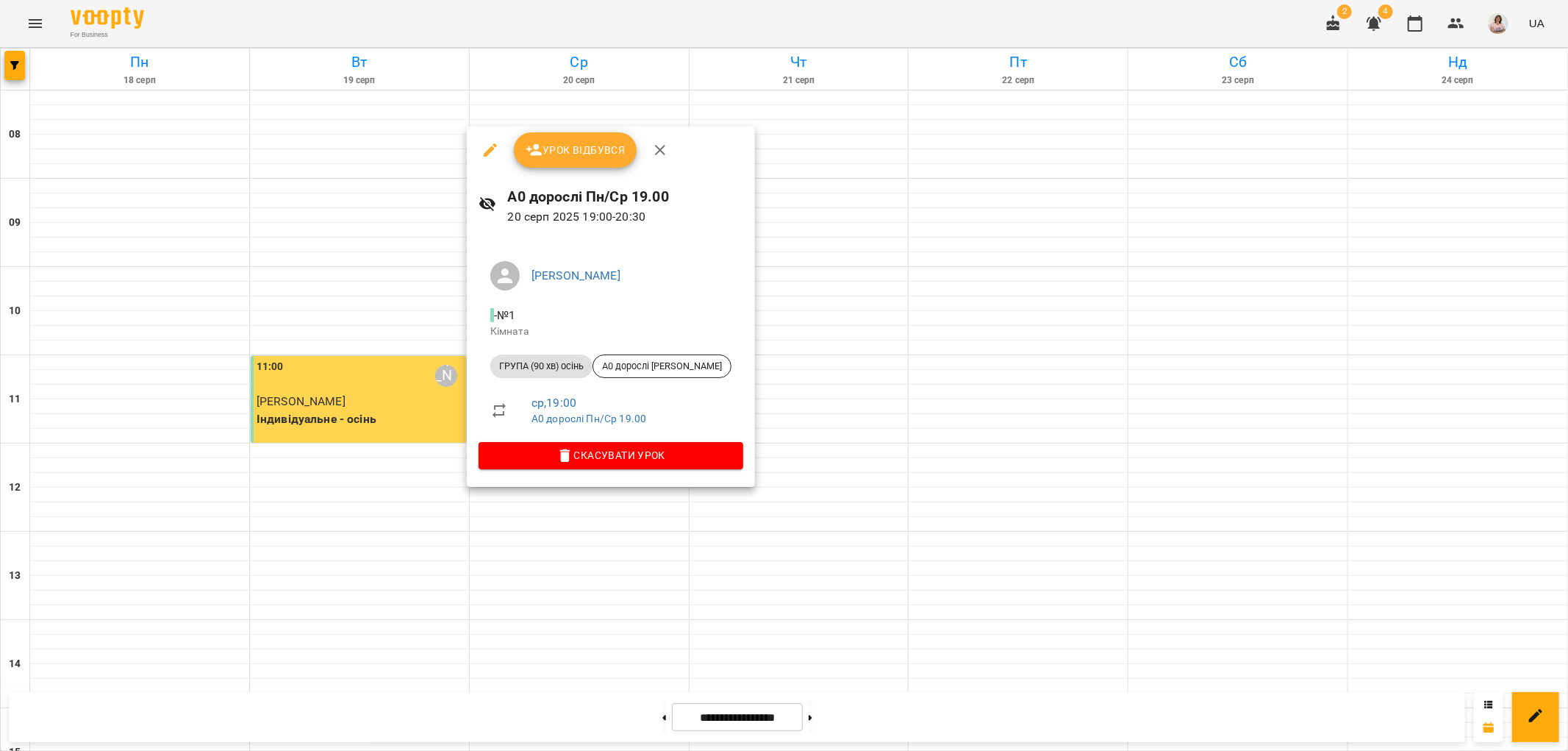
click at [585, 159] on button "Урок відбувся" at bounding box center [576, 150] width 123 height 35
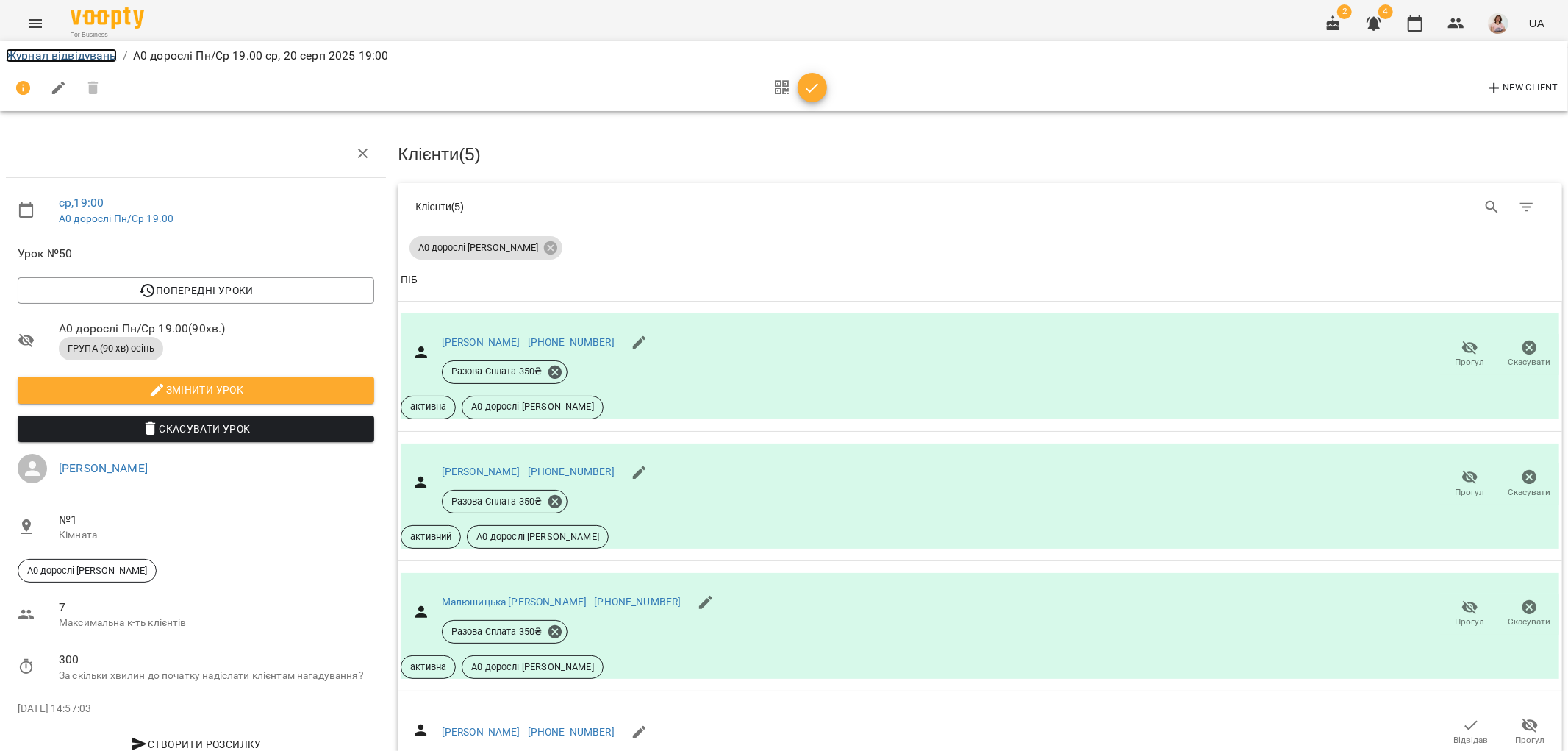
click at [46, 61] on link "Журнал відвідувань" at bounding box center [61, 55] width 111 height 14
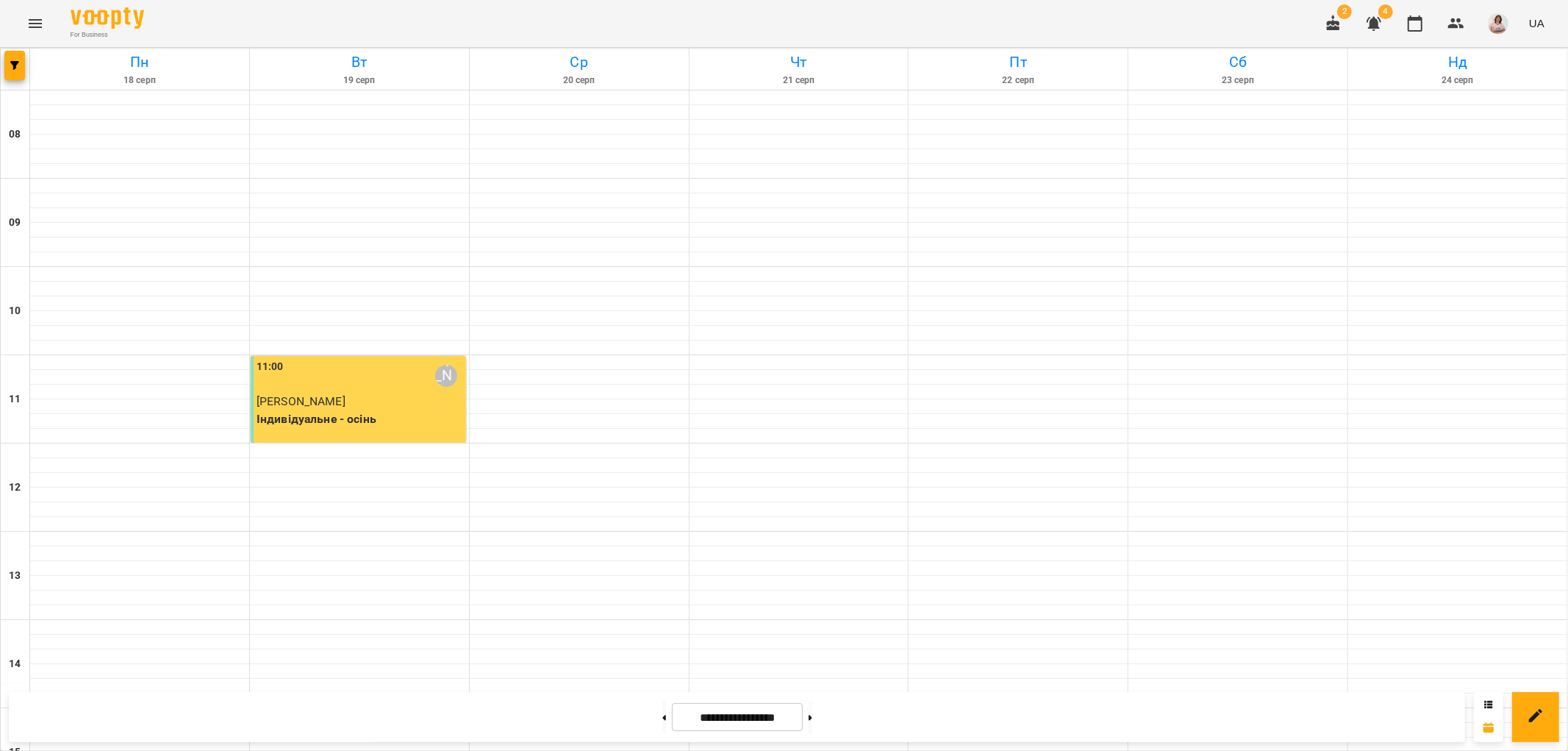
scroll to position [642, 0]
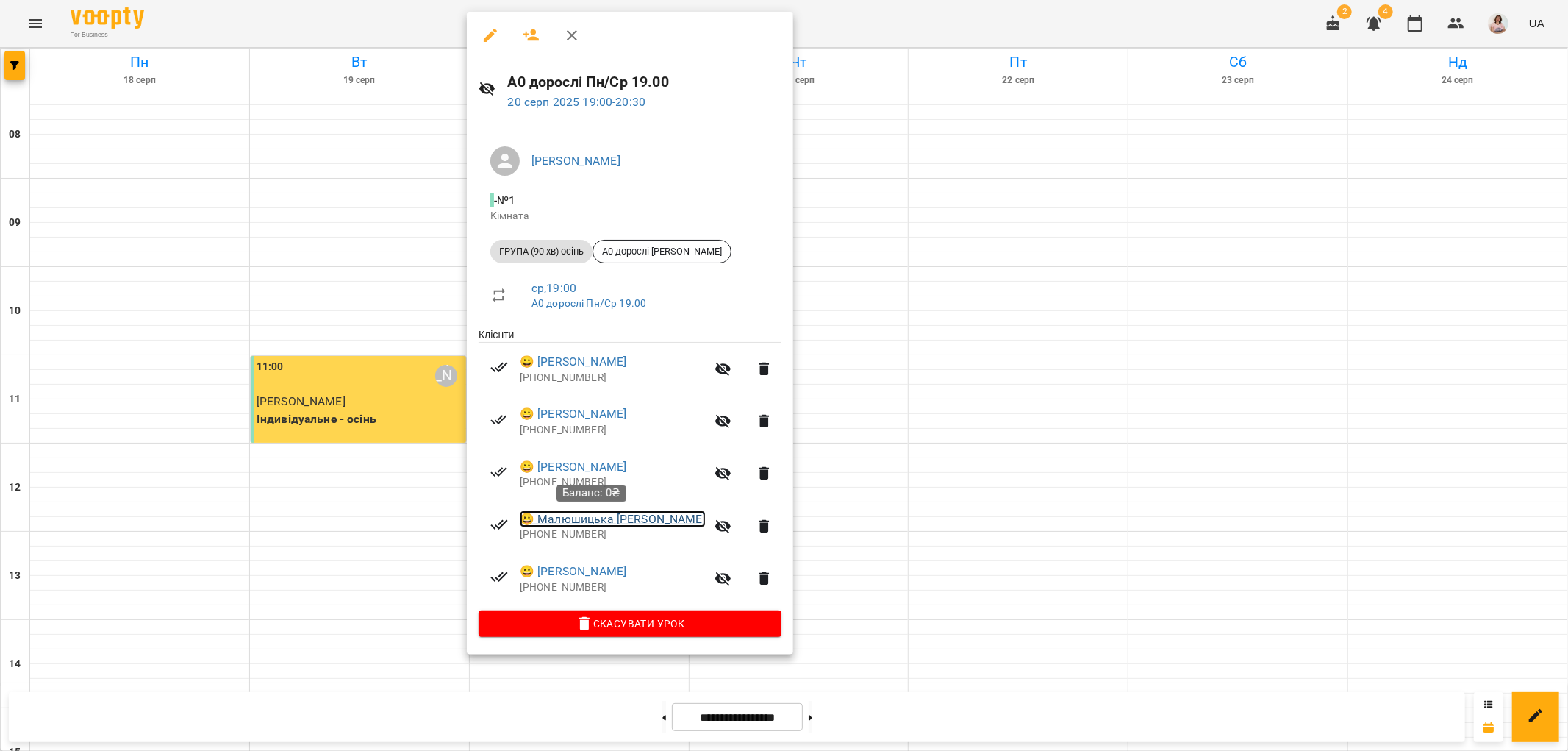
click at [622, 525] on link "😀 [PERSON_NAME]" at bounding box center [613, 519] width 186 height 17
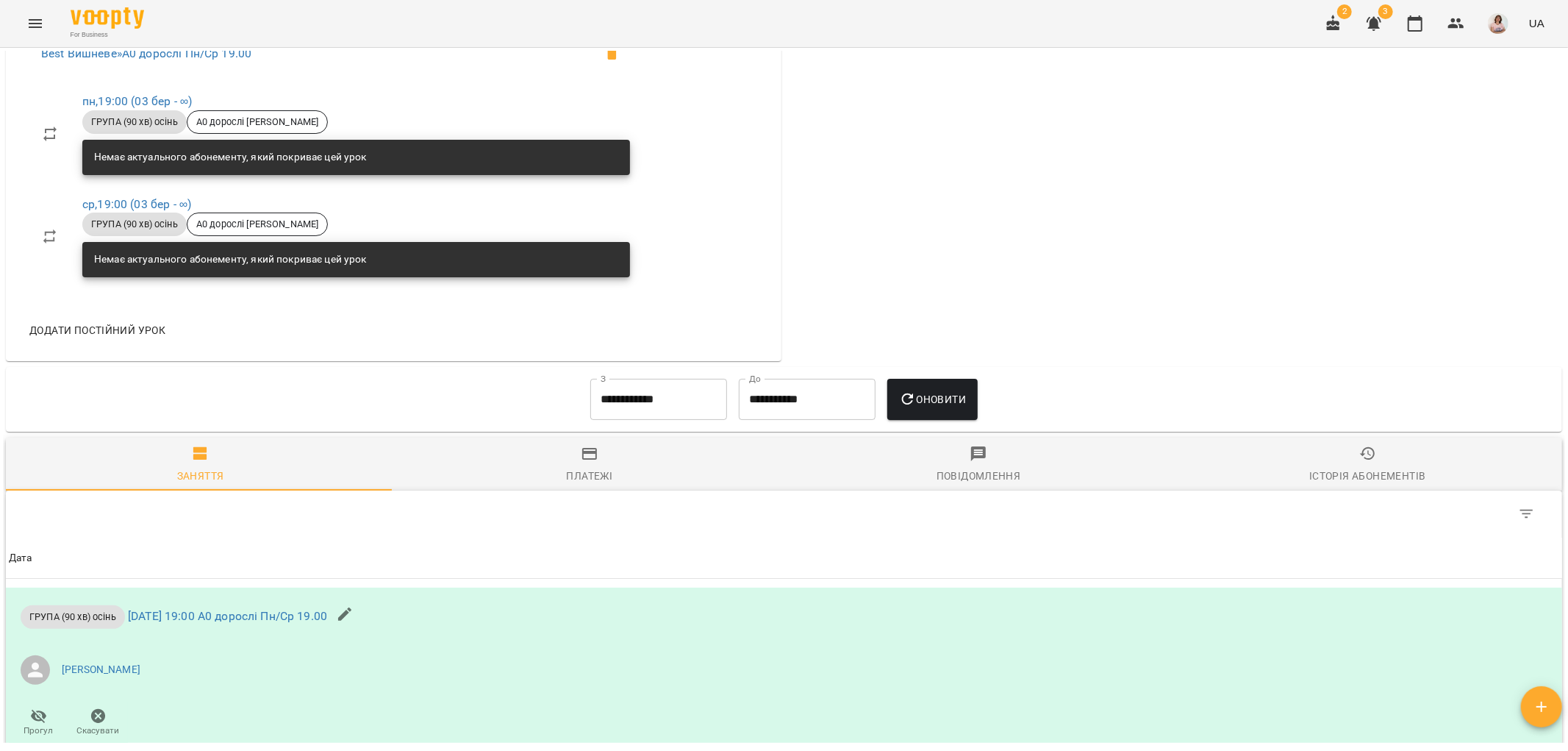
scroll to position [980, 0]
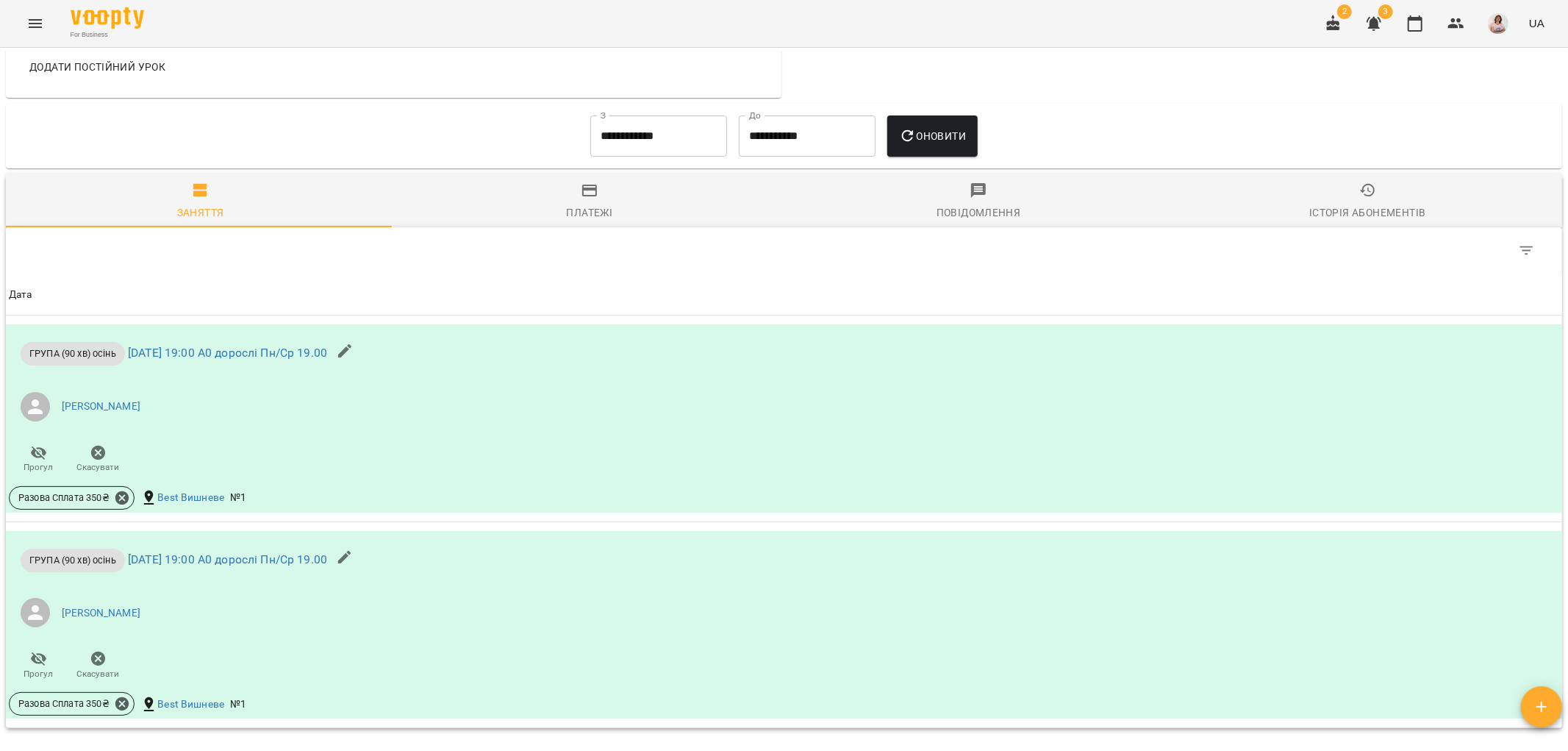
click at [592, 191] on icon "button" at bounding box center [589, 190] width 17 height 17
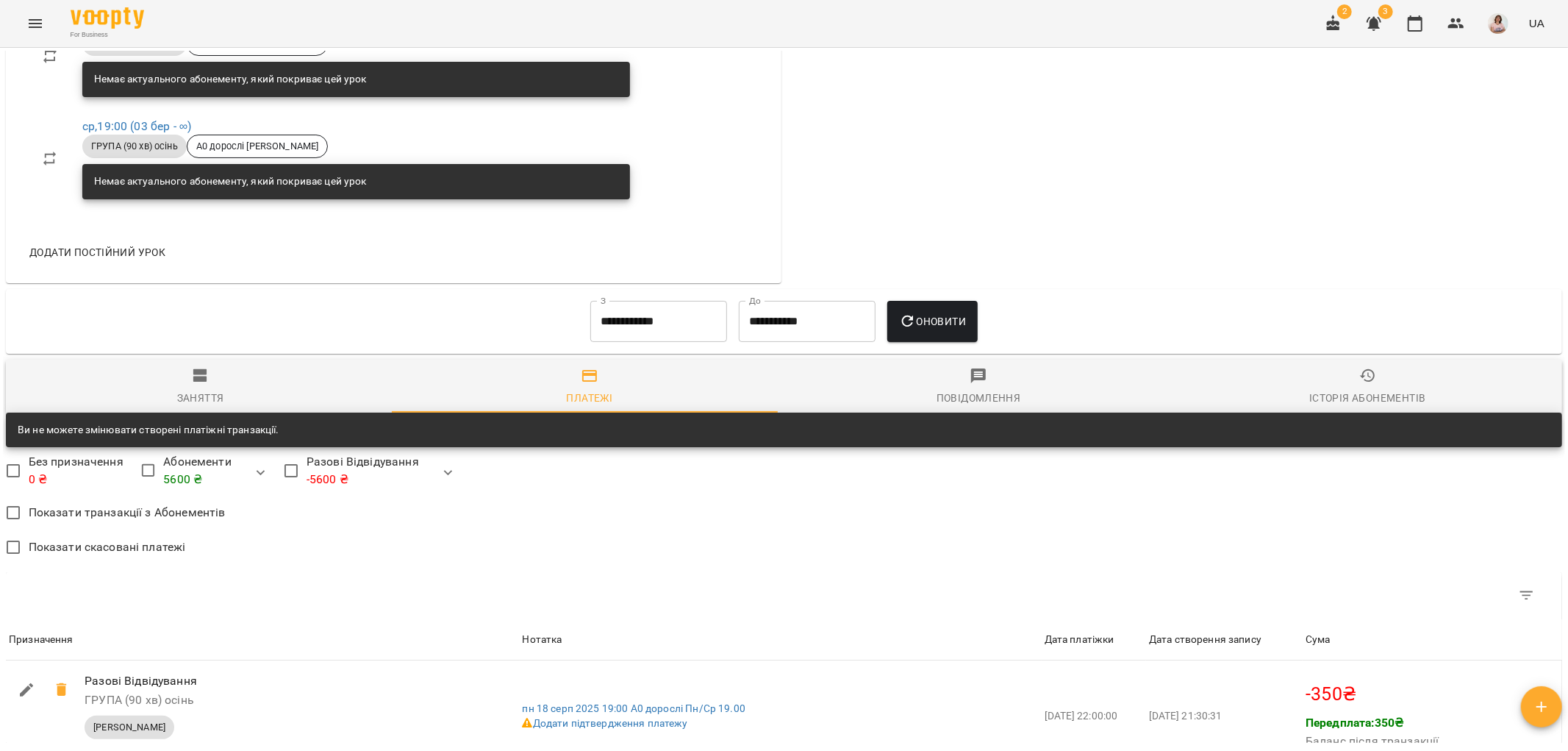
scroll to position [817, 0]
